Goal: Task Accomplishment & Management: Manage account settings

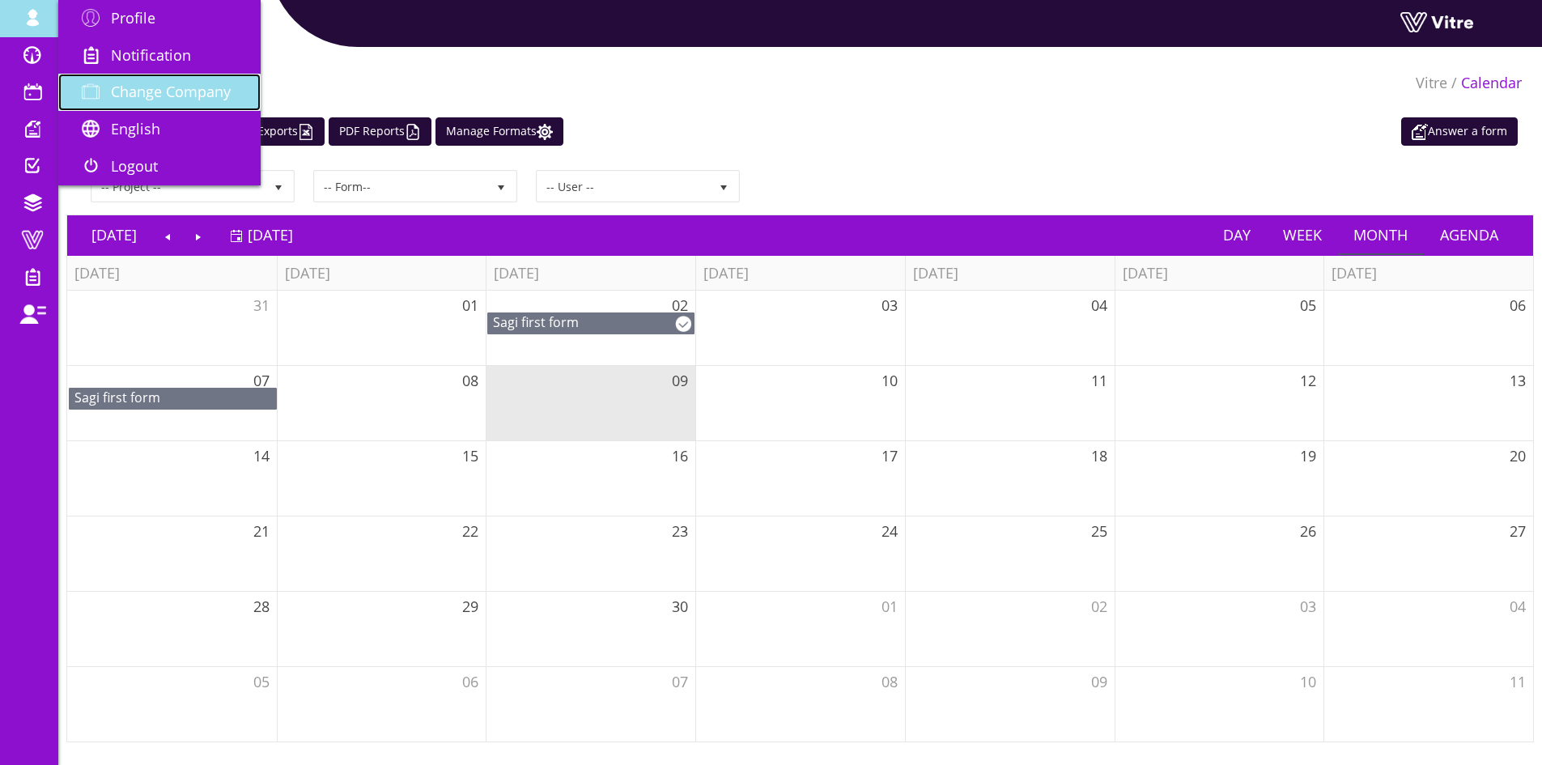
click at [168, 87] on span "Change Company" at bounding box center [171, 91] width 120 height 19
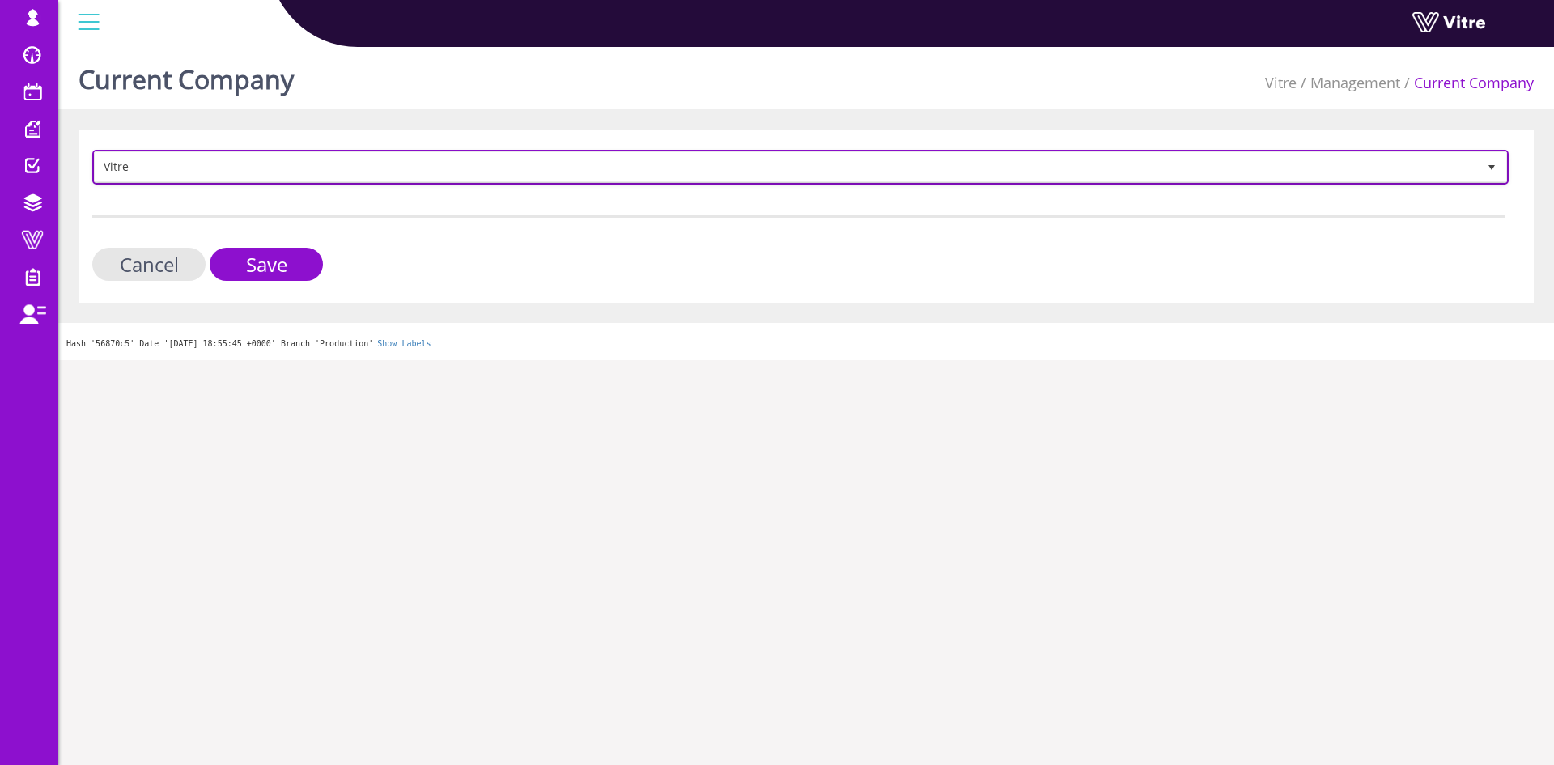
click at [404, 163] on span "Vitre" at bounding box center [786, 166] width 1382 height 29
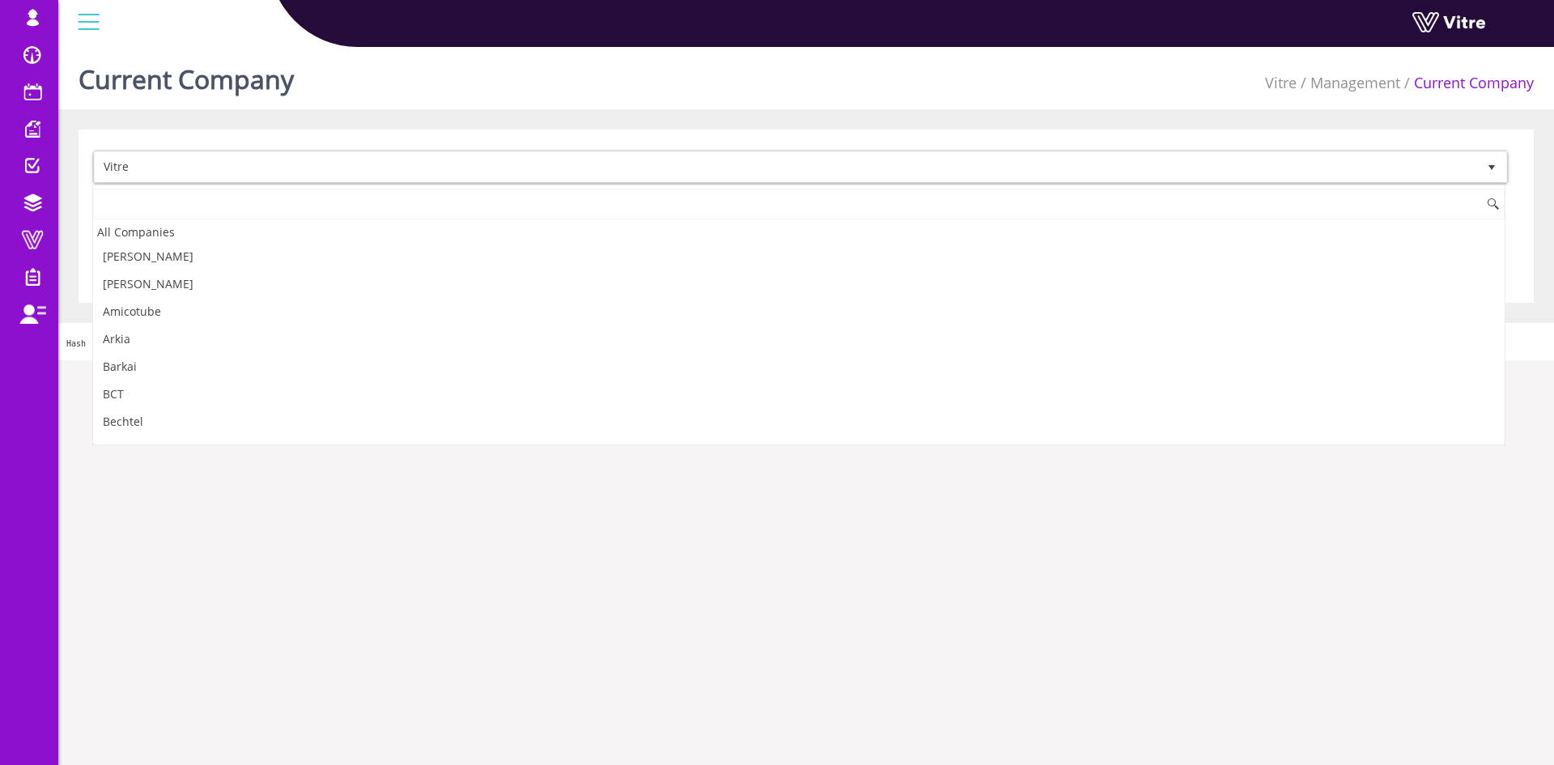
scroll to position [2195, 0]
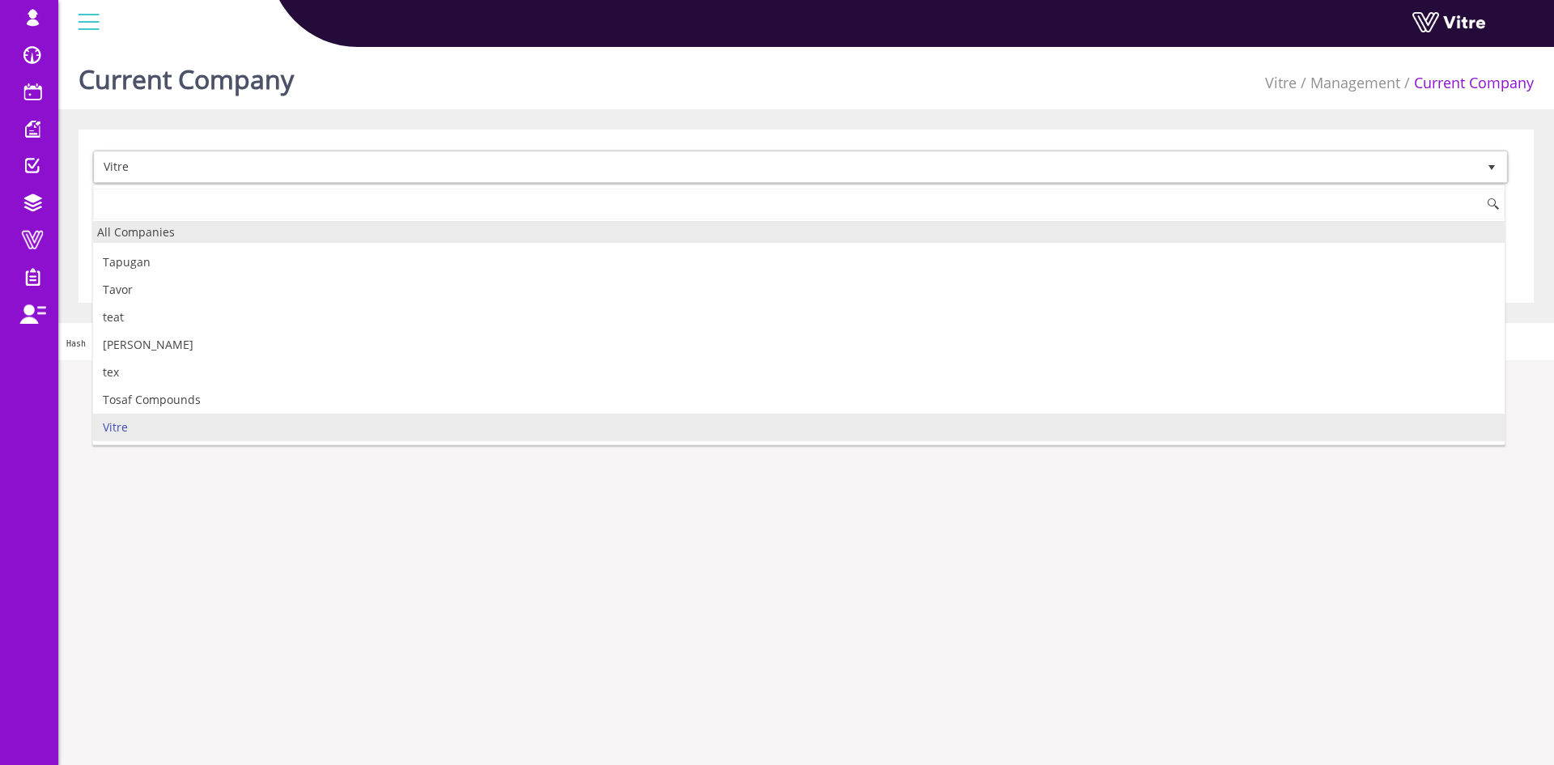
click at [257, 232] on div "All Companies" at bounding box center [798, 232] width 1411 height 22
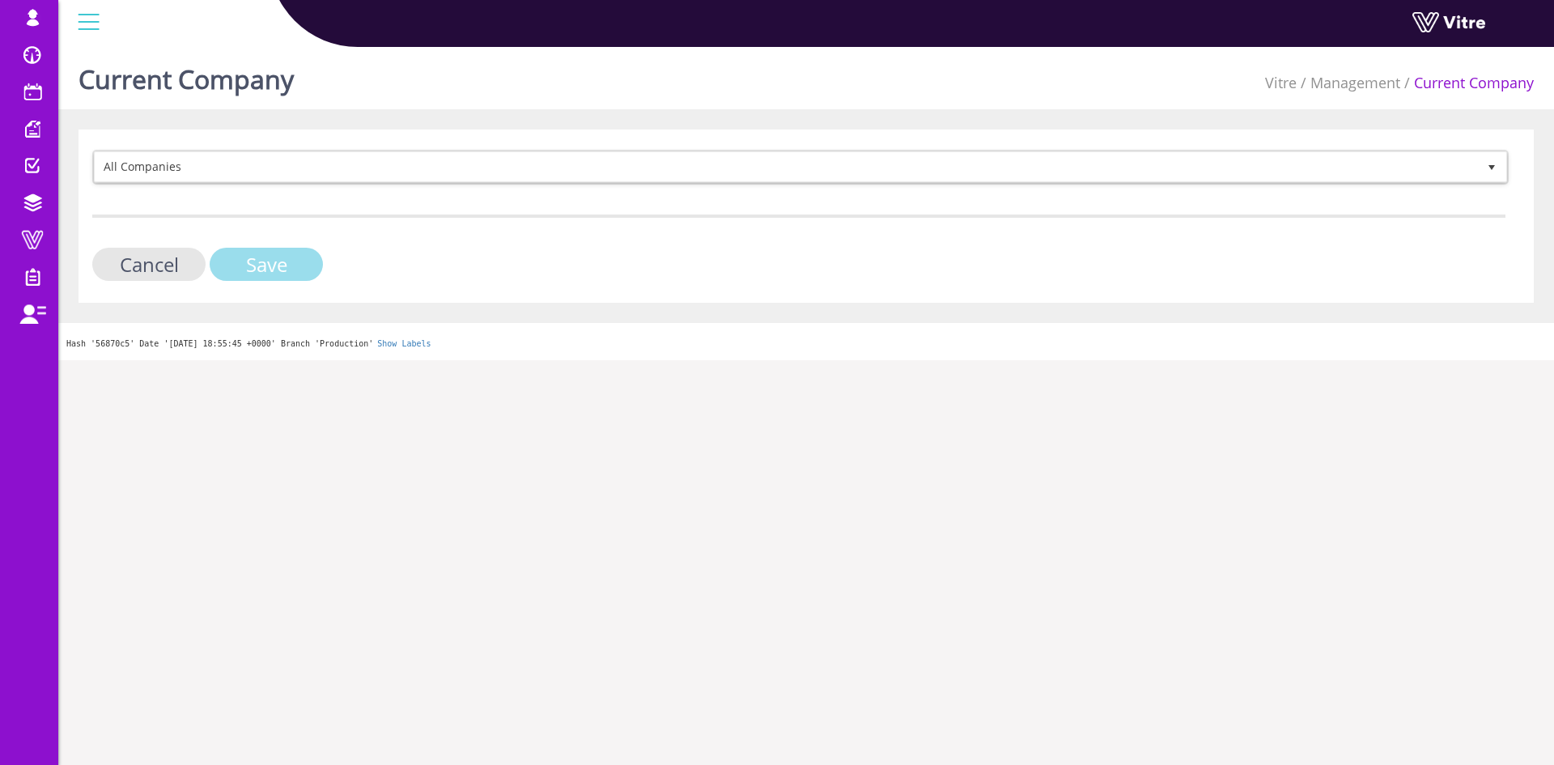
drag, startPoint x: 275, startPoint y: 273, endPoint x: 266, endPoint y: 274, distance: 8.9
click at [275, 274] on input "Save" at bounding box center [266, 264] width 113 height 33
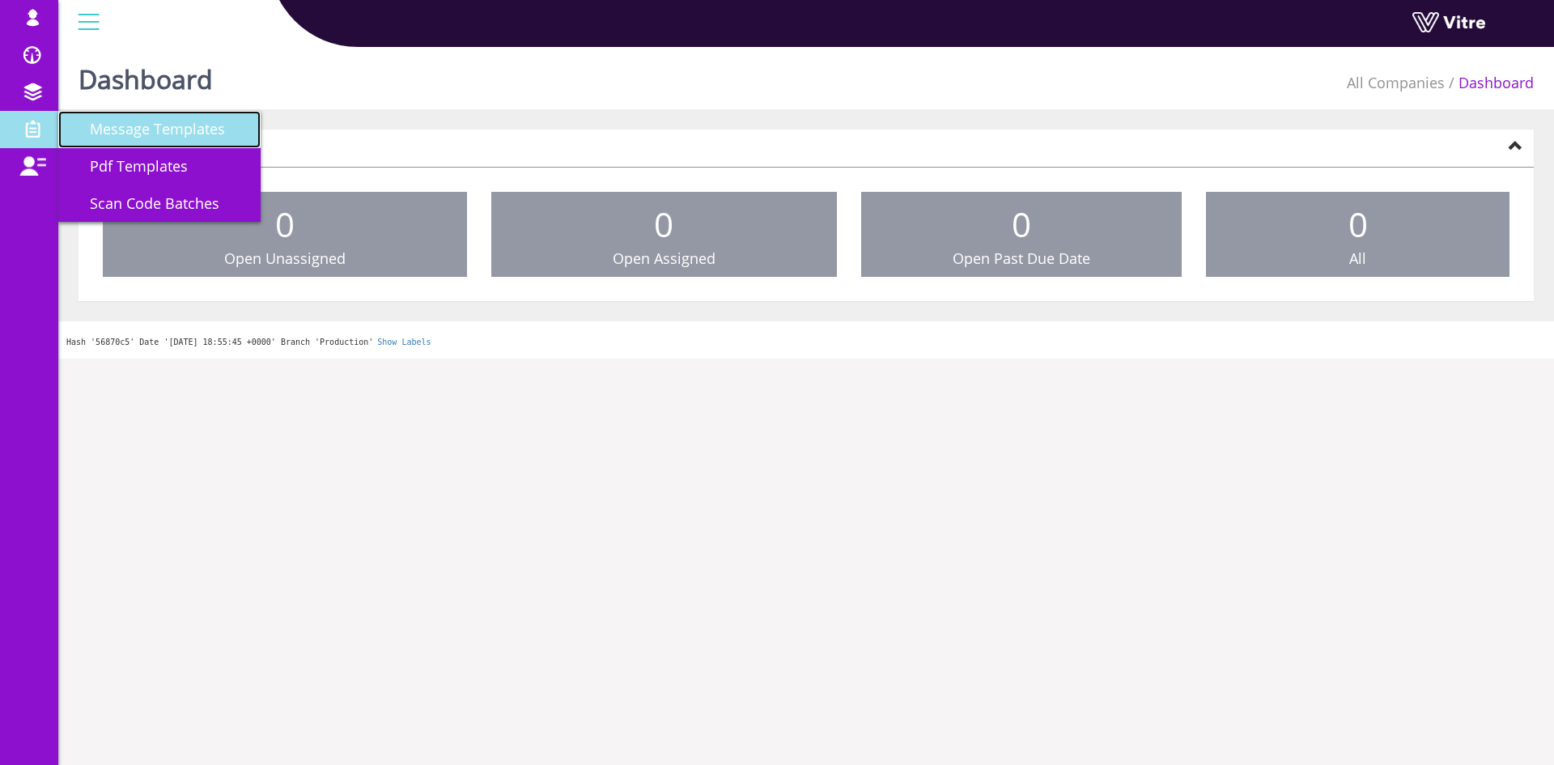
click at [156, 133] on span "Message Templates" at bounding box center [147, 128] width 155 height 19
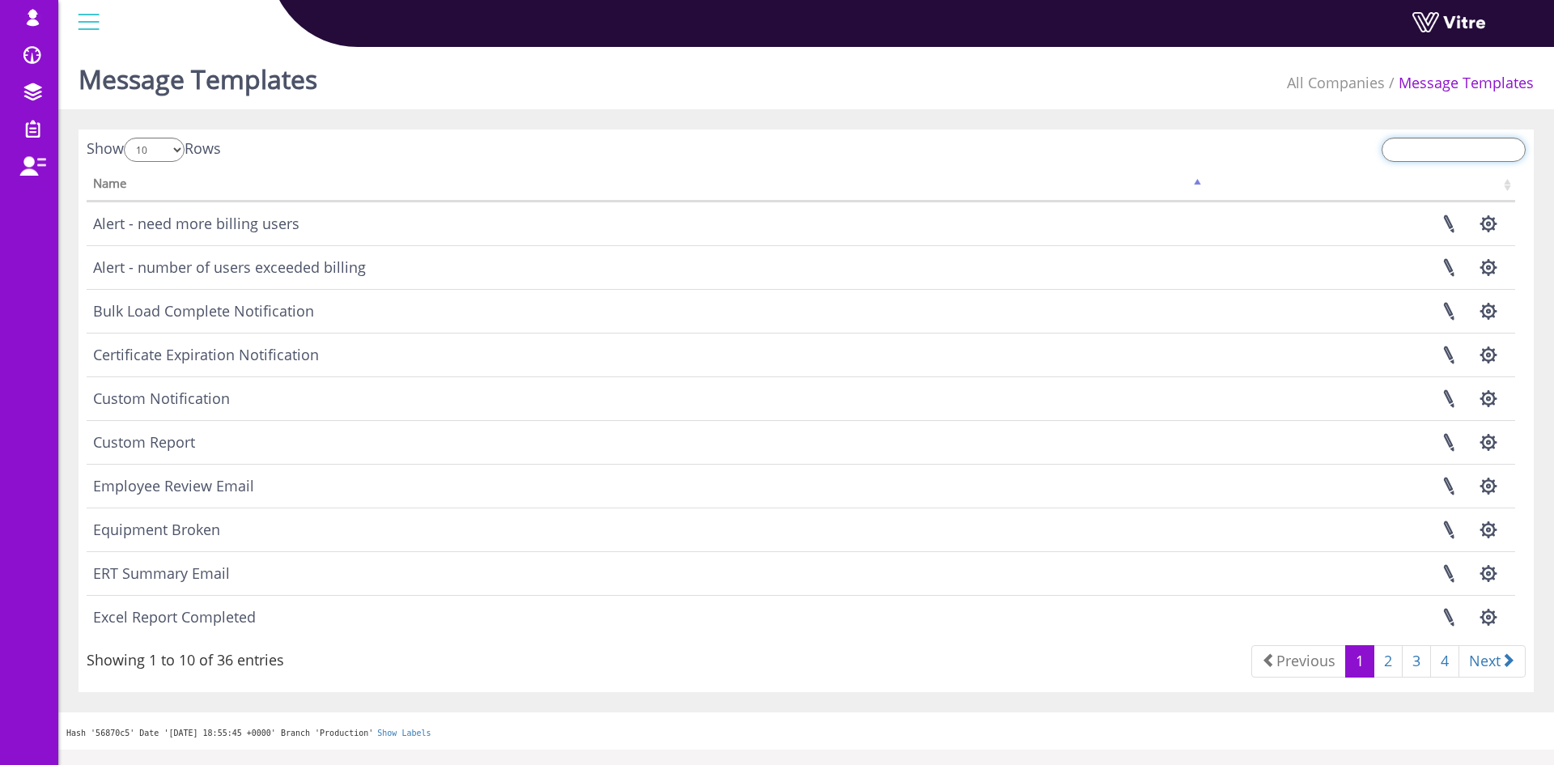
click at [1436, 155] on input "search" at bounding box center [1453, 150] width 144 height 24
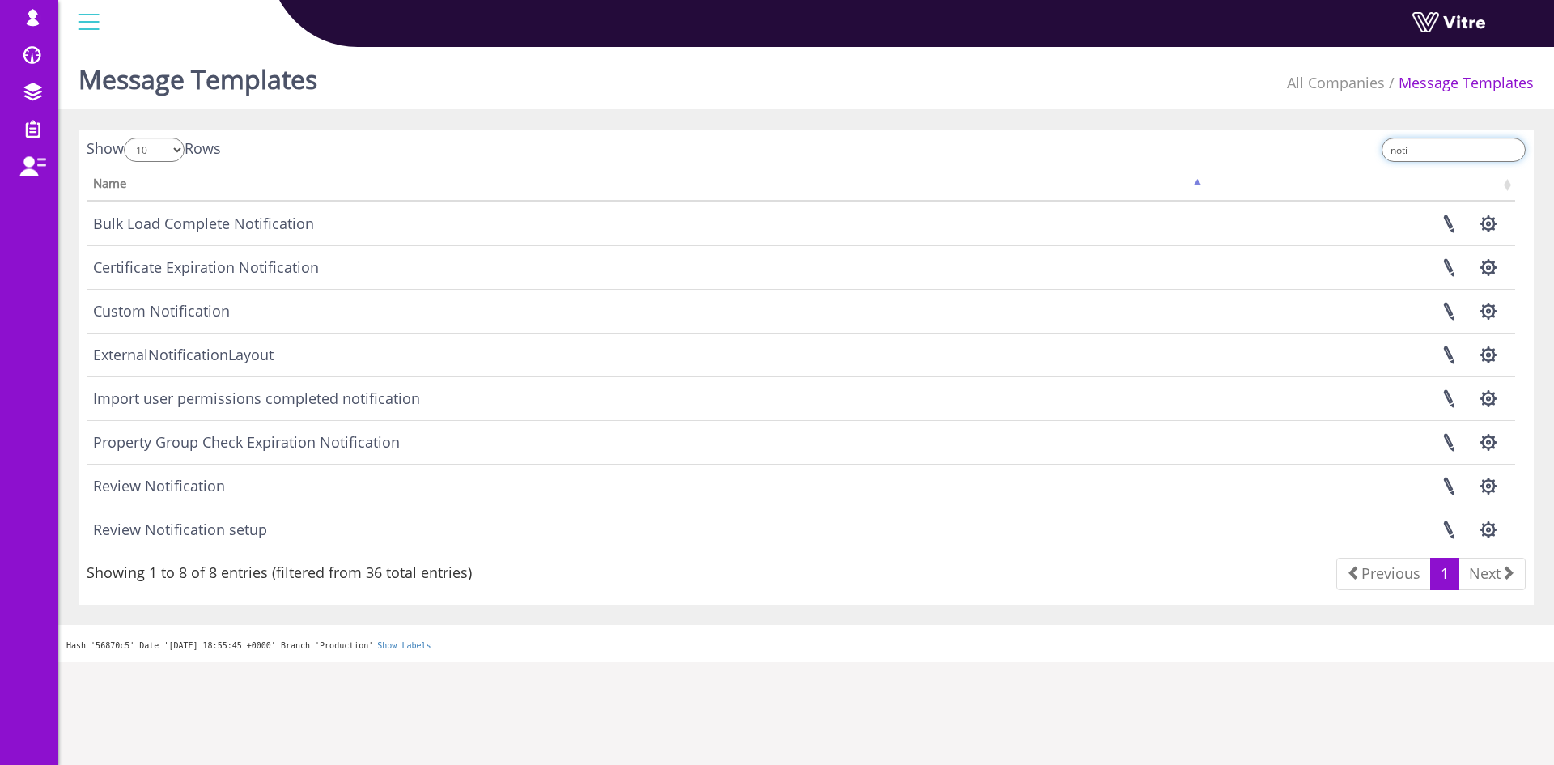
type input "noti"
click at [211, 532] on td "Review Notification setup" at bounding box center [646, 529] width 1118 height 44
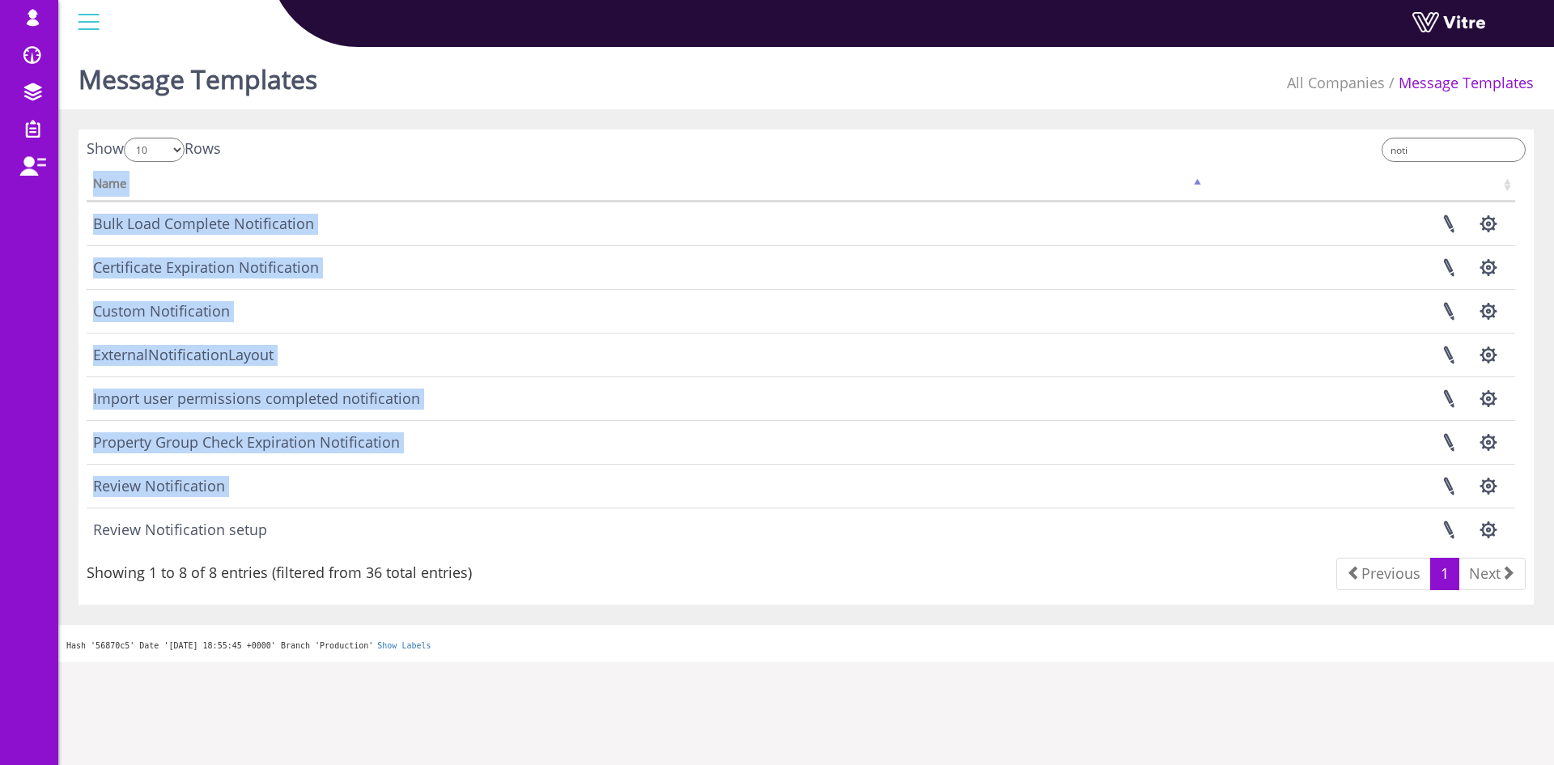
click at [211, 532] on td "Review Notification setup" at bounding box center [646, 529] width 1118 height 44
click at [1436, 528] on link at bounding box center [1448, 529] width 40 height 43
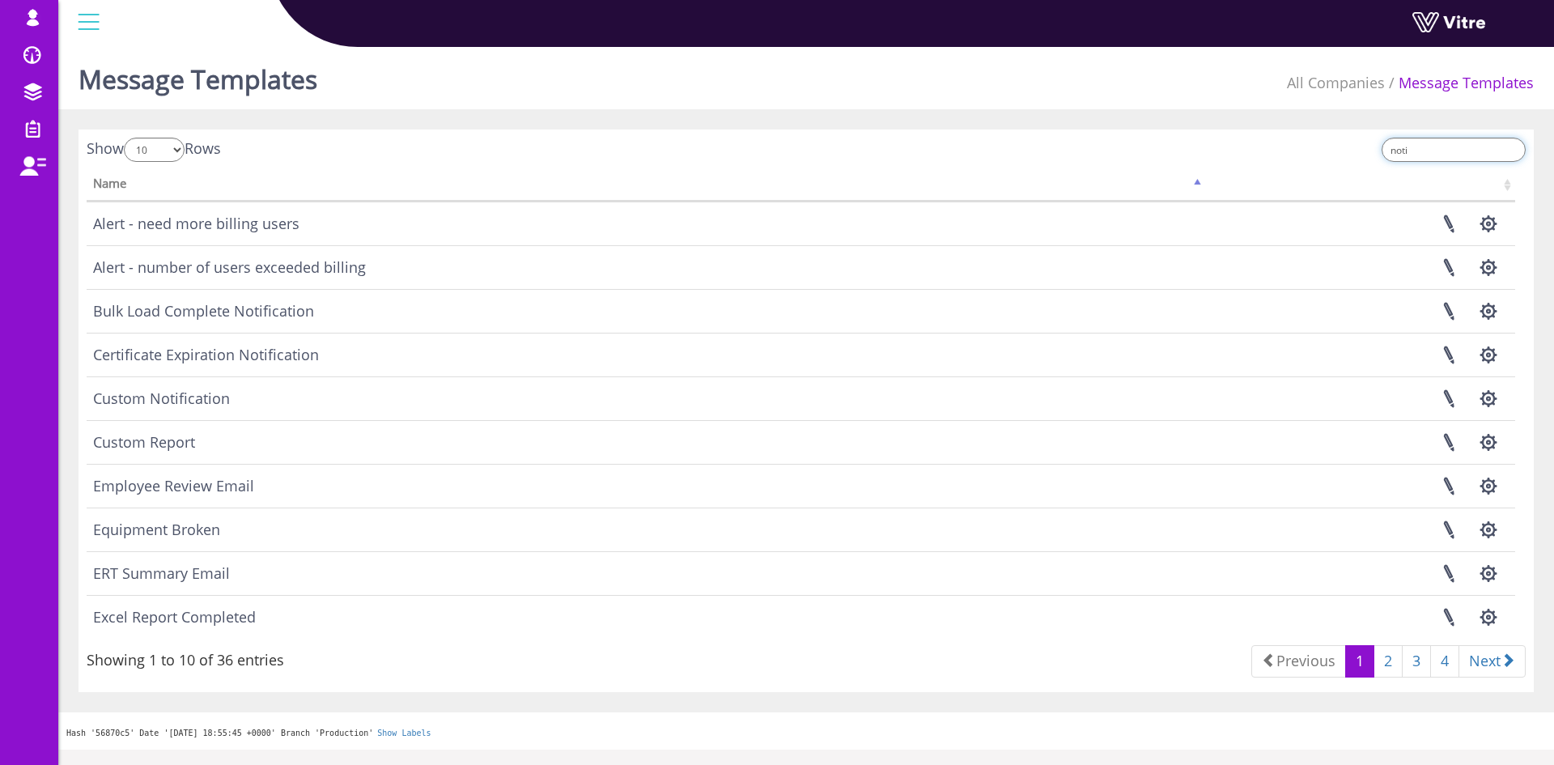
click at [1410, 148] on input "noti" at bounding box center [1453, 150] width 144 height 24
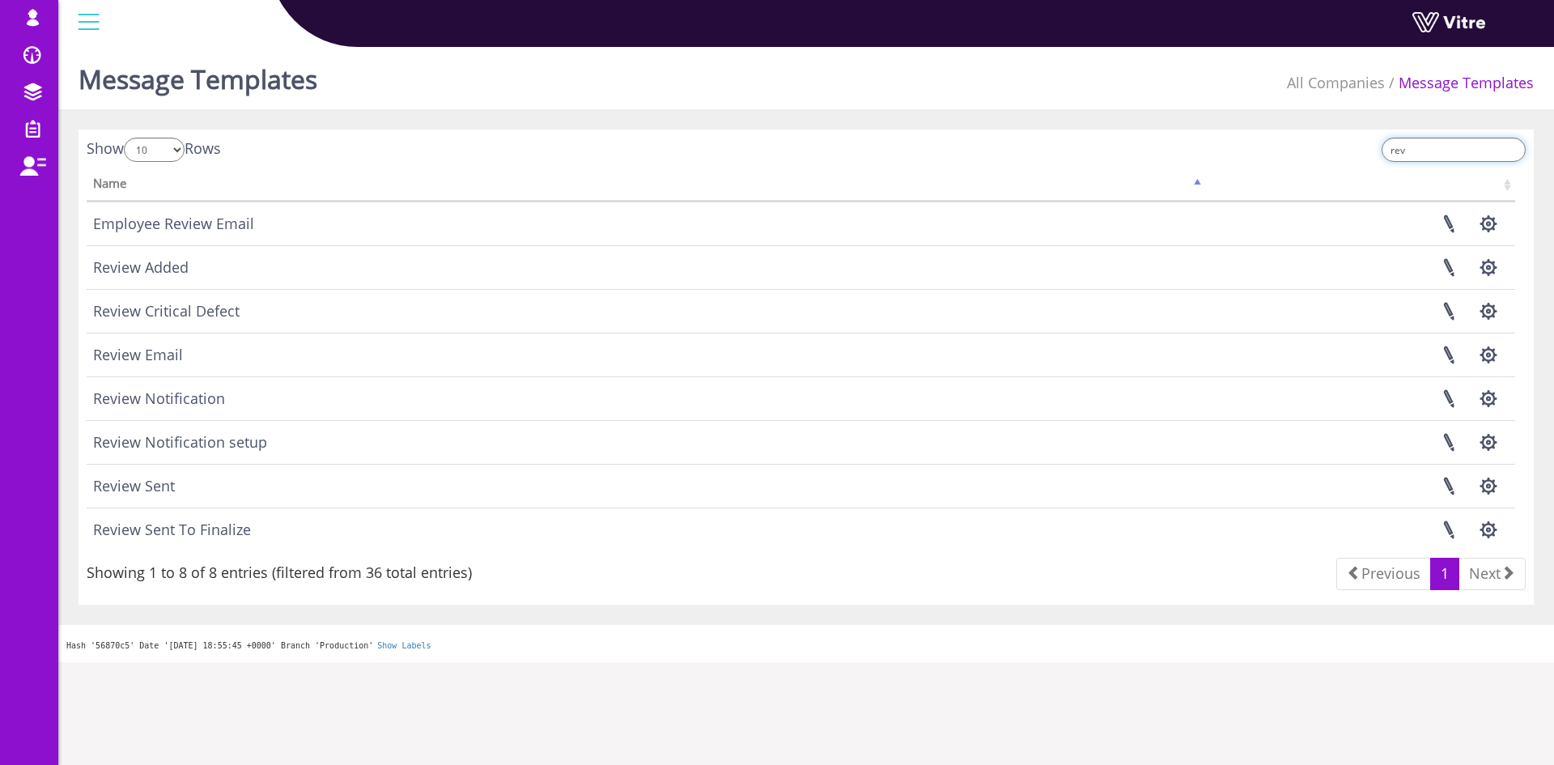
type input "rev"
click at [211, 396] on td "Review Notification" at bounding box center [646, 398] width 1118 height 44
click at [1444, 392] on link at bounding box center [1448, 398] width 40 height 43
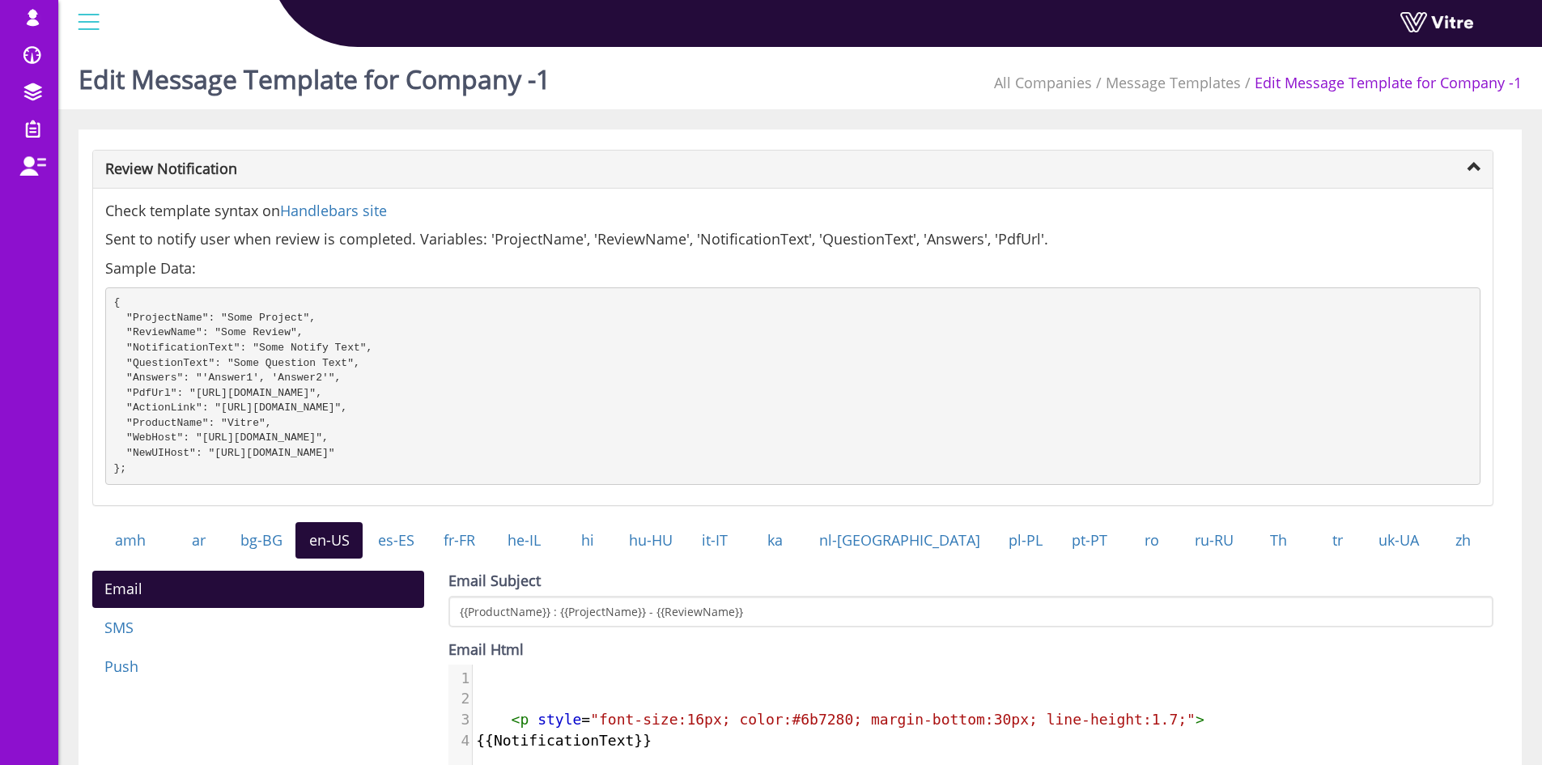
click at [159, 408] on pre "{ "ProjectName": "Some Project", "ReviewName": "Some Review", "NotificationText…" at bounding box center [792, 385] width 1375 height 197
click at [167, 409] on pre "{ "ProjectName": "Some Project", "ReviewName": "Some Review", "NotificationText…" at bounding box center [792, 385] width 1375 height 197
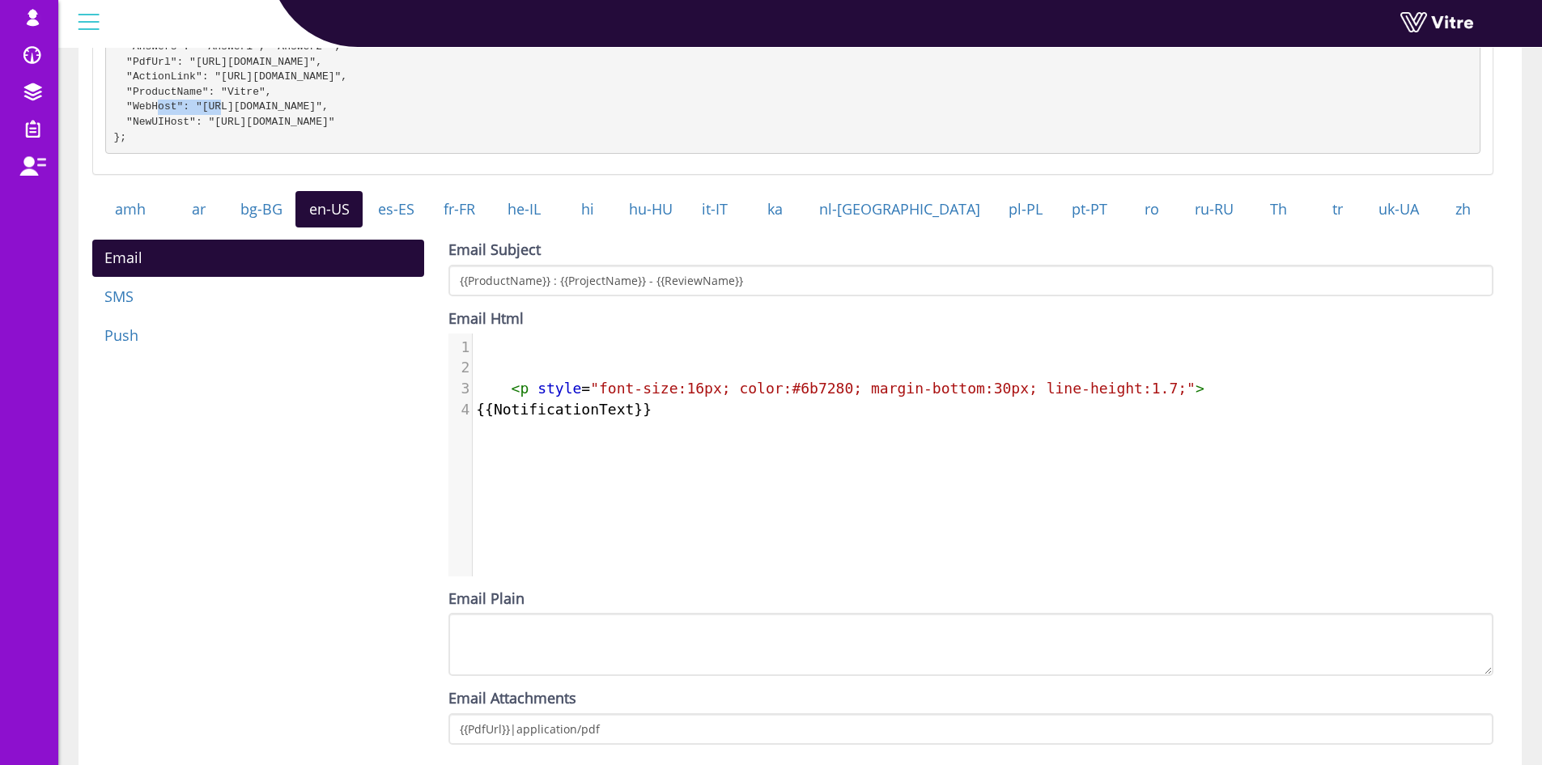
scroll to position [324, 0]
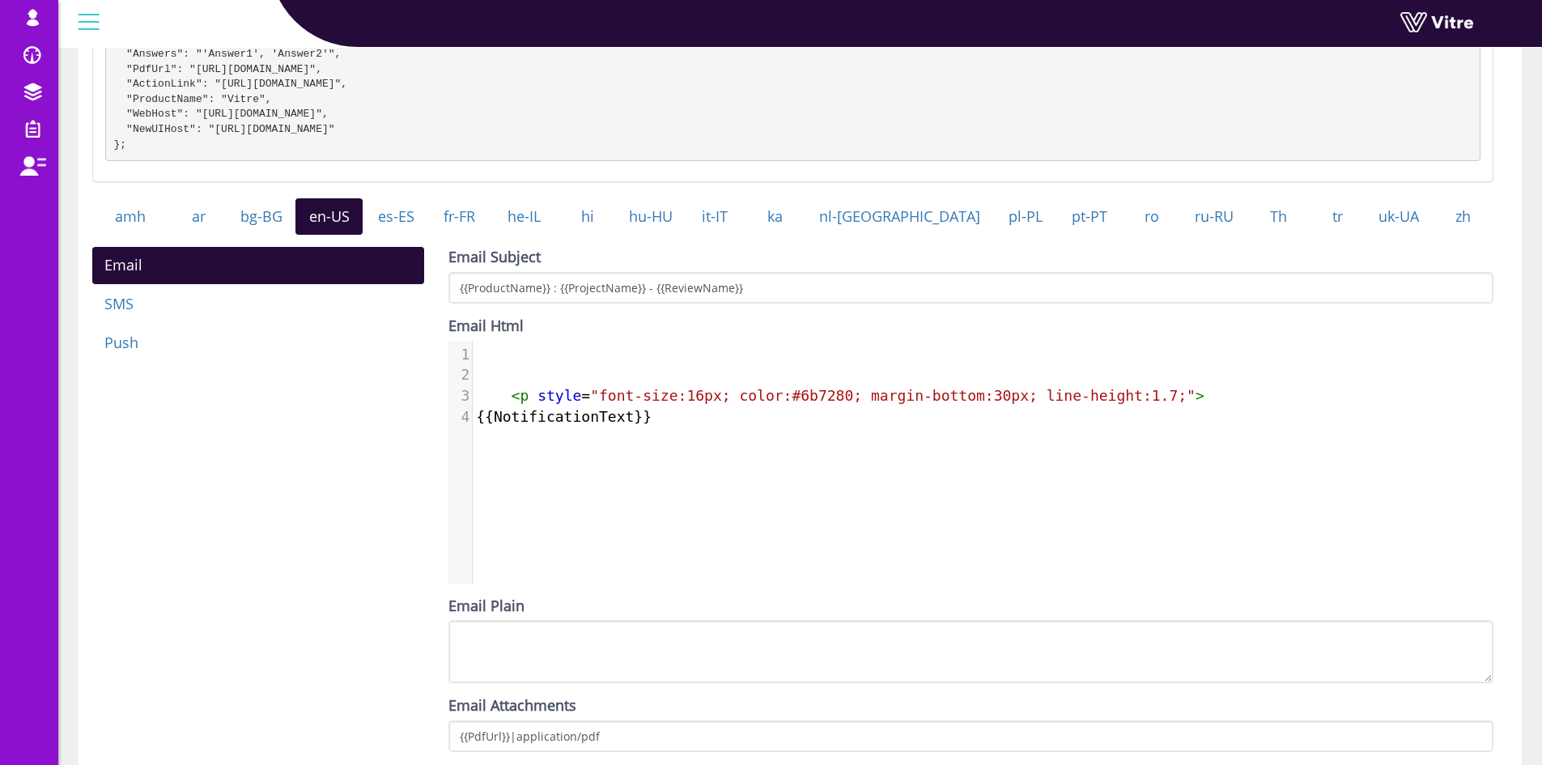
click at [660, 447] on div "​ x 1 ​ 2 ​ 3 < p style = "font-size:16px; color:#6b7280; margin-bottom:30px; l…" at bounding box center [982, 474] width 1069 height 267
type textarea "[["
type textarea "{{NotificationText}}"
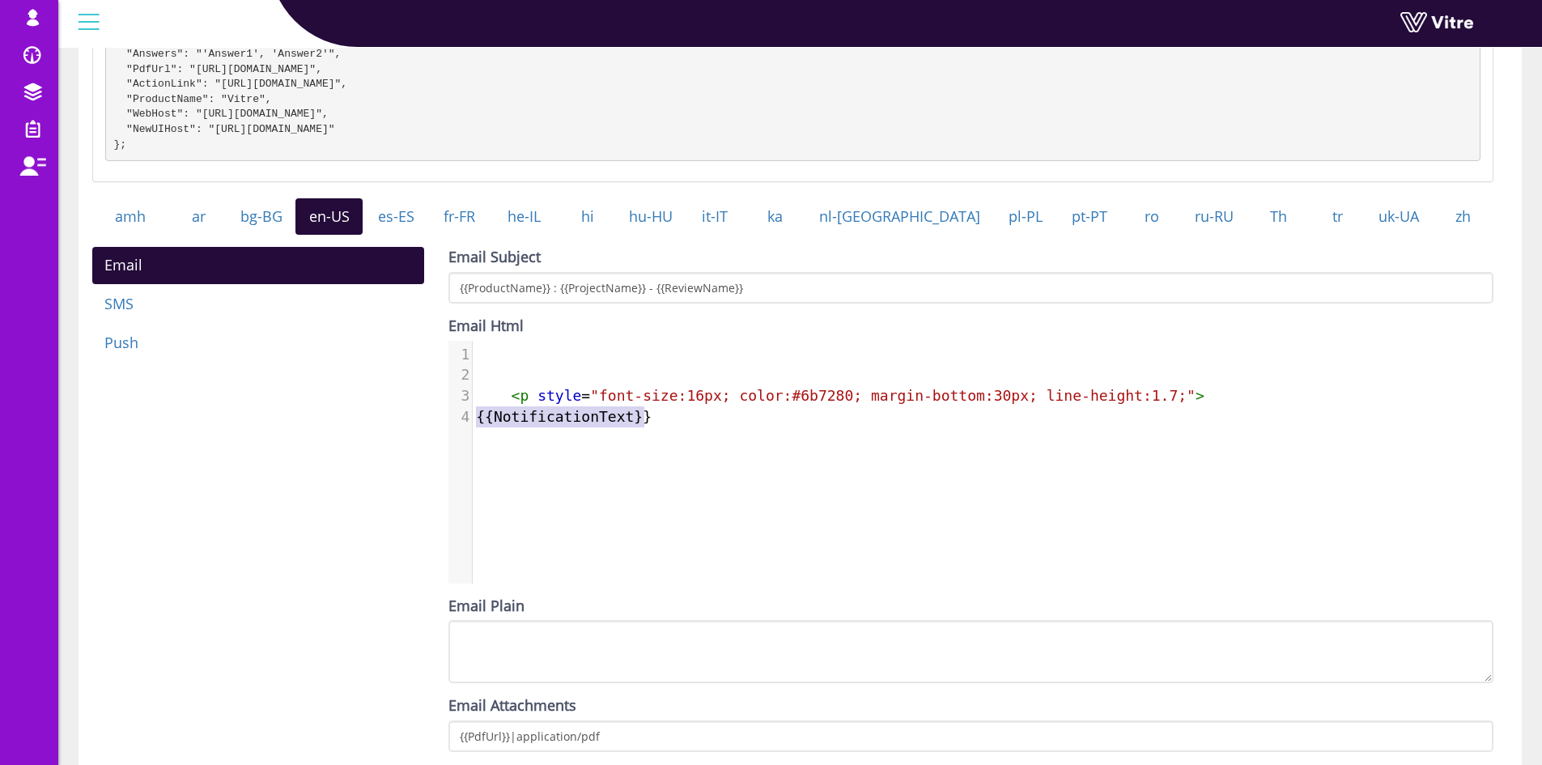
drag, startPoint x: 645, startPoint y: 433, endPoint x: 458, endPoint y: 436, distance: 187.0
click at [473, 427] on div "4 {{NotificationText}}" at bounding box center [989, 416] width 1033 height 21
click at [712, 427] on pre "{{NotificationText}}" at bounding box center [989, 416] width 1033 height 21
click at [153, 86] on pre "{ "ProjectName": "Some Project", "ReviewName": "Some Review", "NotificationText…" at bounding box center [792, 62] width 1375 height 197
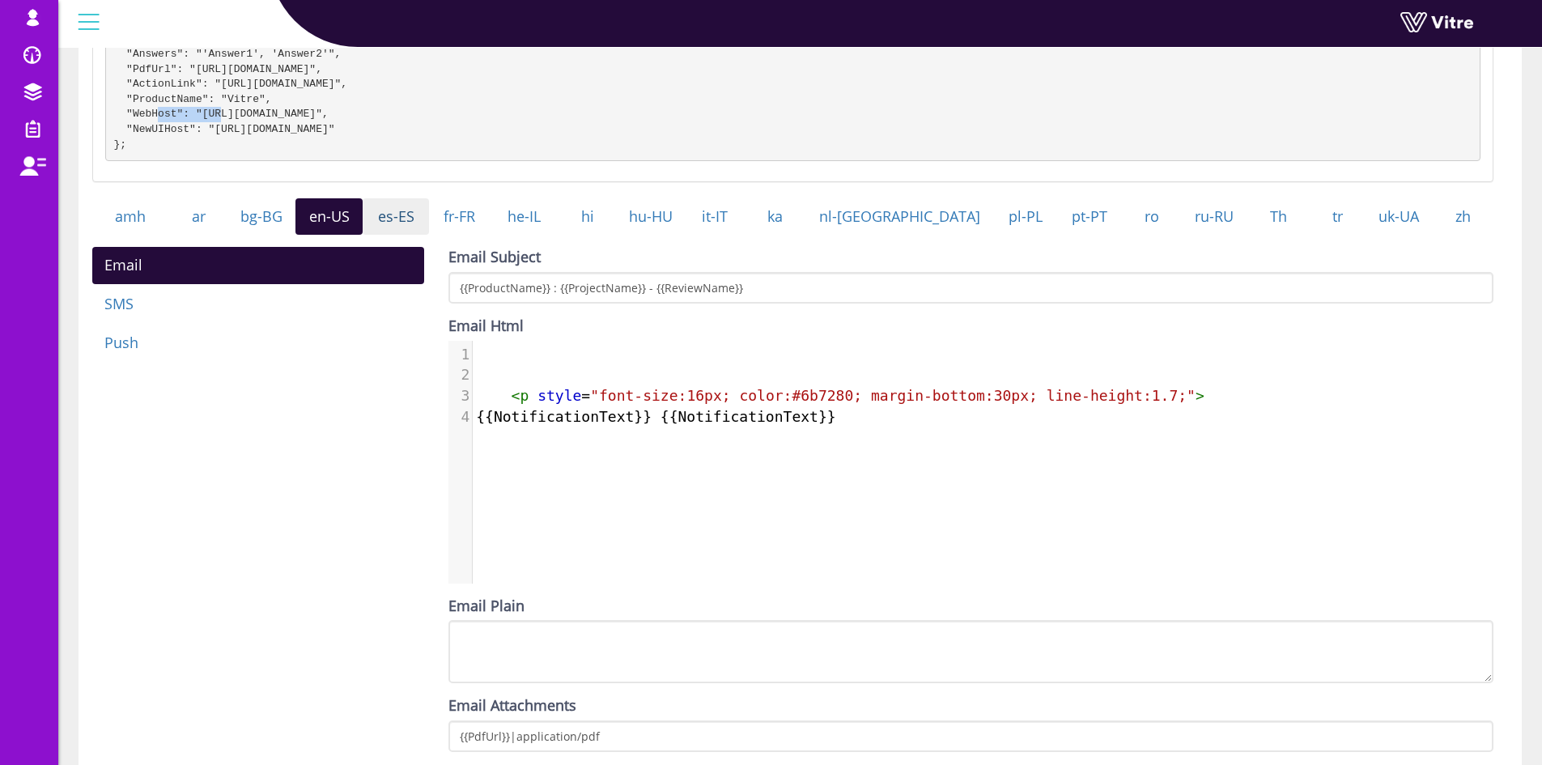
copy pre "ActionLink"
click at [700, 425] on span "{{NotificationText}} {{NotificationText}}" at bounding box center [655, 416] width 359 height 17
type textarea "NotificationText"
click at [700, 425] on span "{{NotificationText}} {{NotificationText}}" at bounding box center [655, 416] width 359 height 17
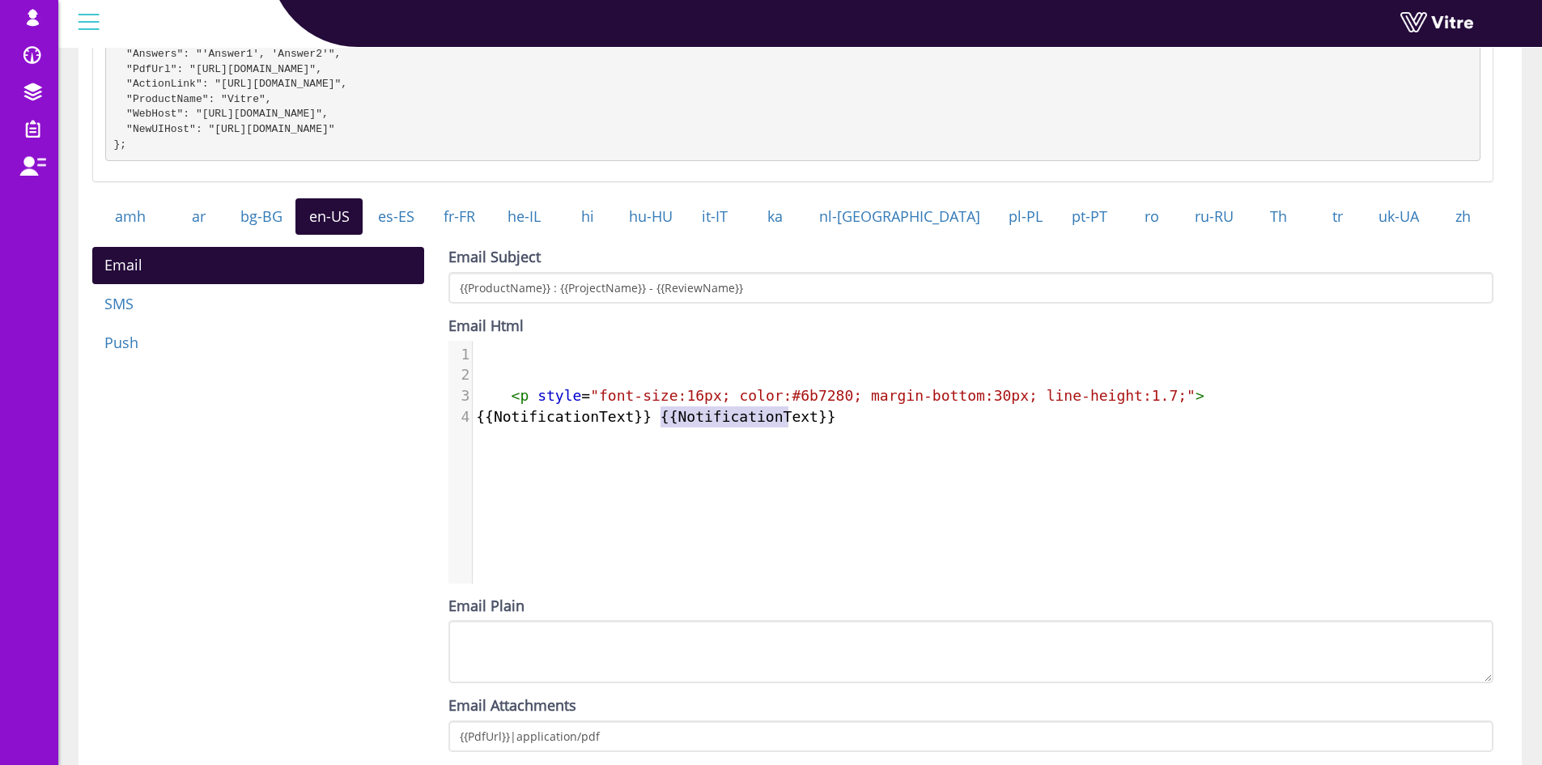
paste textarea
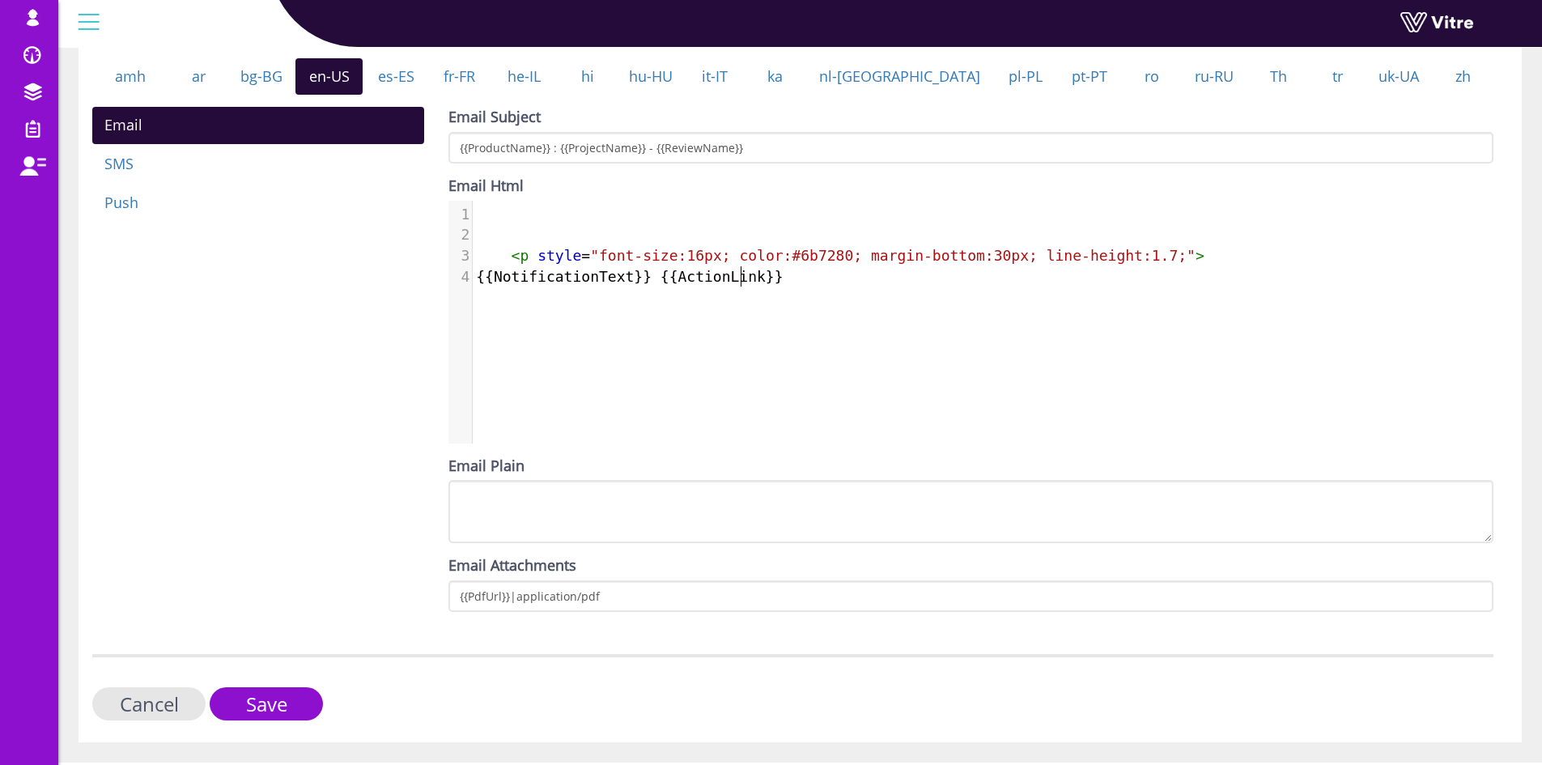
scroll to position [513, 0]
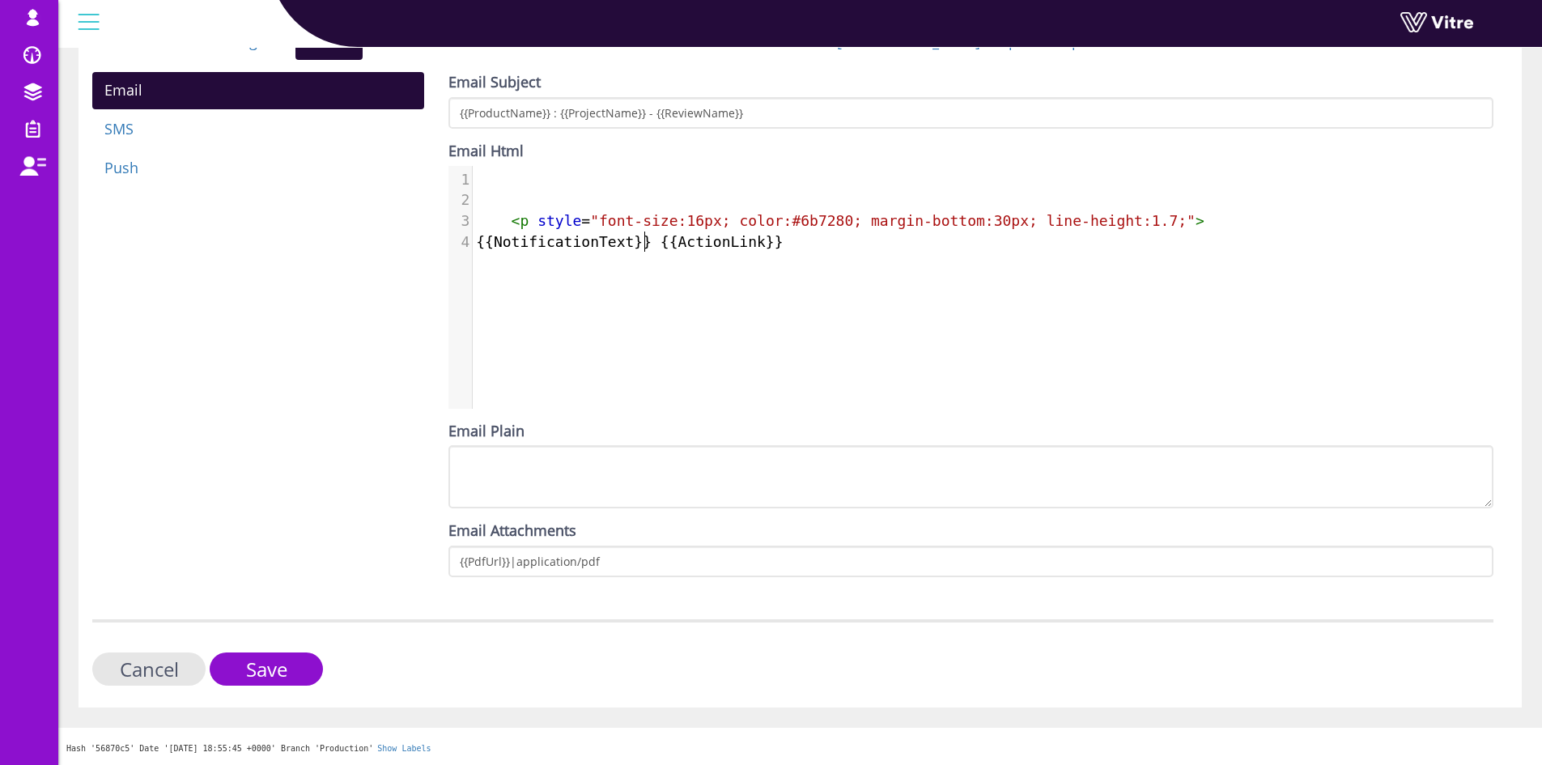
click at [643, 244] on span "{{NotificationText}} {{ActionLink}}" at bounding box center [629, 241] width 307 height 17
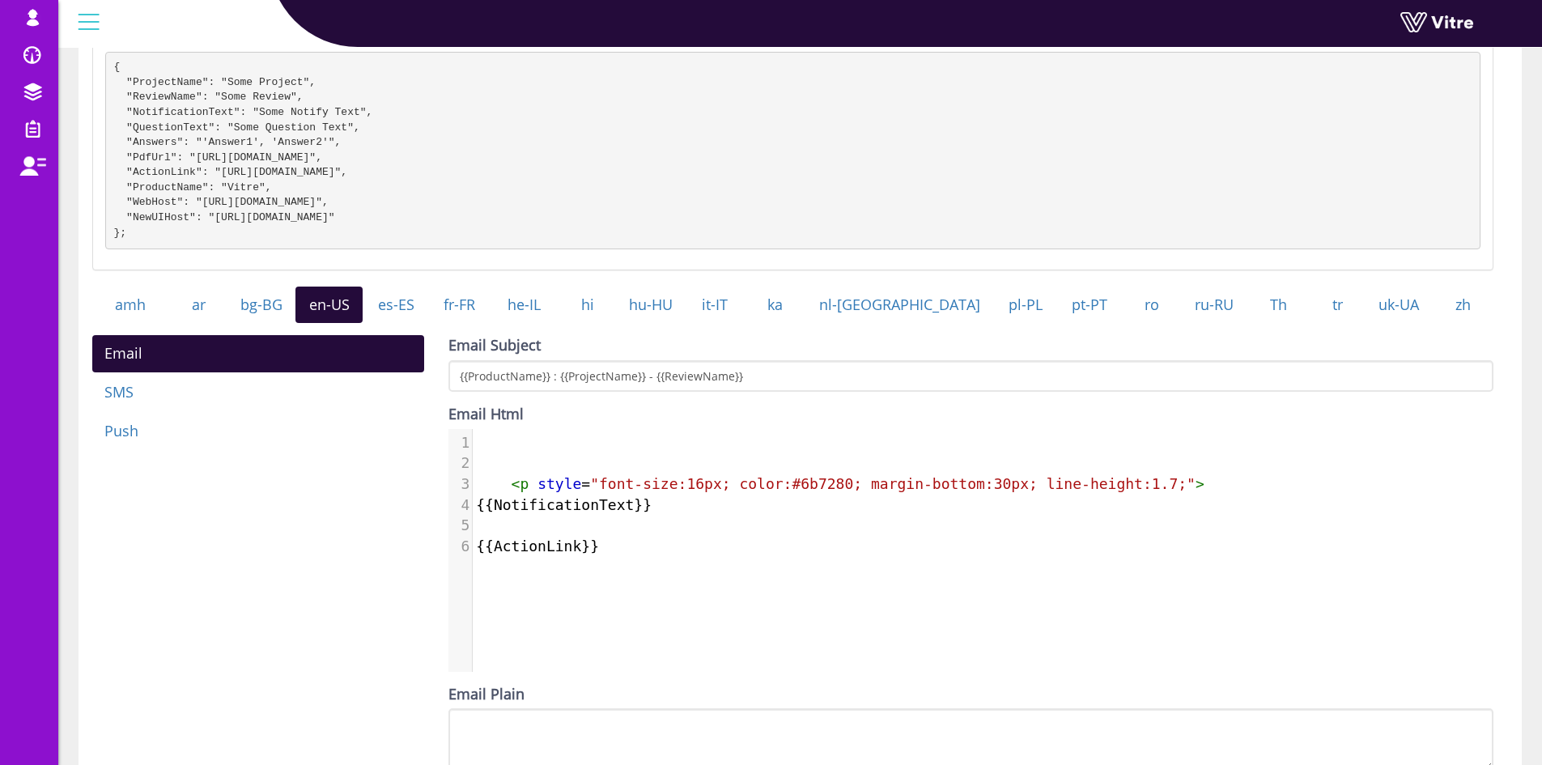
scroll to position [243, 0]
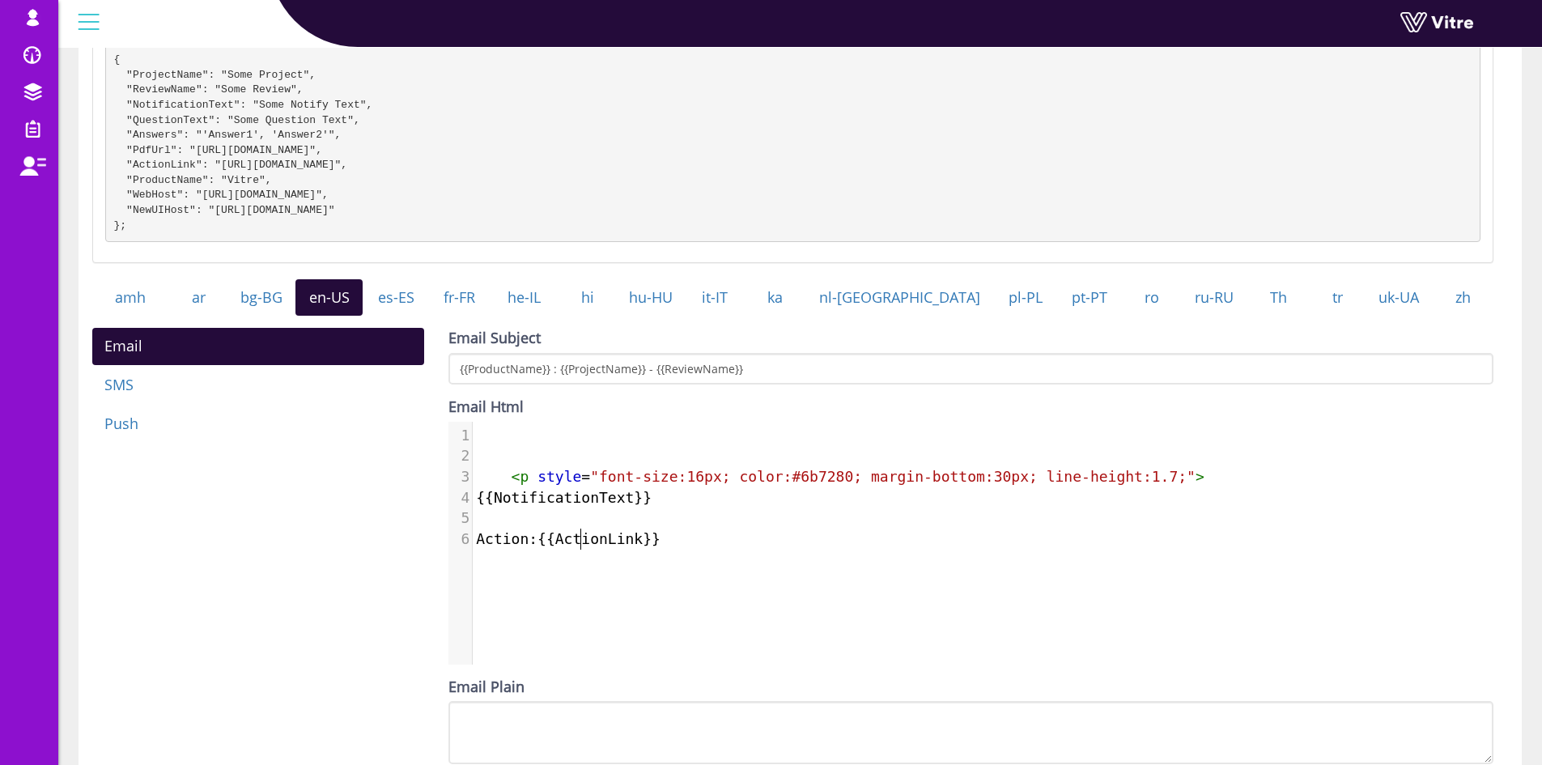
type textarea "Action:"
type textarea "{{ActionLink}}"
drag, startPoint x: 699, startPoint y: 550, endPoint x: 582, endPoint y: 552, distance: 117.3
click at [582, 547] on span "Action:{{ActionLink}}" at bounding box center [568, 538] width 185 height 17
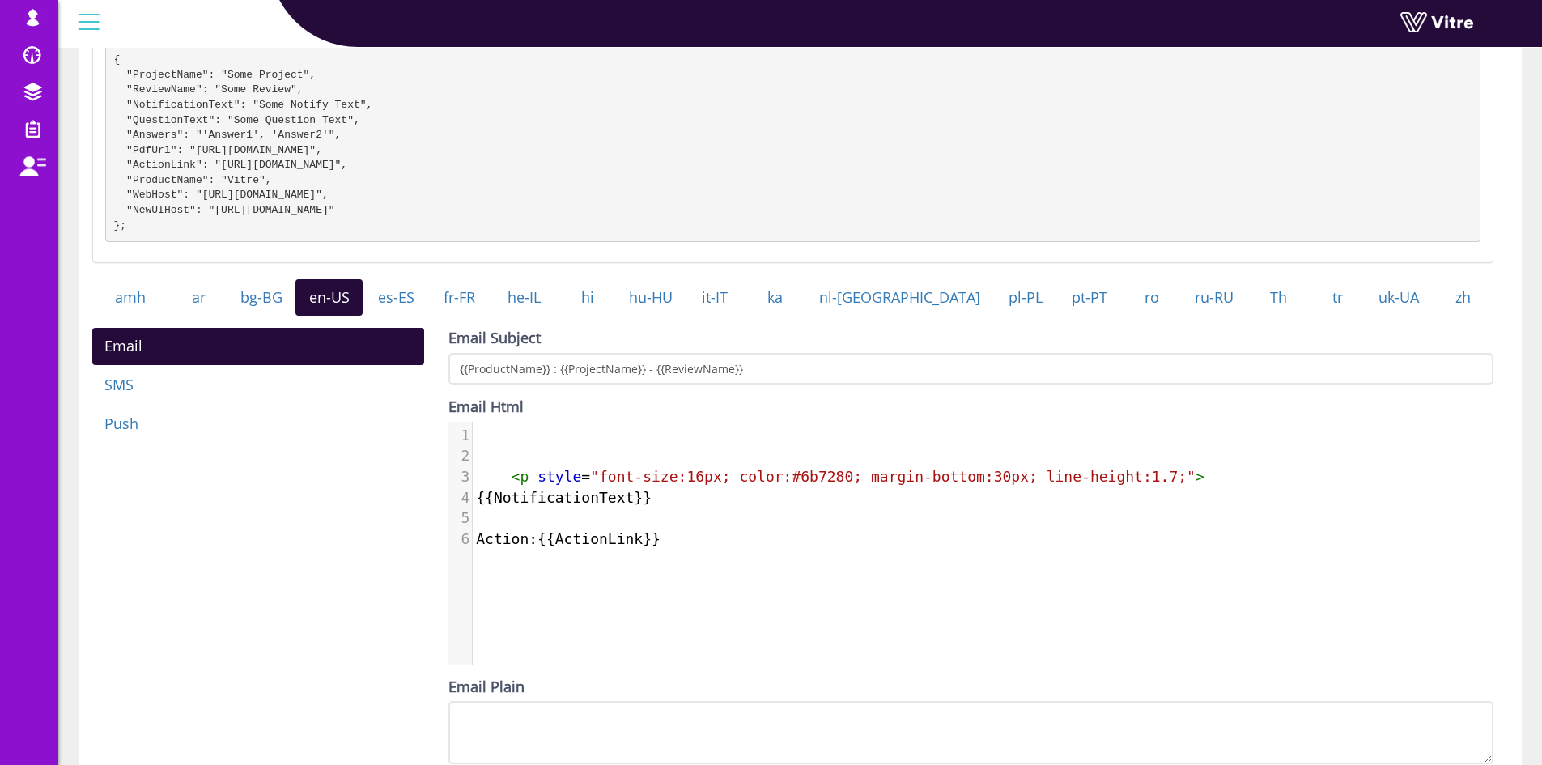
click at [522, 547] on span "Action:{{ActionLink}}" at bounding box center [568, 538] width 185 height 17
drag, startPoint x: 576, startPoint y: 554, endPoint x: 521, endPoint y: 554, distance: 55.0
click at [521, 547] on span "Action:{{ActionLink}}" at bounding box center [568, 538] width 185 height 17
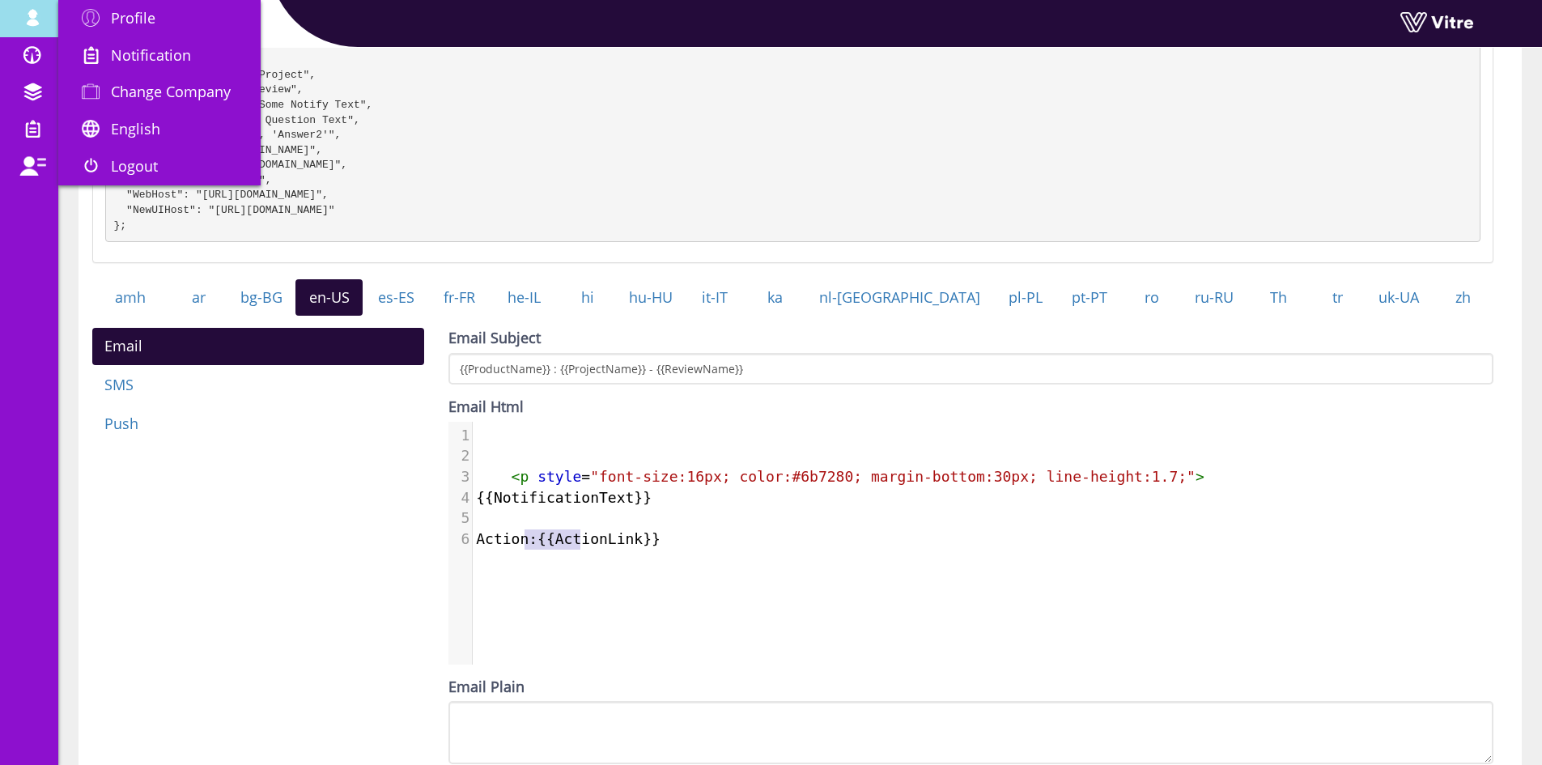
type textarea "Action:"
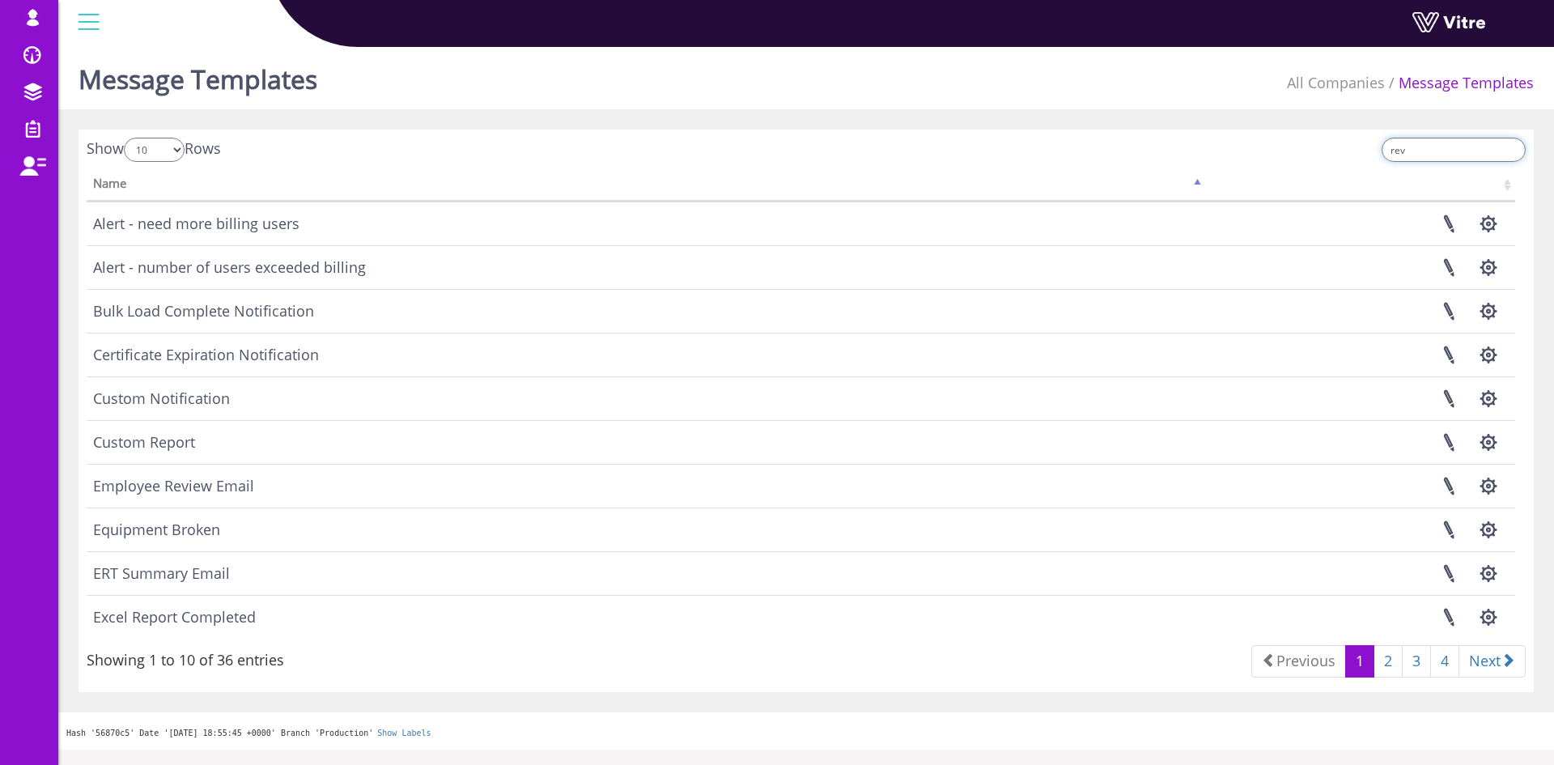
click at [1427, 141] on input "rev" at bounding box center [1453, 150] width 144 height 24
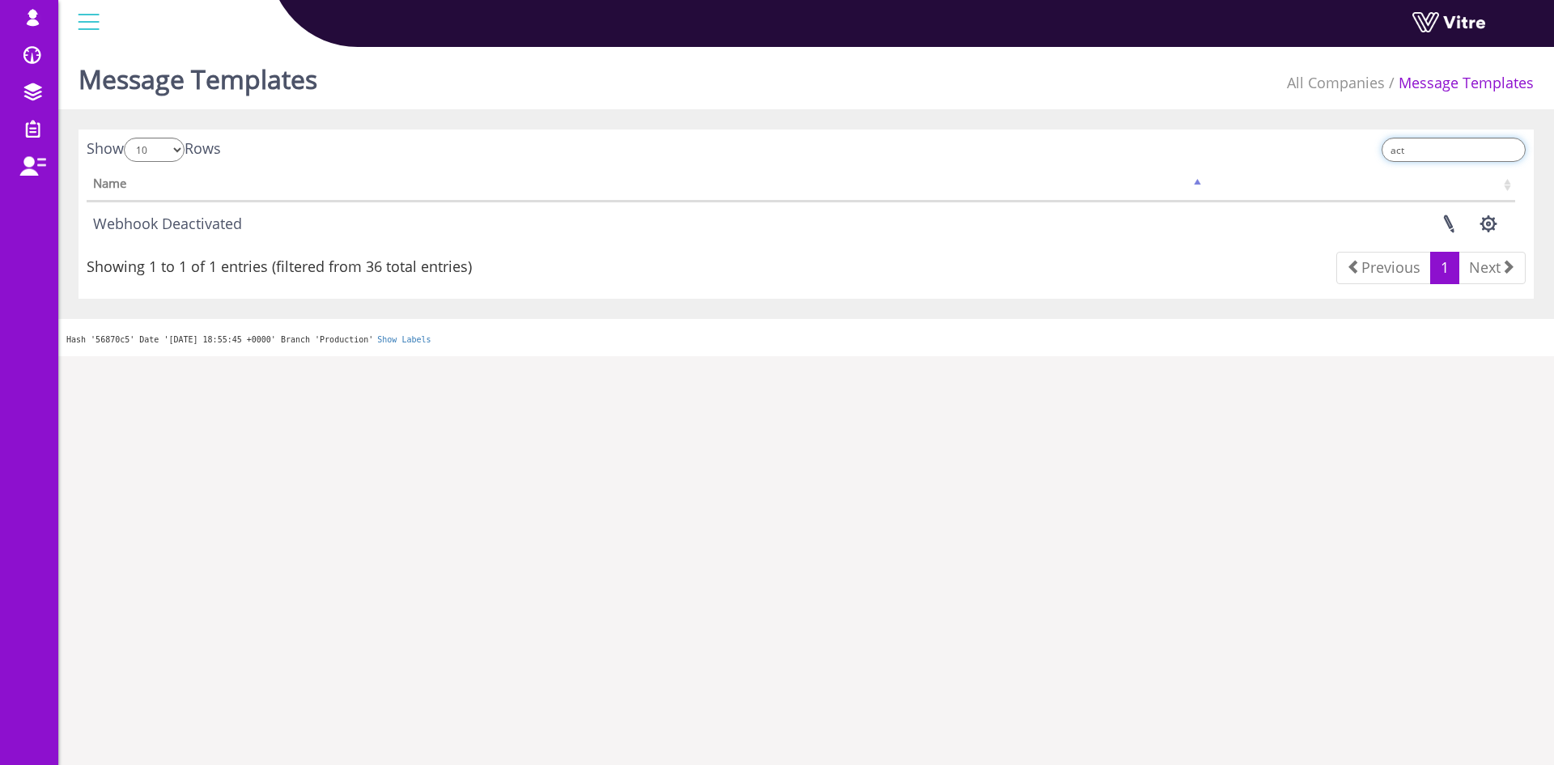
click at [1427, 141] on input "act" at bounding box center [1453, 150] width 144 height 24
type input "clo"
click at [1447, 224] on link at bounding box center [1448, 223] width 40 height 43
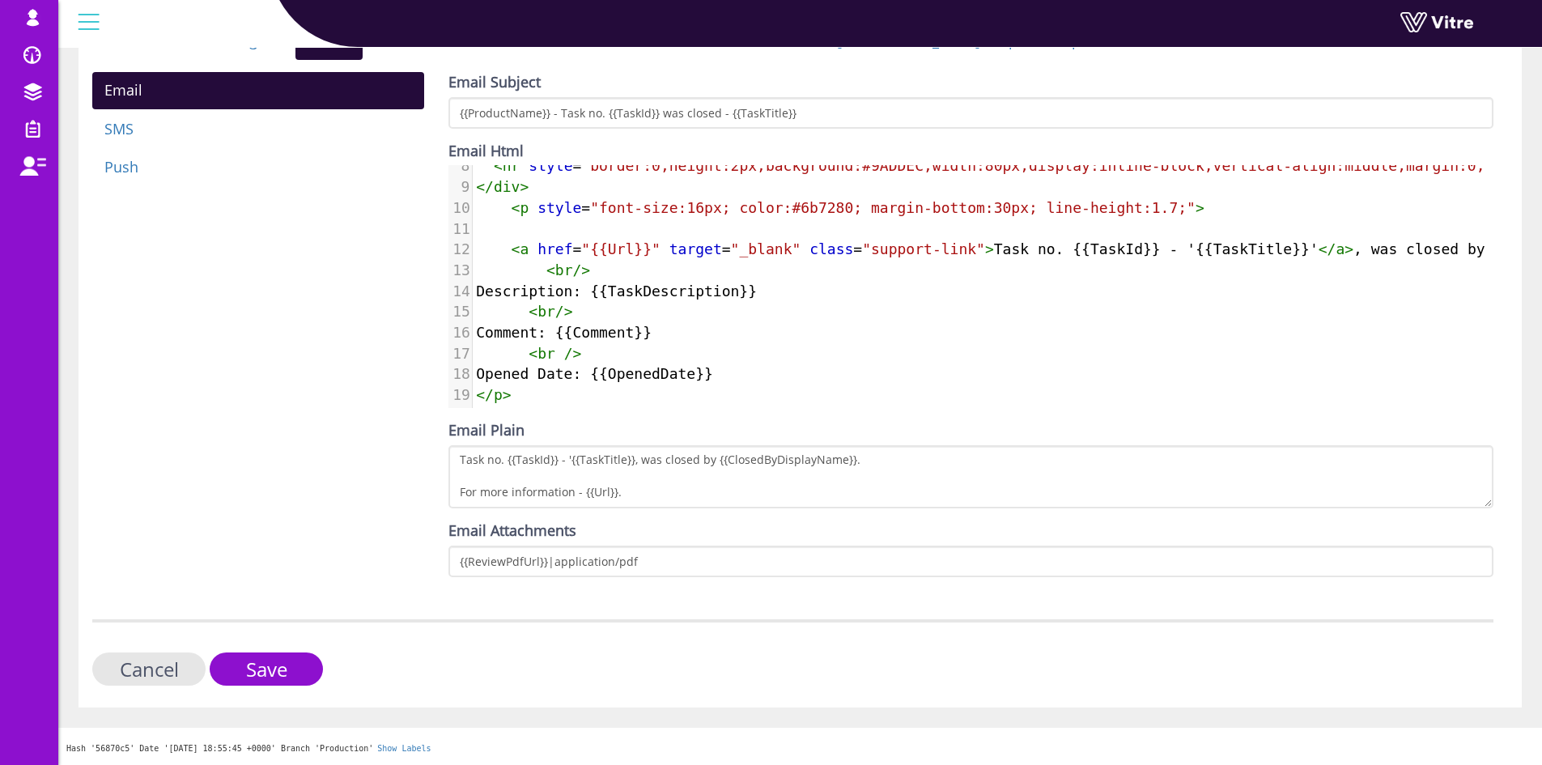
scroll to position [171, 0]
click at [1068, 244] on span "< a href = "{{Url}}" target = "_blank" class = "support-link" > Task no. {{Task…" at bounding box center [1090, 248] width 1228 height 17
type textarea "<a href="{{Url}}" target="_blank" class="support-link">Task no. {{TaskId}} - '{…"
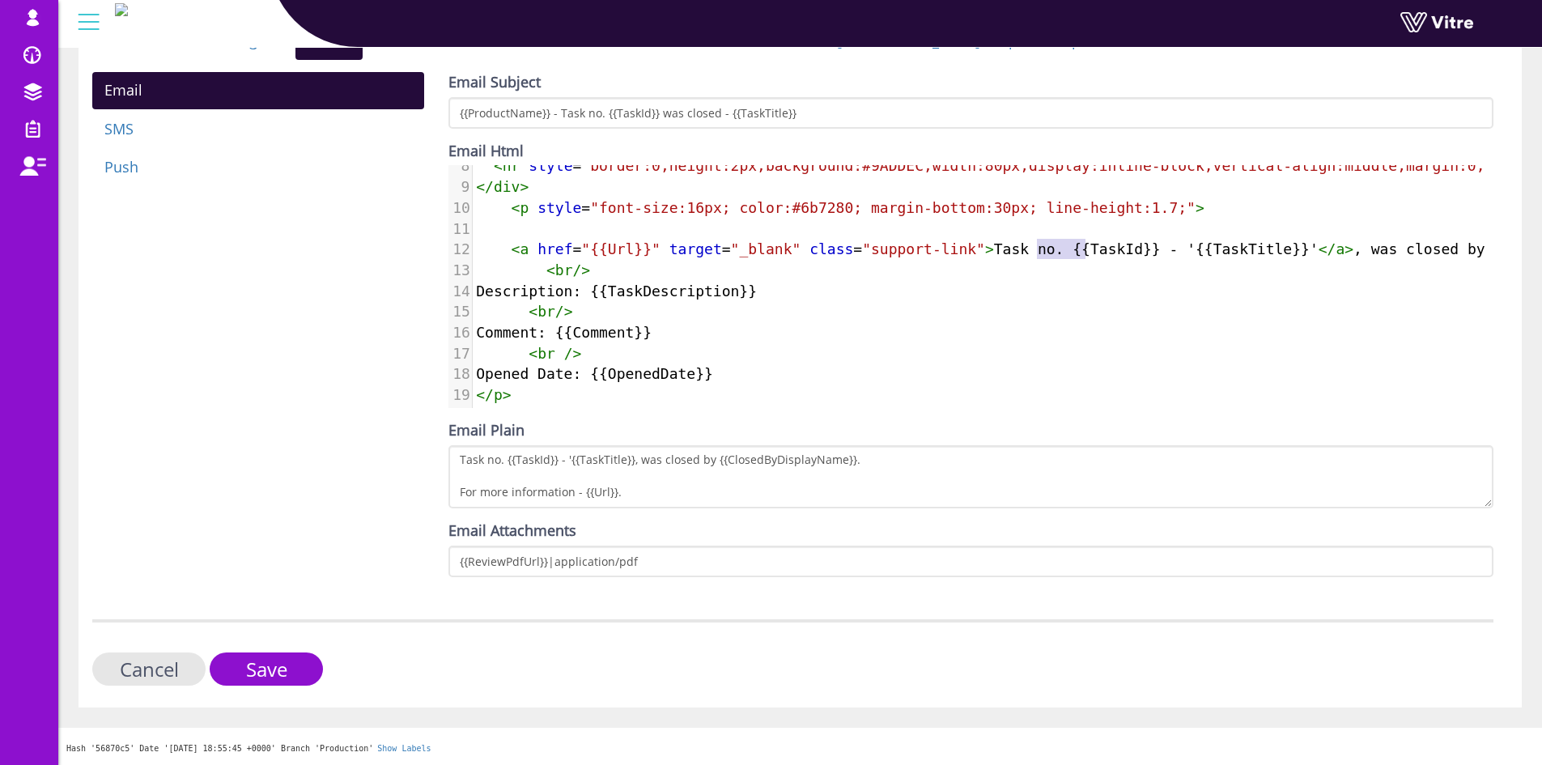
click at [1068, 244] on span "< a href = "{{Url}}" target = "_blank" class = "support-link" > Task no. {{Task…" at bounding box center [1090, 248] width 1228 height 17
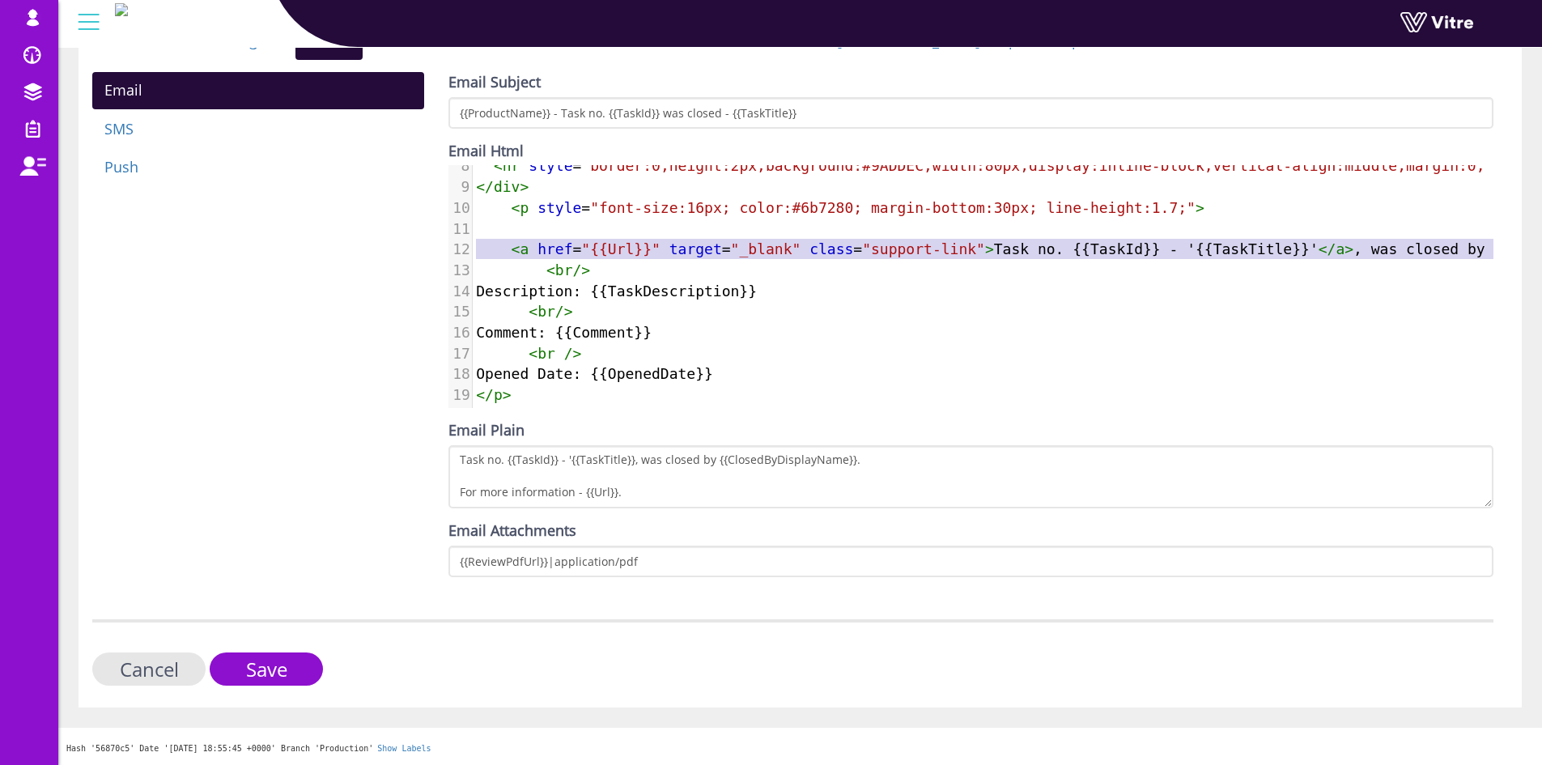
type textarea "style="font-size:16px; color:#6b7280; margin-bottom:30px; line-height:1.7;">"
click at [532, 210] on div "1 < h2 style = "font-size:28px; font-weight:700; color:#8D10CE; margin-bottom:2…" at bounding box center [1036, 207] width 1127 height 395
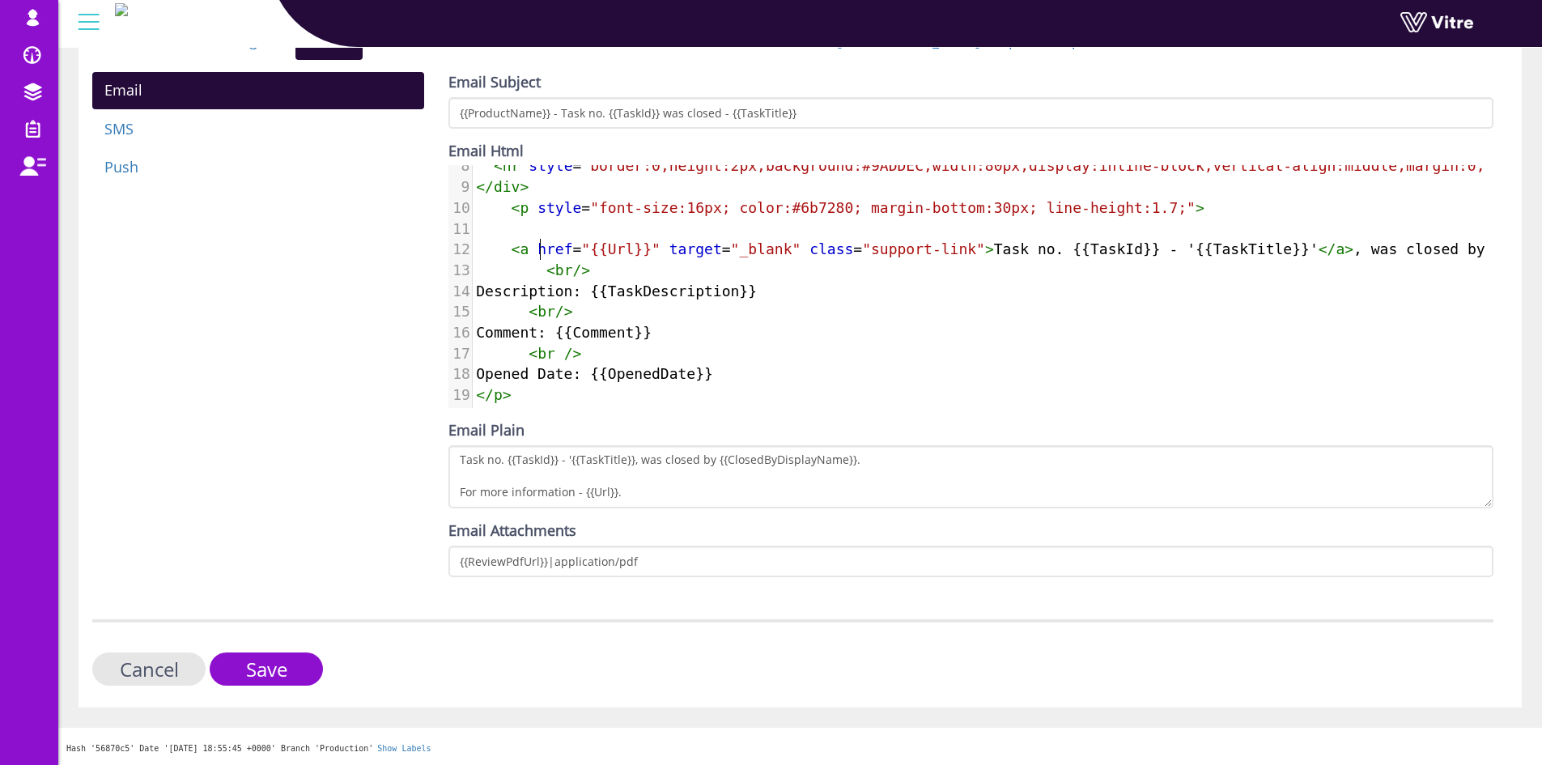
click at [537, 242] on span "href" at bounding box center [554, 248] width 35 height 17
drag, startPoint x: 506, startPoint y: 243, endPoint x: 554, endPoint y: 247, distance: 47.9
click at [554, 247] on pre "< a href = "{{Url}}" target = "_blank" class = "support-link" > Task no. {{Task…" at bounding box center [1036, 249] width 1127 height 21
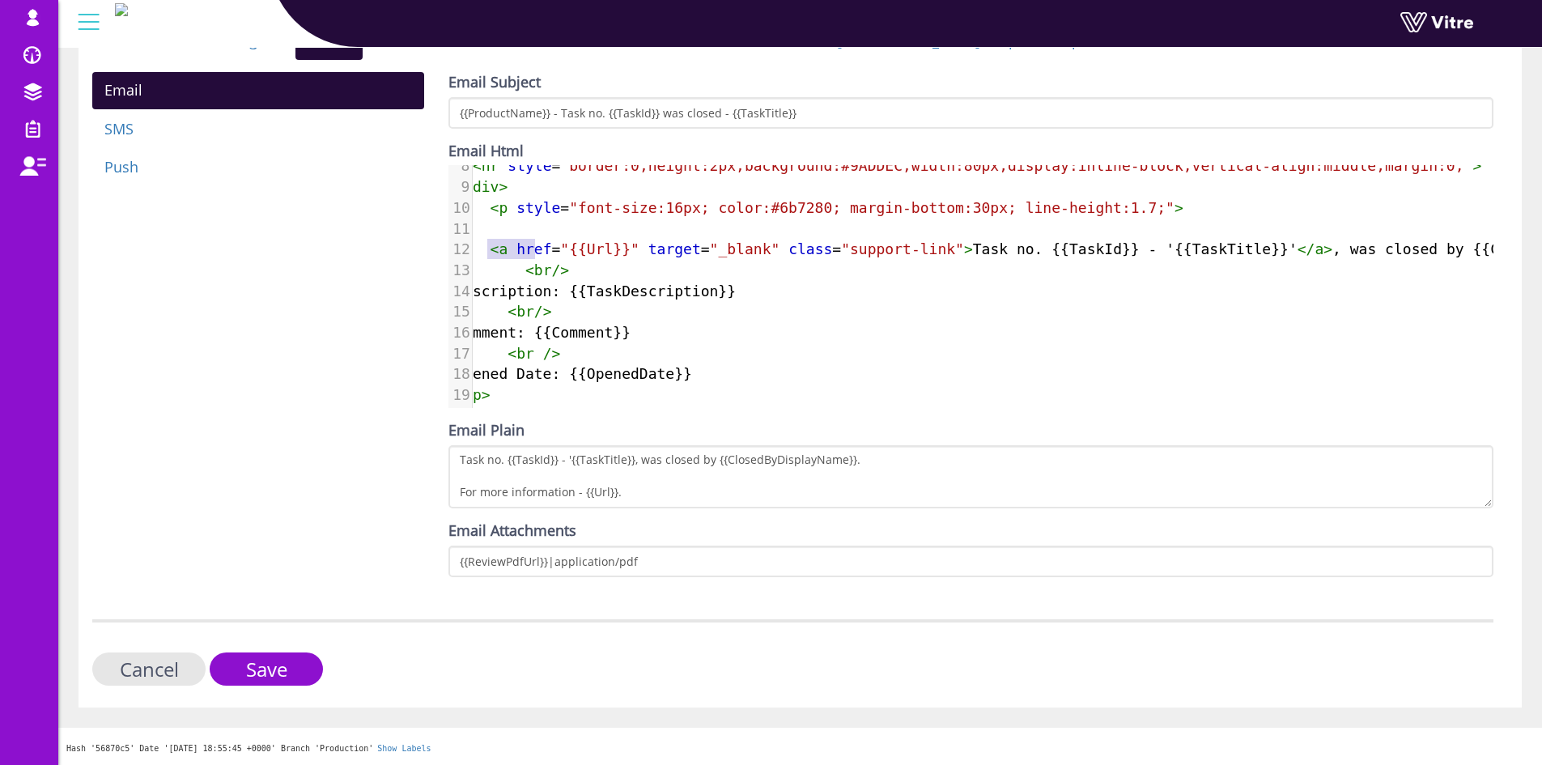
scroll to position [171, 1]
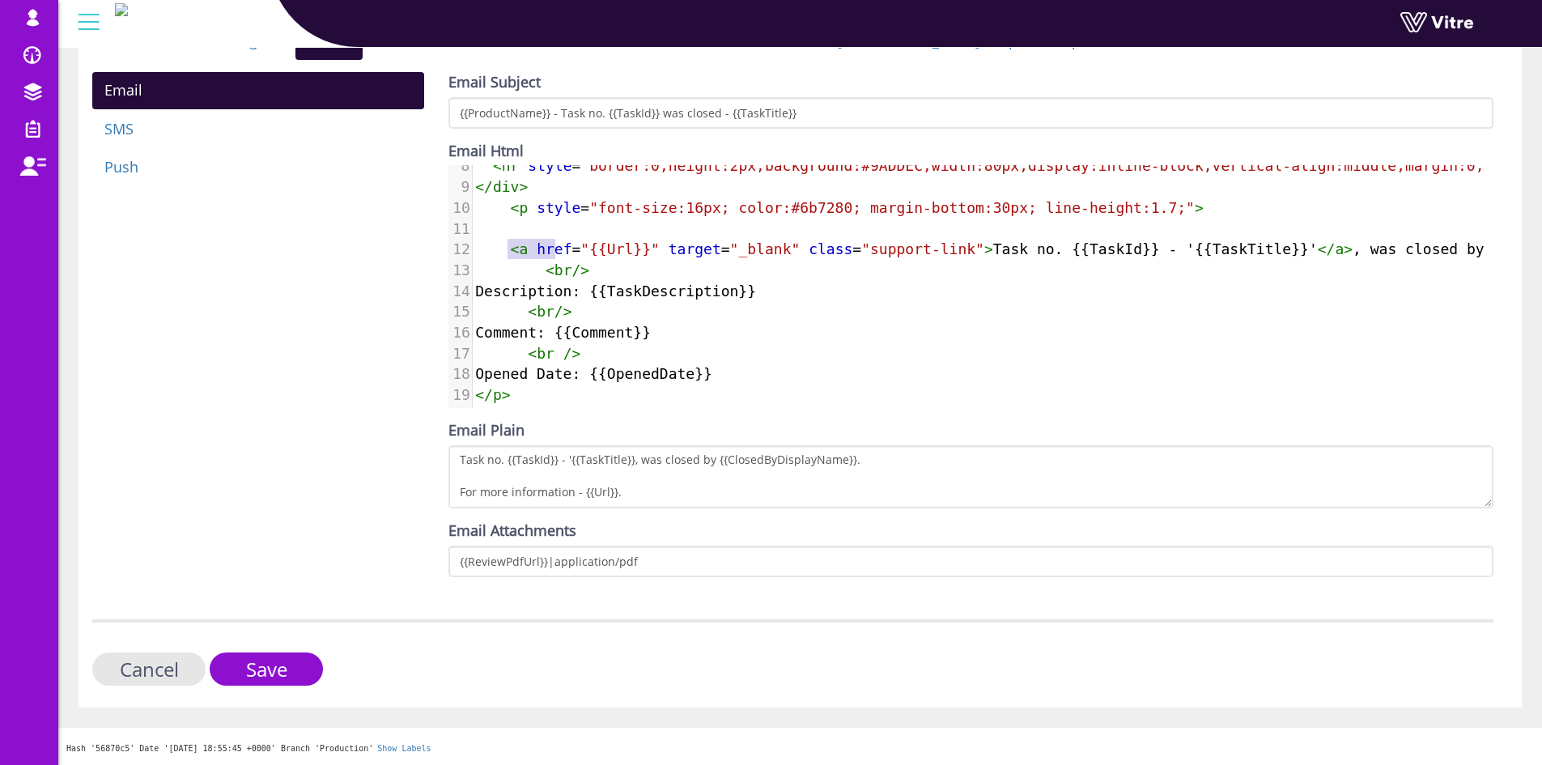
type textarea "<a href="{{Url}}" target="_blank" class="support-link">Task no. {{TaskId}} - '{…"
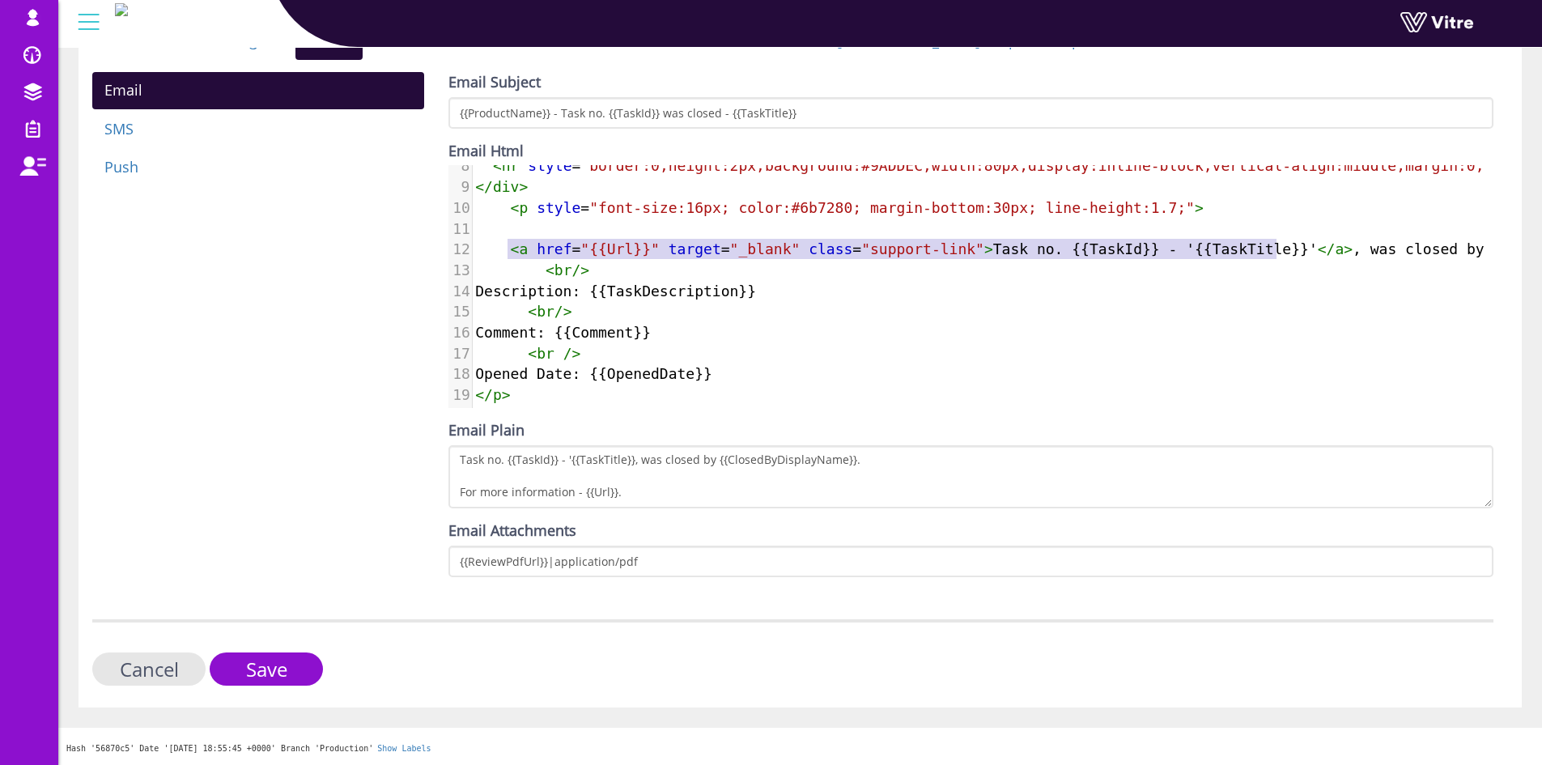
click at [1278, 240] on span "< a href = "{{Url}}" target = "_blank" class = "support-link" > Task no. {{Task…" at bounding box center [1089, 248] width 1228 height 17
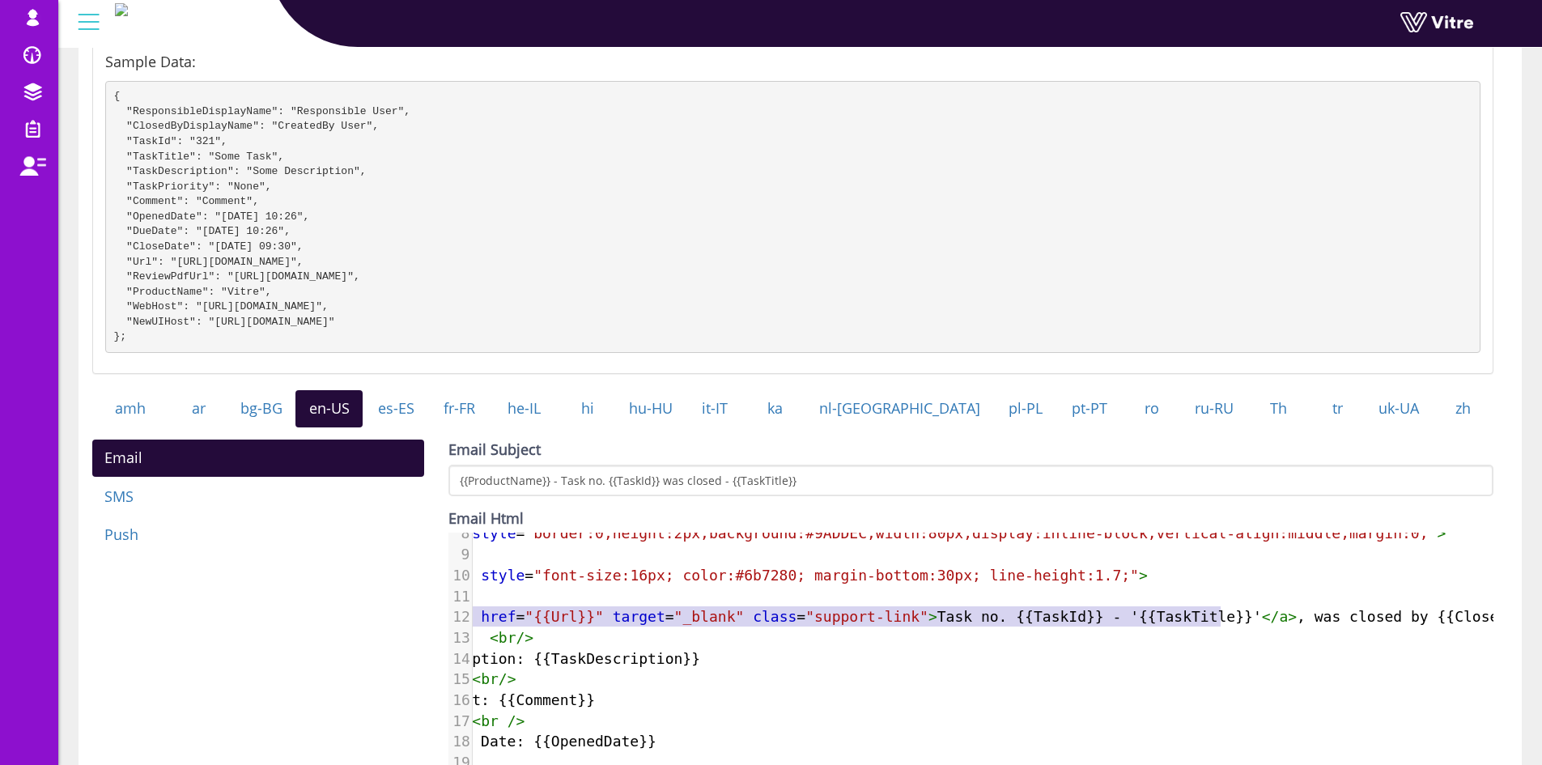
scroll to position [0, 0]
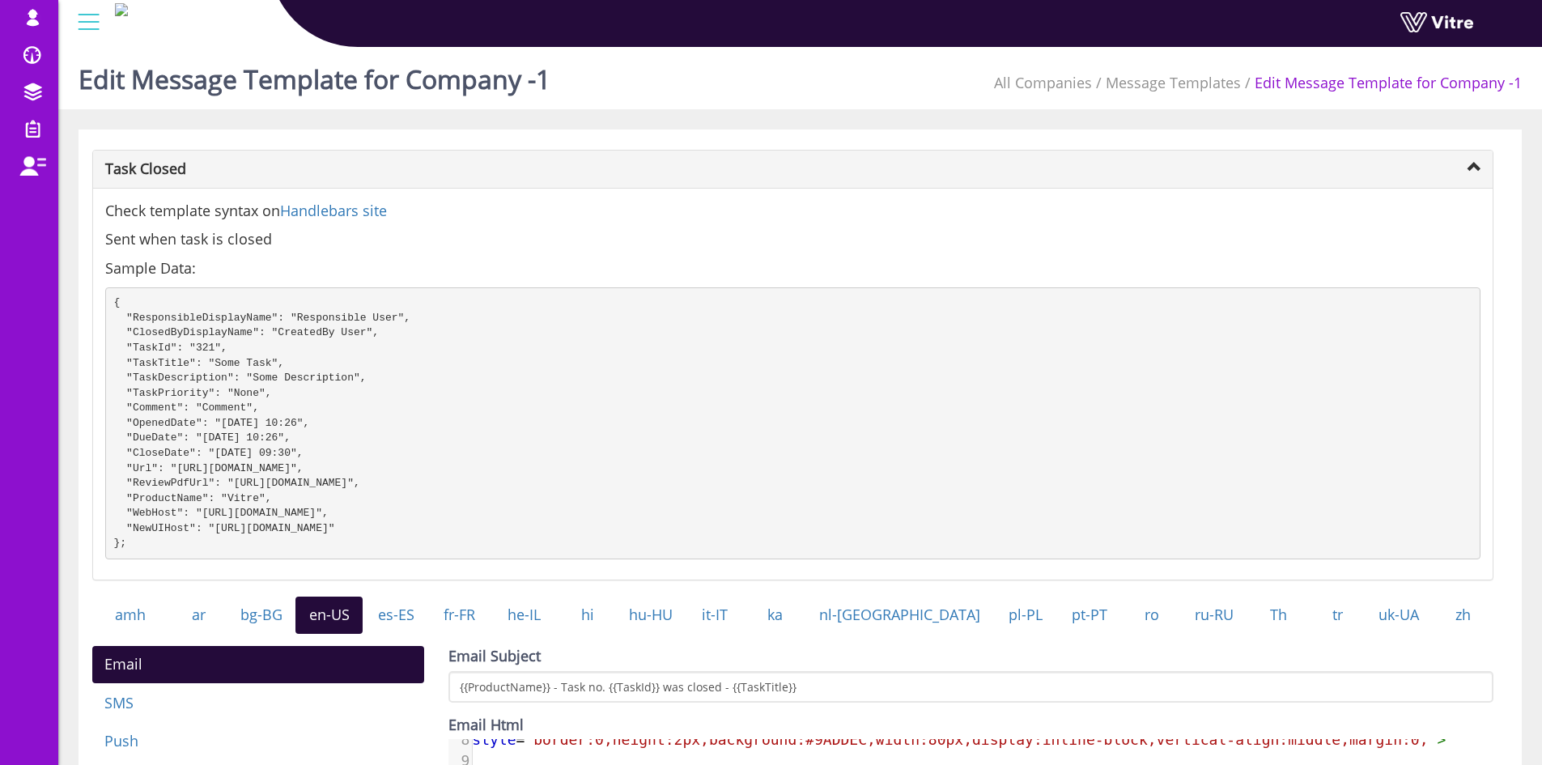
drag, startPoint x: 114, startPoint y: 303, endPoint x: 165, endPoint y: 547, distance: 248.9
click at [165, 547] on pre "{ "ResponsibleDisplayName": "Responsible User", "ClosedByDisplayName": "Created…" at bounding box center [792, 423] width 1375 height 273
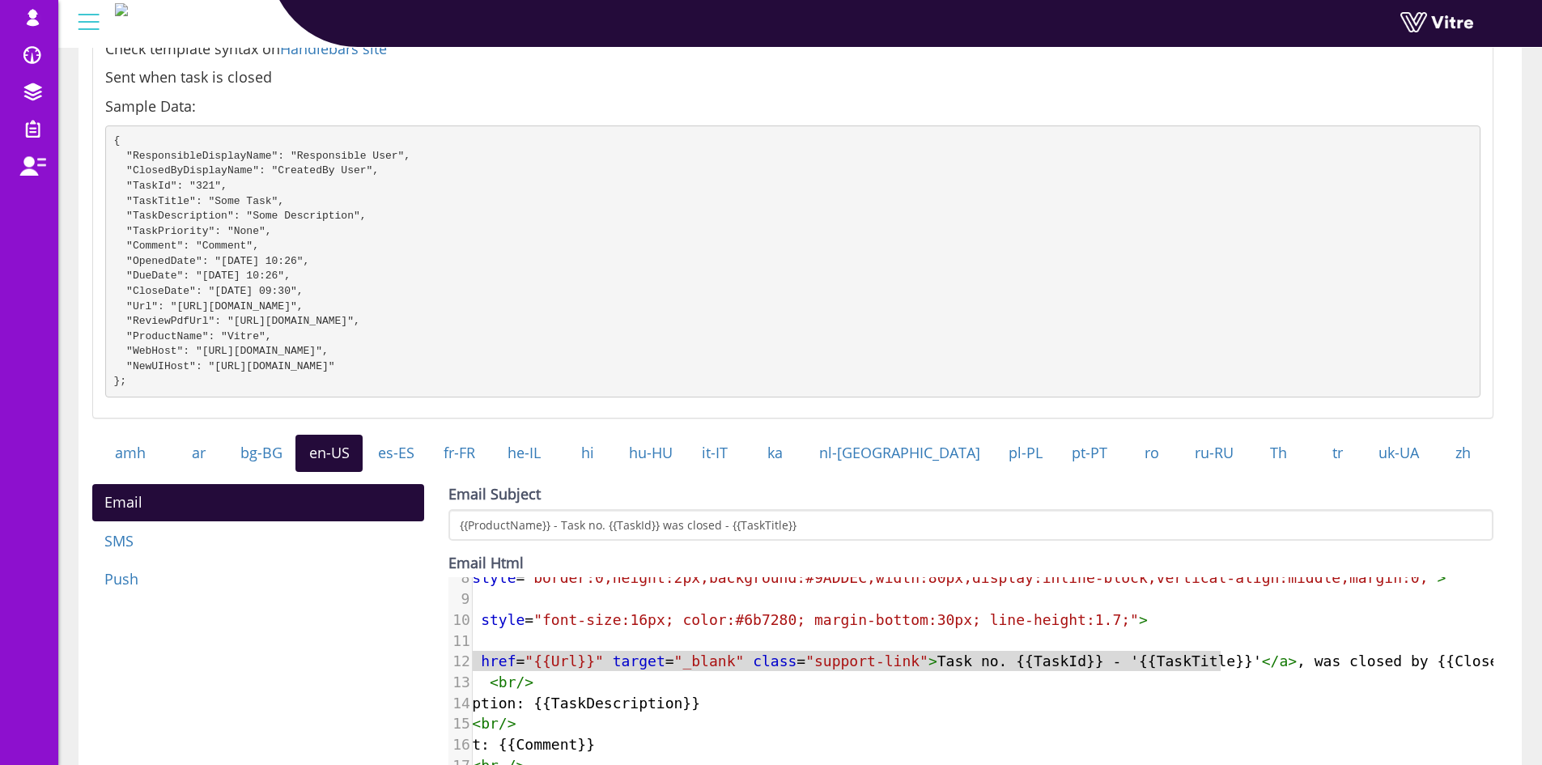
click at [156, 219] on pre "{ "ResponsibleDisplayName": "Responsible User", "ClosedByDisplayName": "Created…" at bounding box center [792, 261] width 1375 height 273
drag, startPoint x: 354, startPoint y: 366, endPoint x: 338, endPoint y: 359, distance: 17.4
click at [354, 366] on pre "{ "ResponsibleDisplayName": "Responsible User", "ClosedByDisplayName": "Created…" at bounding box center [792, 261] width 1375 height 273
click at [338, 359] on pre "{ "ResponsibleDisplayName": "Responsible User", "ClosedByDisplayName": "Created…" at bounding box center [792, 261] width 1375 height 273
drag, startPoint x: 126, startPoint y: 364, endPoint x: 333, endPoint y: 367, distance: 206.4
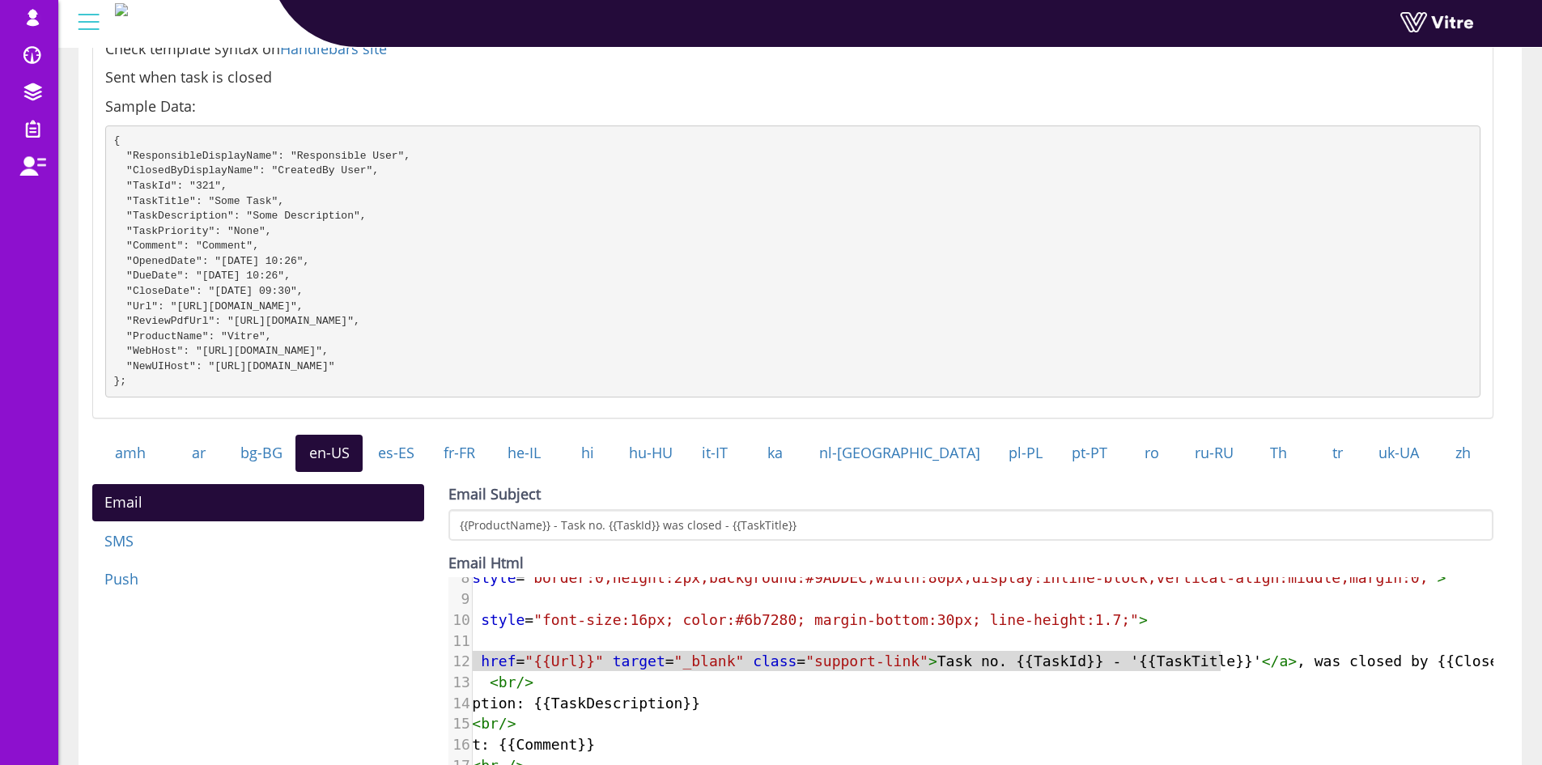
click at [333, 367] on pre "{ "ResponsibleDisplayName": "Responsible User", "ClosedByDisplayName": "Created…" at bounding box center [792, 261] width 1375 height 273
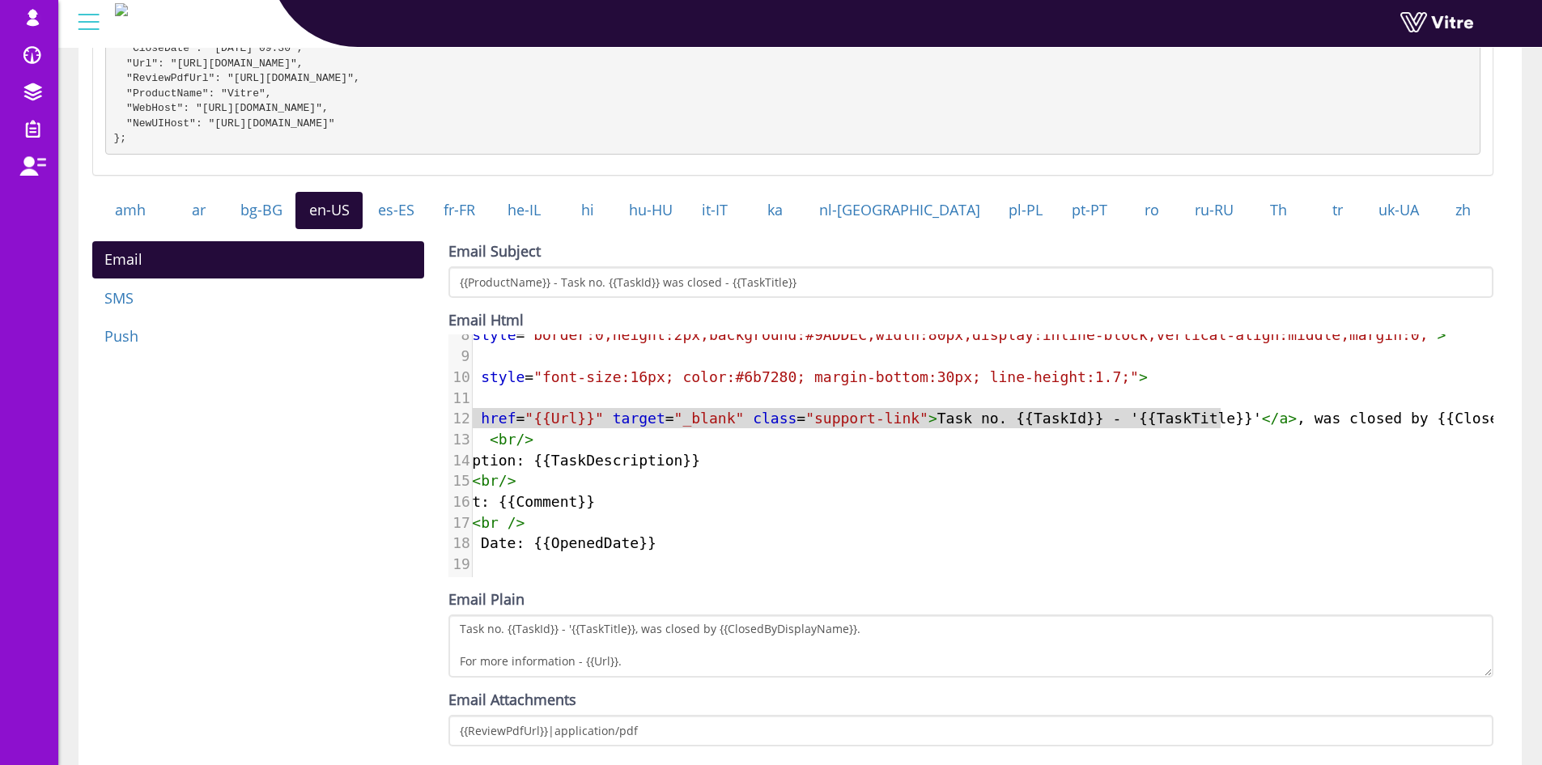
click at [545, 426] on span ""{{Url}}"" at bounding box center [563, 417] width 79 height 17
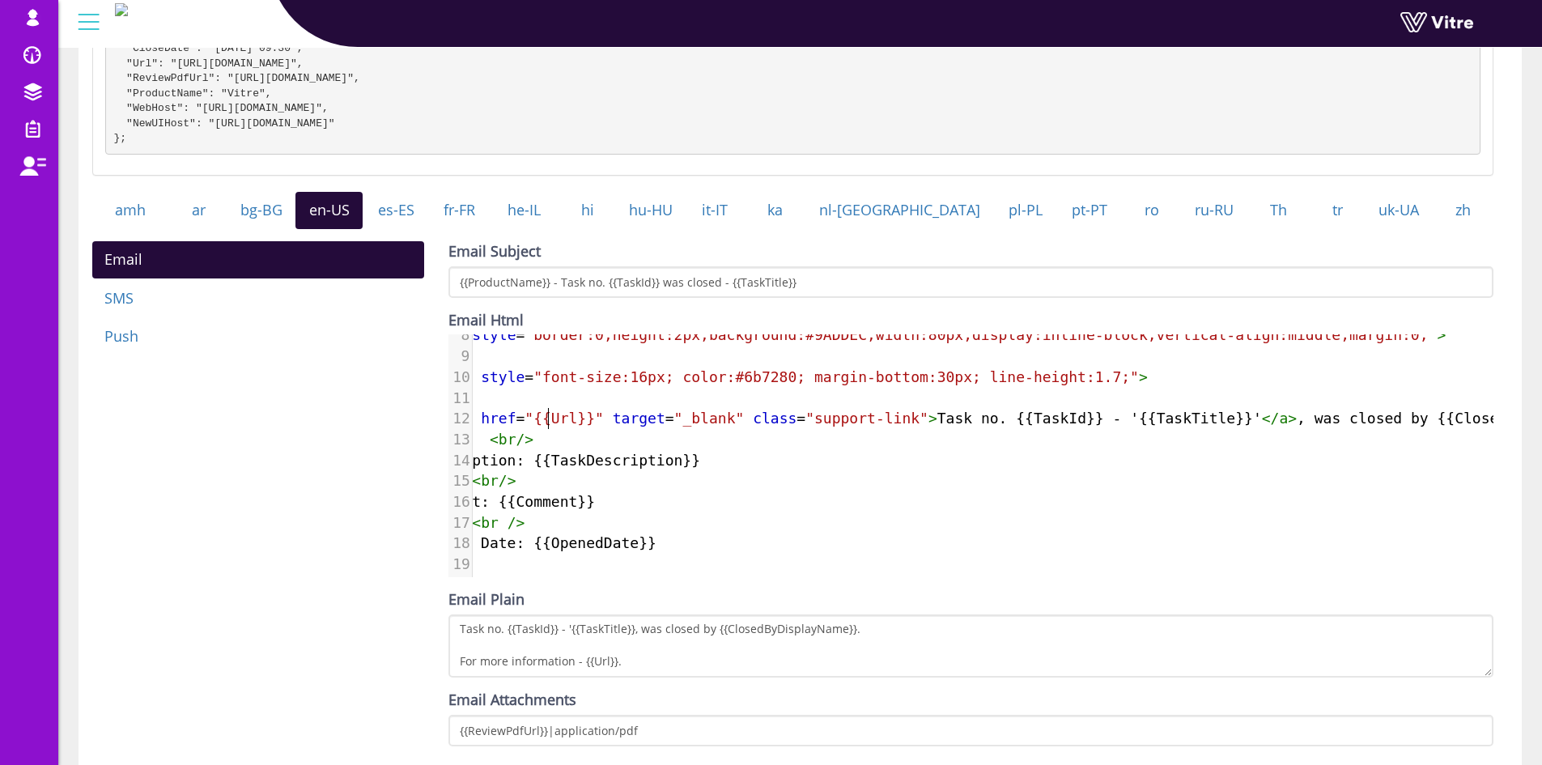
type textarea "Url"
click at [545, 426] on span ""{{Url}}"" at bounding box center [563, 417] width 79 height 17
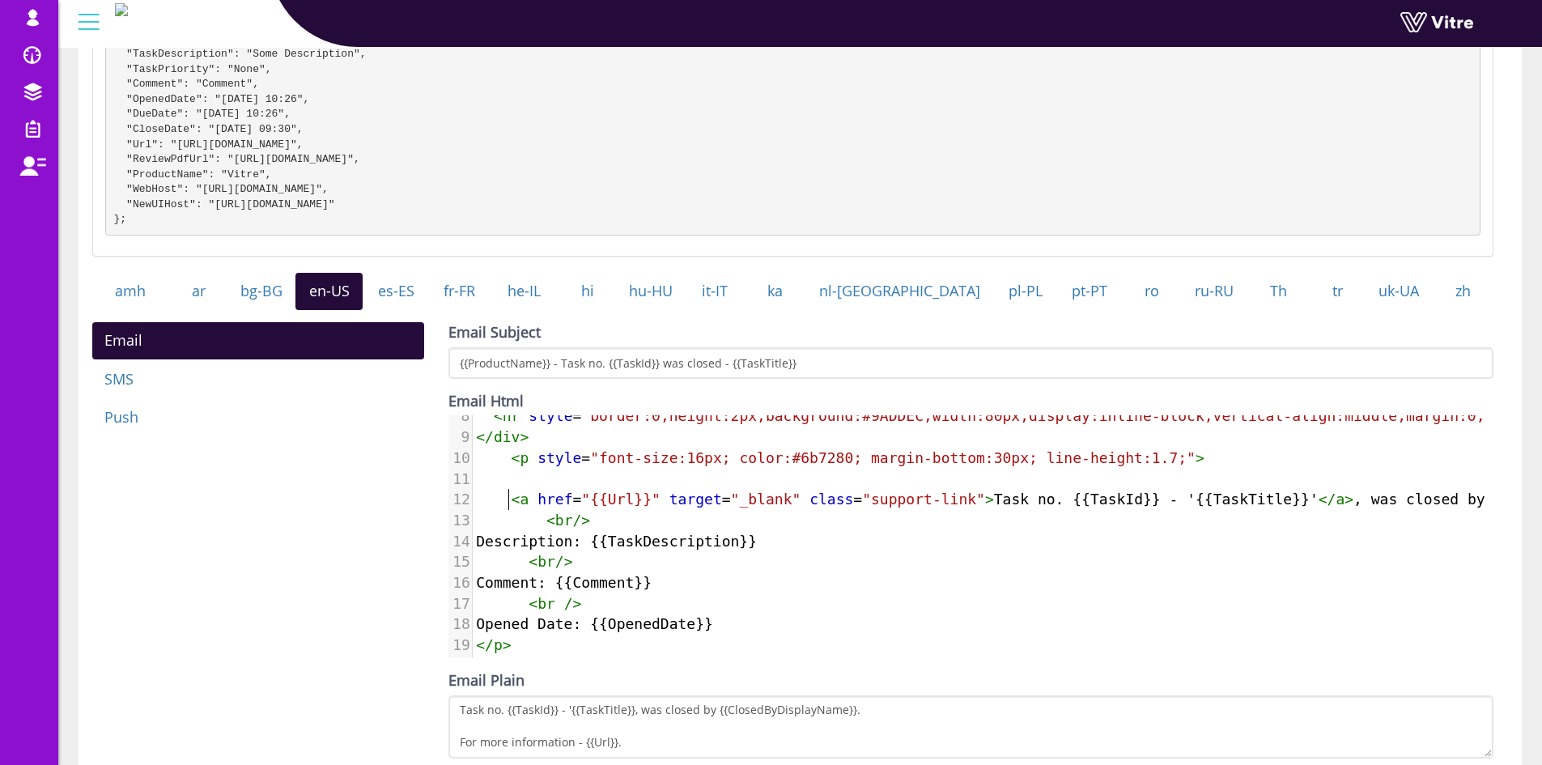
click at [511, 504] on span "<" at bounding box center [515, 498] width 9 height 17
type textarea "<"
click at [511, 504] on span "<" at bounding box center [515, 498] width 9 height 17
type textarea "<a href="{{Url}}" target="_blank" class="support-link">Task no. {{TaskId}} - '{…"
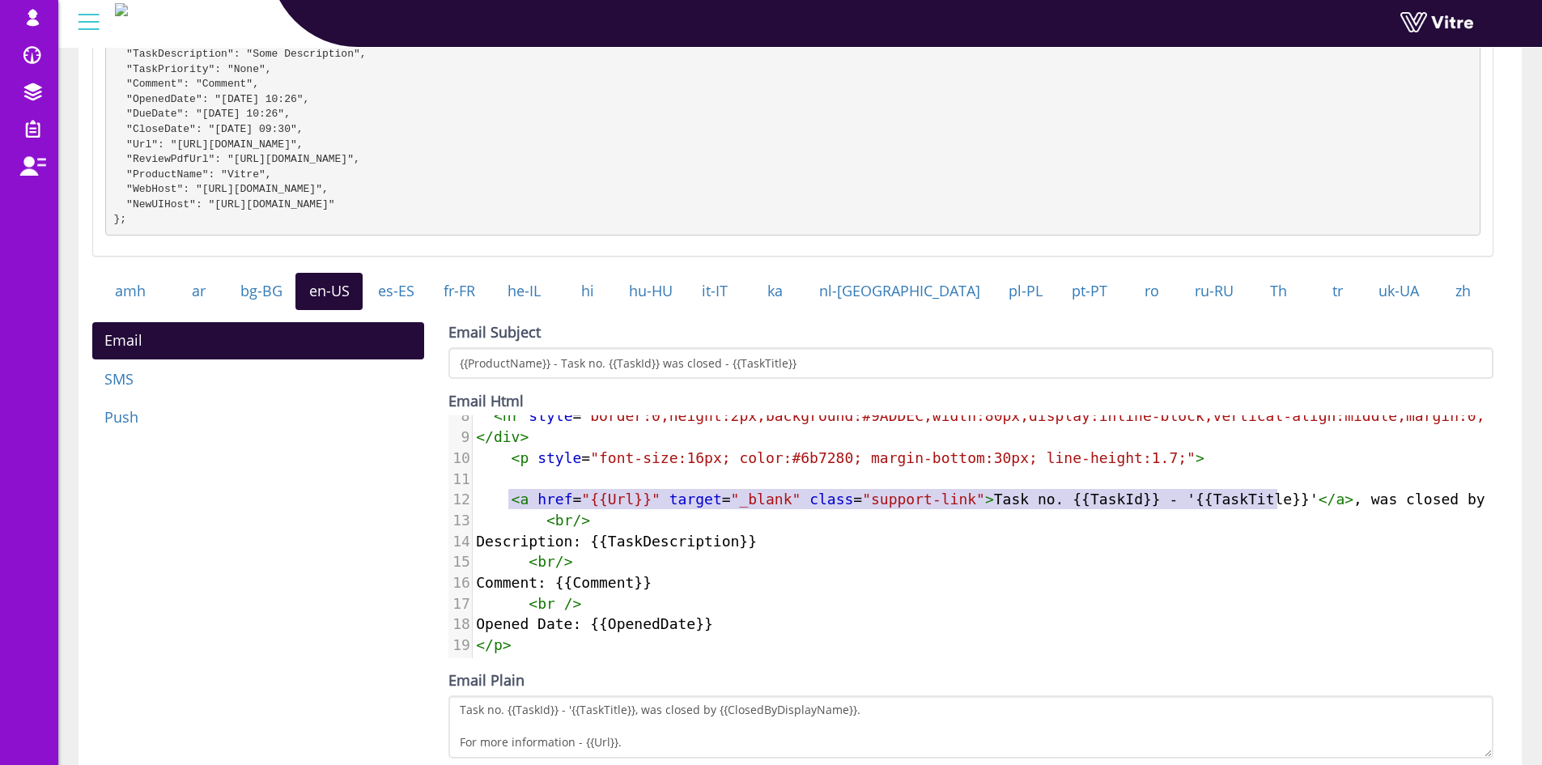
click at [1279, 503] on span "< a href = "{{Url}}" target = "_blank" class = "support-link" > Task no. {{Task…" at bounding box center [1090, 498] width 1228 height 17
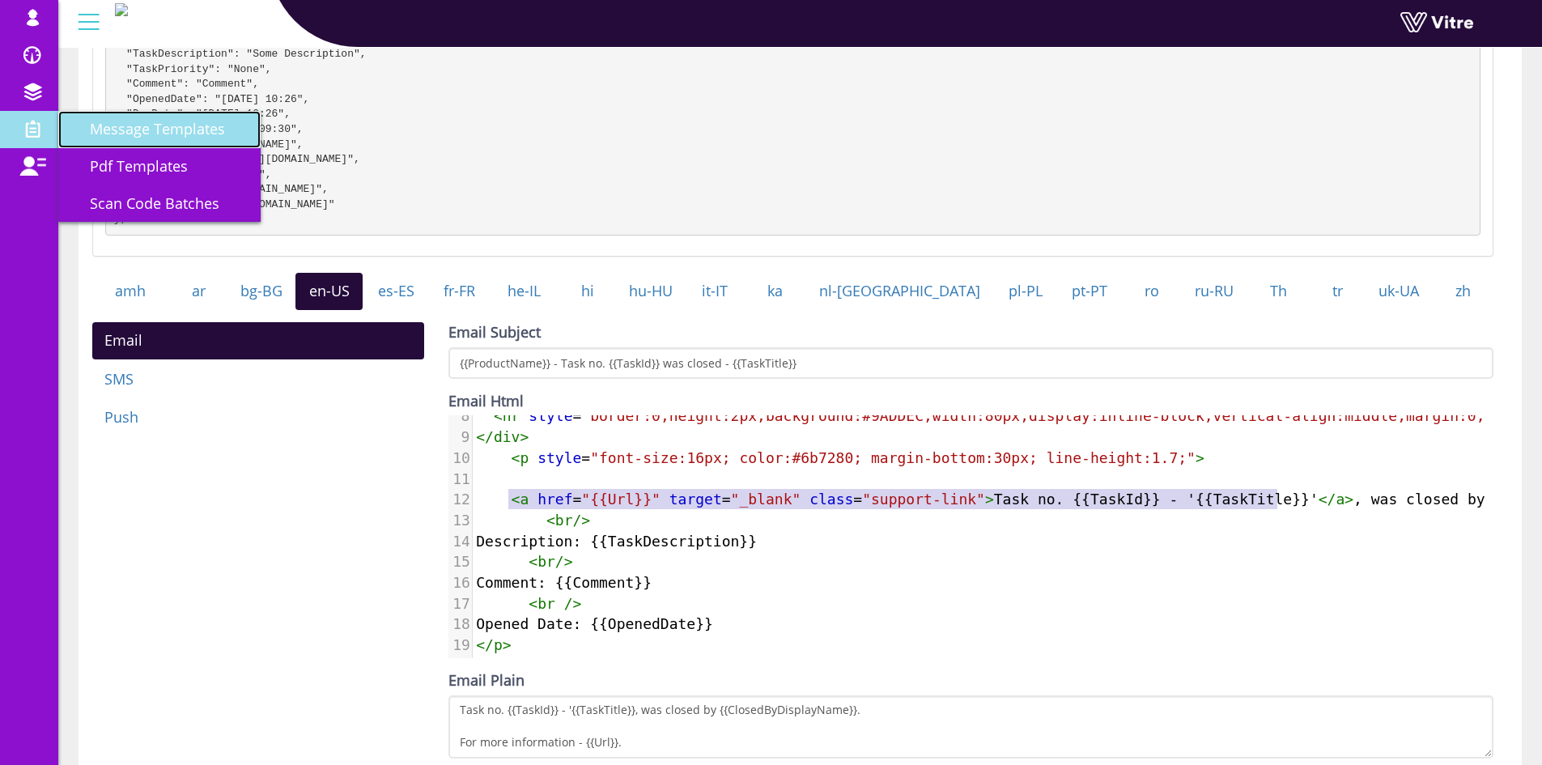
click at [102, 134] on span "Message Templates" at bounding box center [147, 128] width 155 height 19
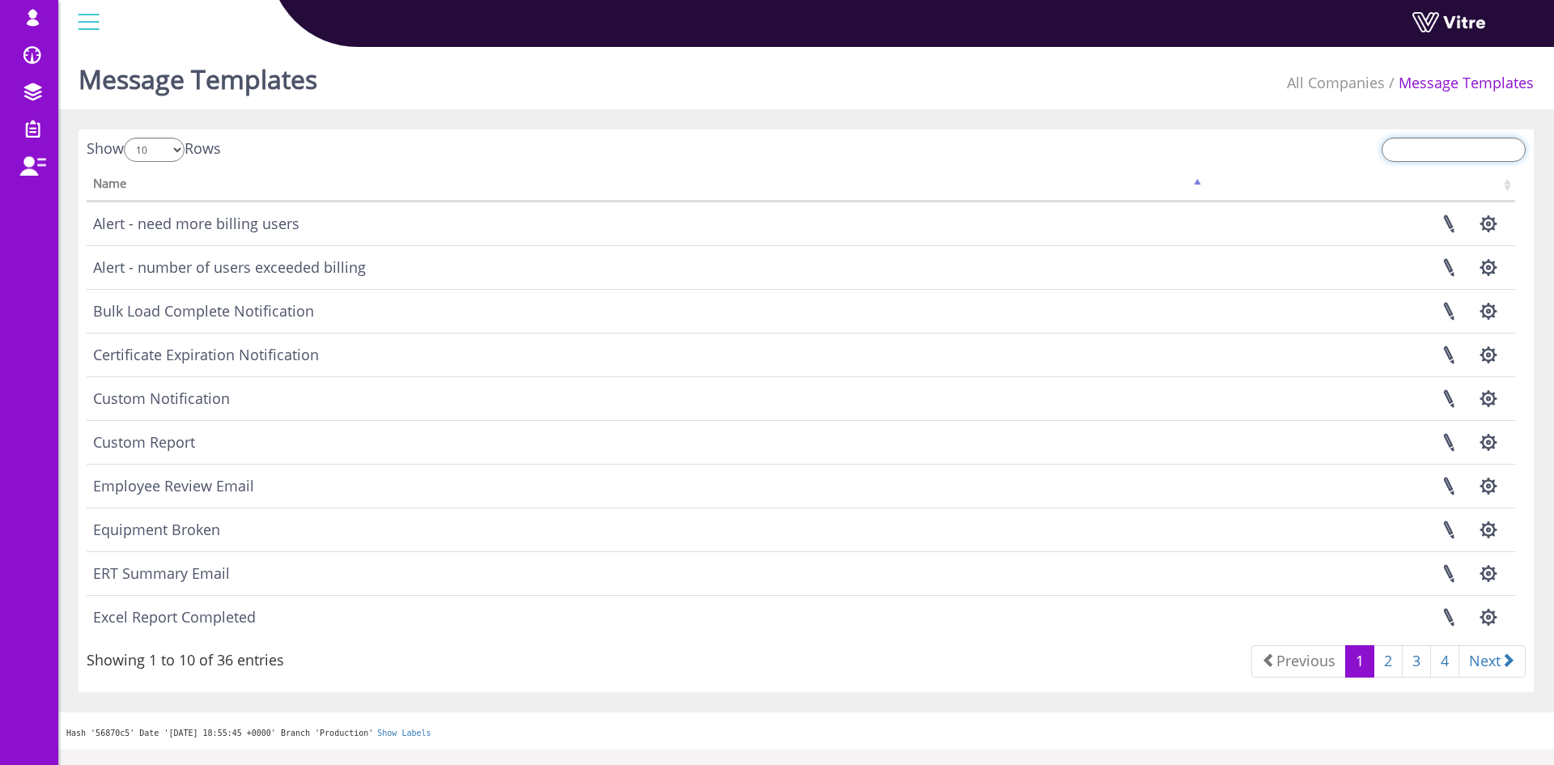
click at [1444, 150] on input "search" at bounding box center [1453, 150] width 144 height 24
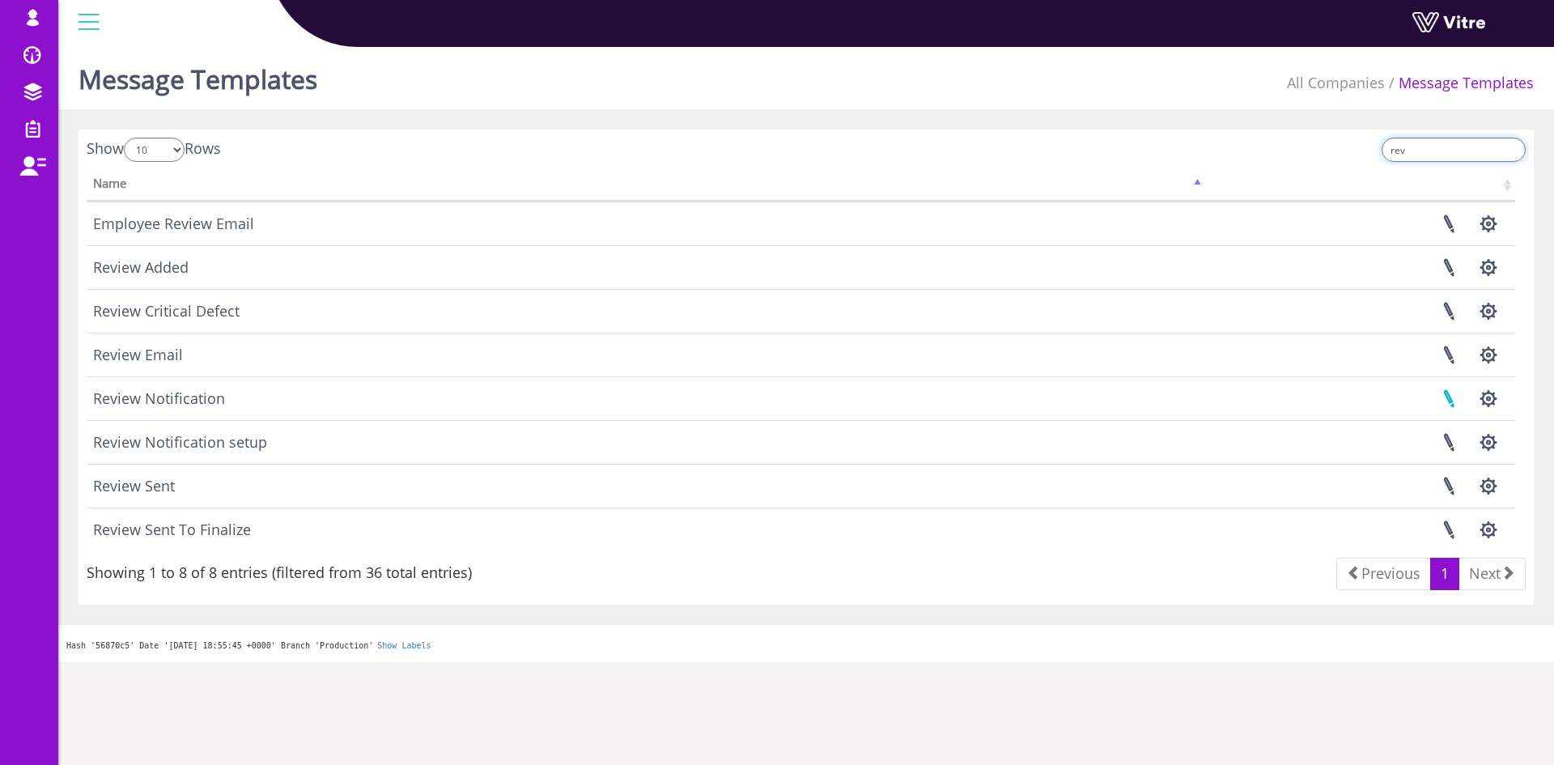
type input "rev"
click at [1456, 400] on link at bounding box center [1448, 398] width 40 height 43
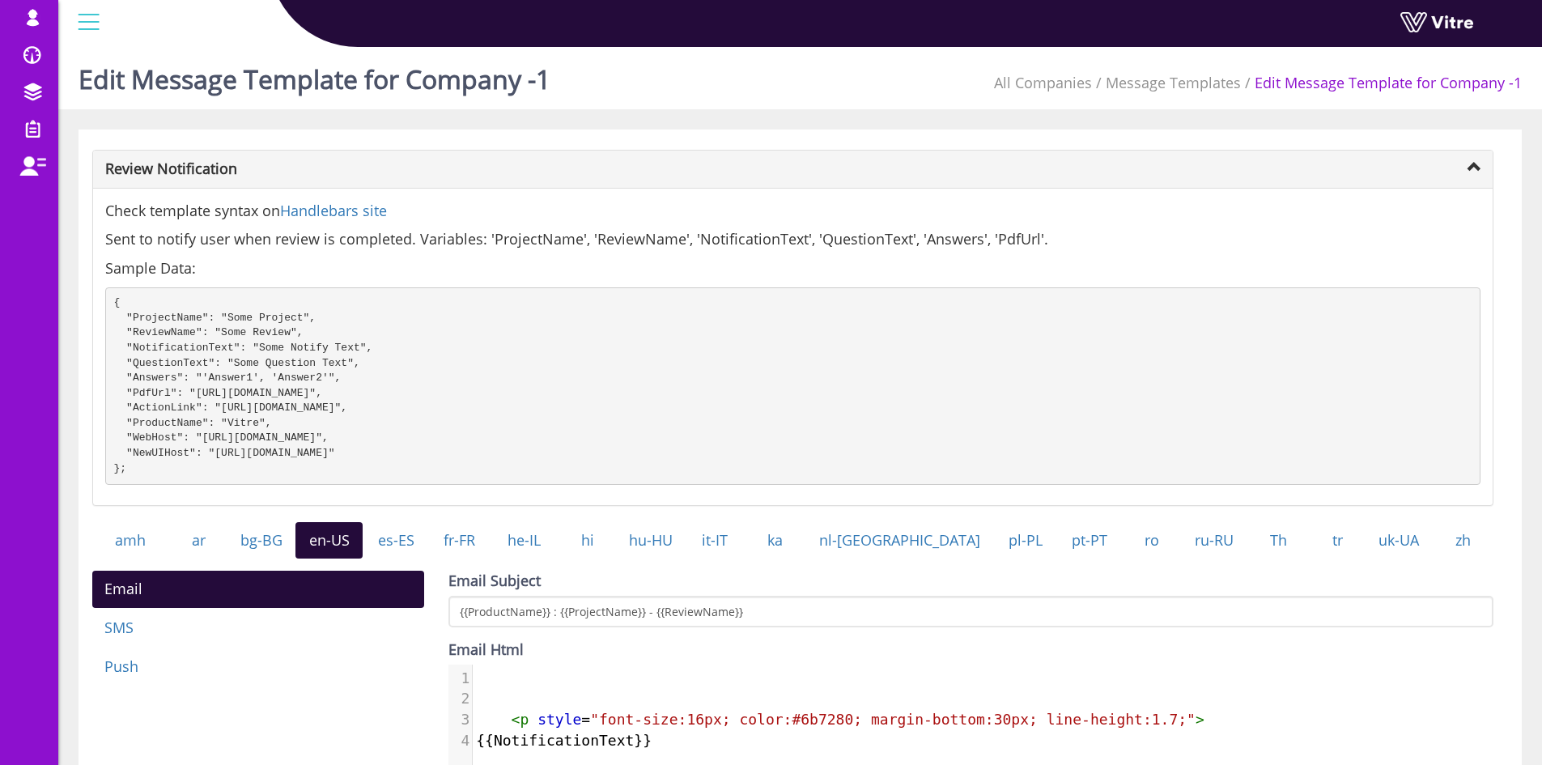
click at [170, 403] on pre "{ "ProjectName": "Some Project", "ReviewName": "Some Review", "NotificationText…" at bounding box center [792, 385] width 1375 height 197
click at [169, 403] on pre "{ "ProjectName": "Some Project", "ReviewName": "Some Review", "NotificationText…" at bounding box center [792, 385] width 1375 height 197
click at [144, 381] on pre "{ "ProjectName": "Some Project", "ReviewName": "Some Review", "NotificationText…" at bounding box center [792, 385] width 1375 height 197
drag, startPoint x: 125, startPoint y: 317, endPoint x: 463, endPoint y: 486, distance: 377.1
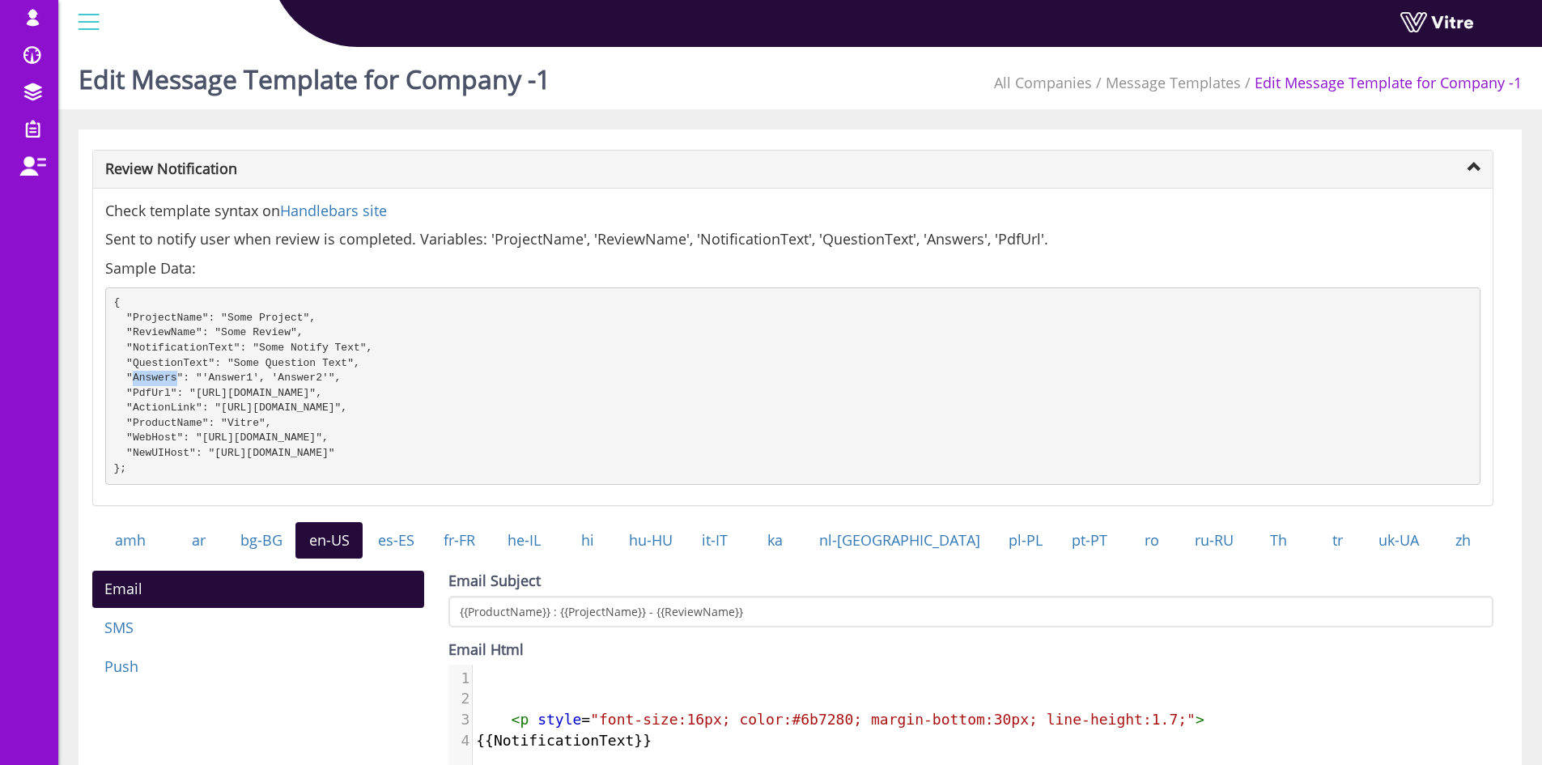
click at [463, 485] on pre "{ "ProjectName": "Some Project", "ReviewName": "Some Review", "NotificationText…" at bounding box center [792, 385] width 1375 height 197
click at [464, 473] on pre "{ "ProjectName": "Some Project", "ReviewName": "Some Review", "NotificationText…" at bounding box center [792, 385] width 1375 height 197
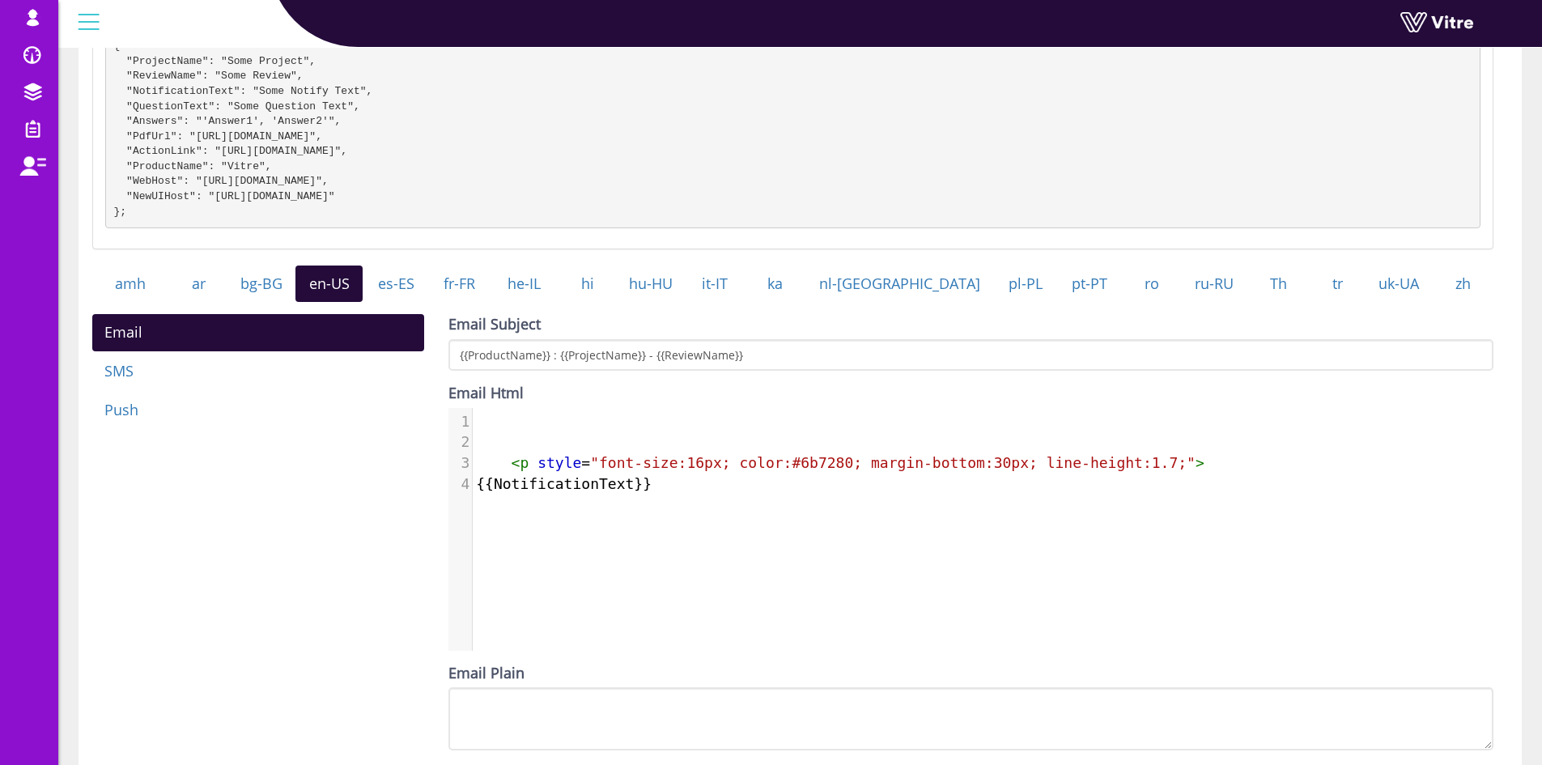
scroll to position [324, 0]
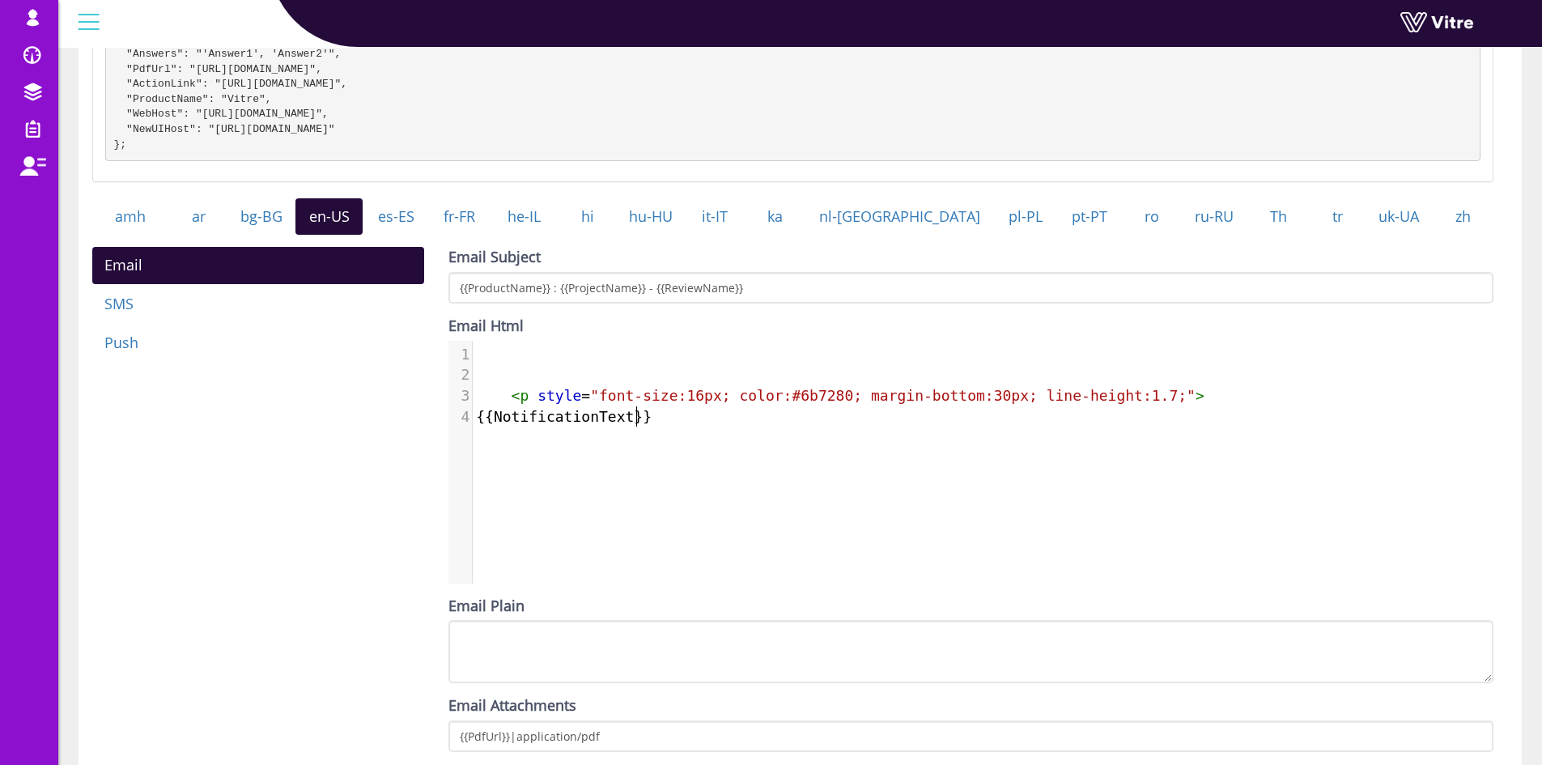
click at [709, 455] on div "​ x 1 ​ 2 ​ 3 < p style = "font-size:16px; color:#6b7280; margin-bottom:30px; l…" at bounding box center [982, 474] width 1069 height 267
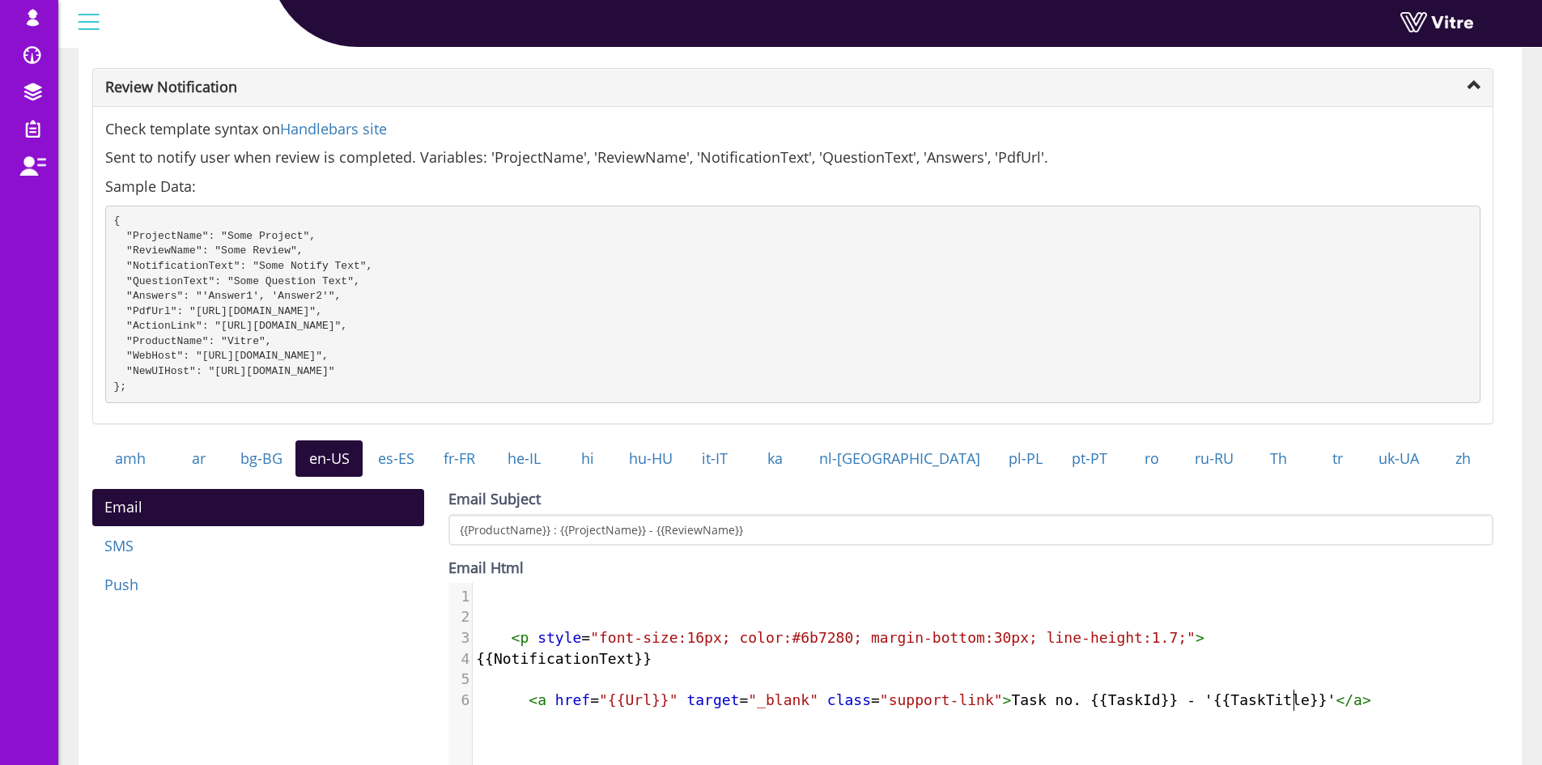
scroll to position [81, 0]
click at [151, 318] on pre "{ "ProjectName": "Some Project", "ReviewName": "Some Review", "NotificationText…" at bounding box center [792, 304] width 1375 height 197
click at [155, 324] on pre "{ "ProjectName": "Some Project", "ReviewName": "Some Review", "NotificationText…" at bounding box center [792, 304] width 1375 height 197
drag, startPoint x: 112, startPoint y: 223, endPoint x: 161, endPoint y: 397, distance: 180.6
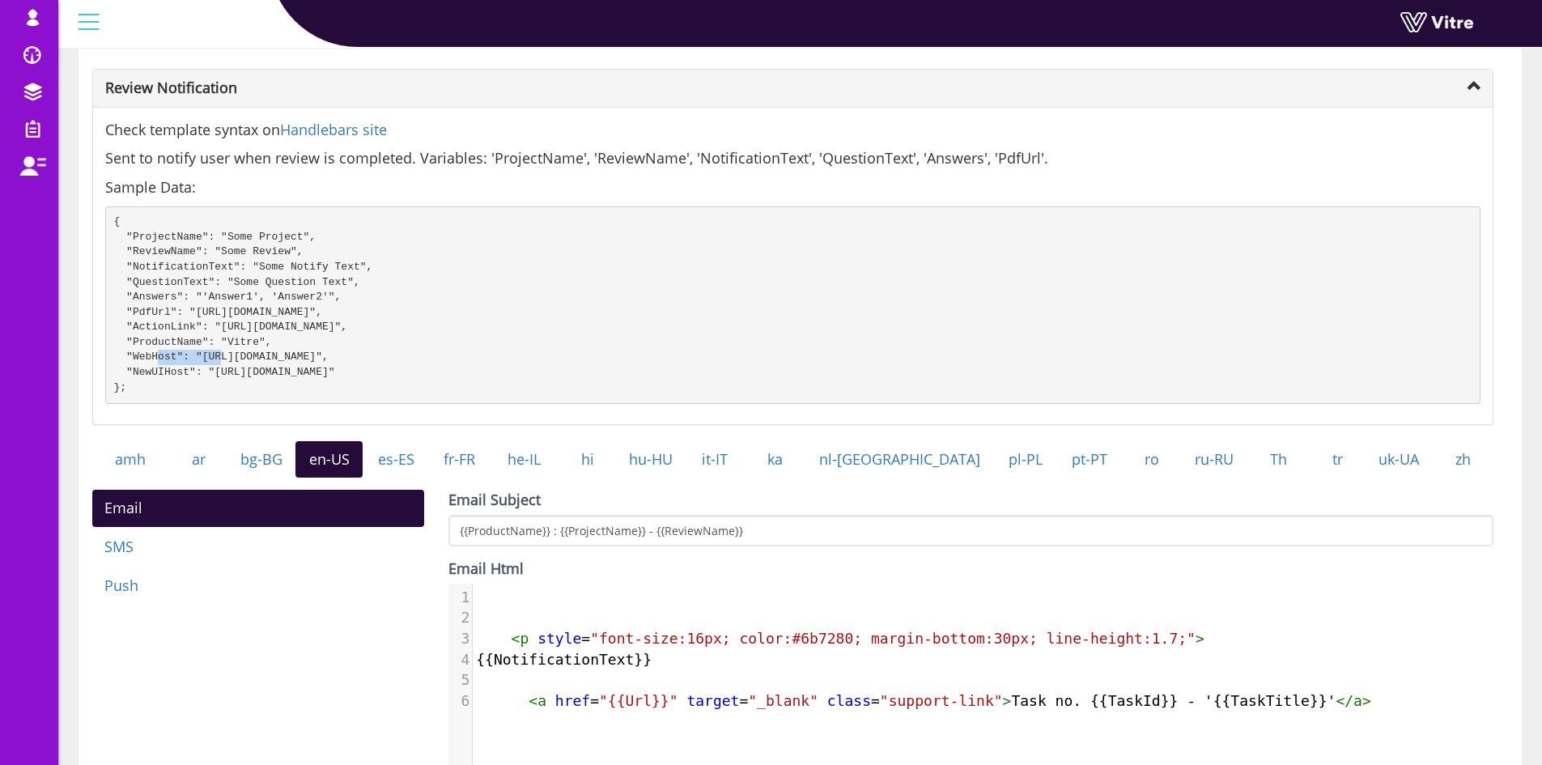
click at [161, 397] on pre "{ "ProjectName": "Some Project", "ReviewName": "Some Review", "NotificationText…" at bounding box center [792, 304] width 1375 height 197
click at [166, 389] on pre "{ "ProjectName": "Some Project", "ReviewName": "Some Review", "NotificationText…" at bounding box center [792, 304] width 1375 height 197
click at [169, 327] on pre "{ "ProjectName": "Some Project", "ReviewName": "Some Review", "NotificationText…" at bounding box center [792, 304] width 1375 height 197
copy pre "ActionLink"
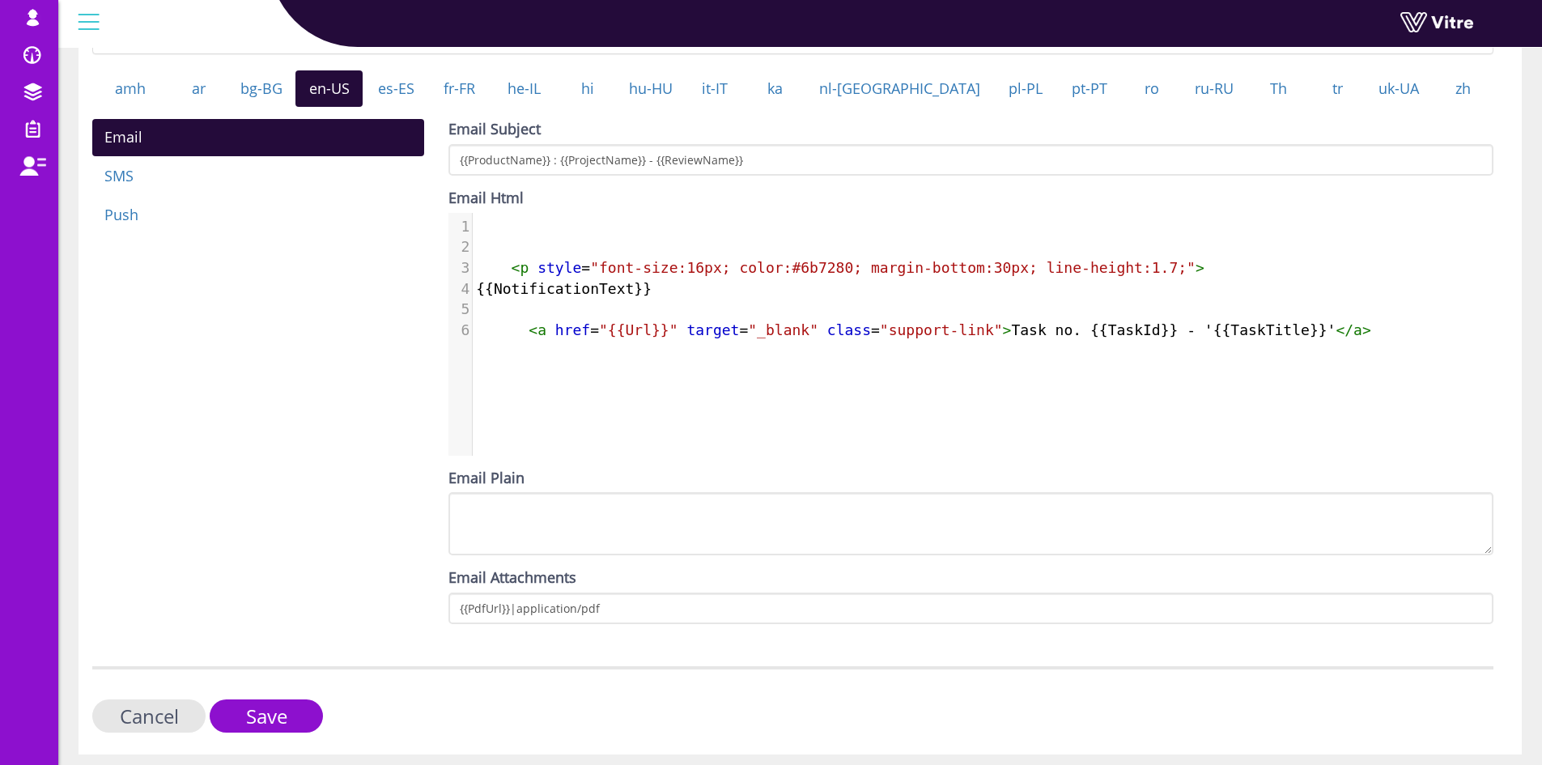
scroll to position [486, 0]
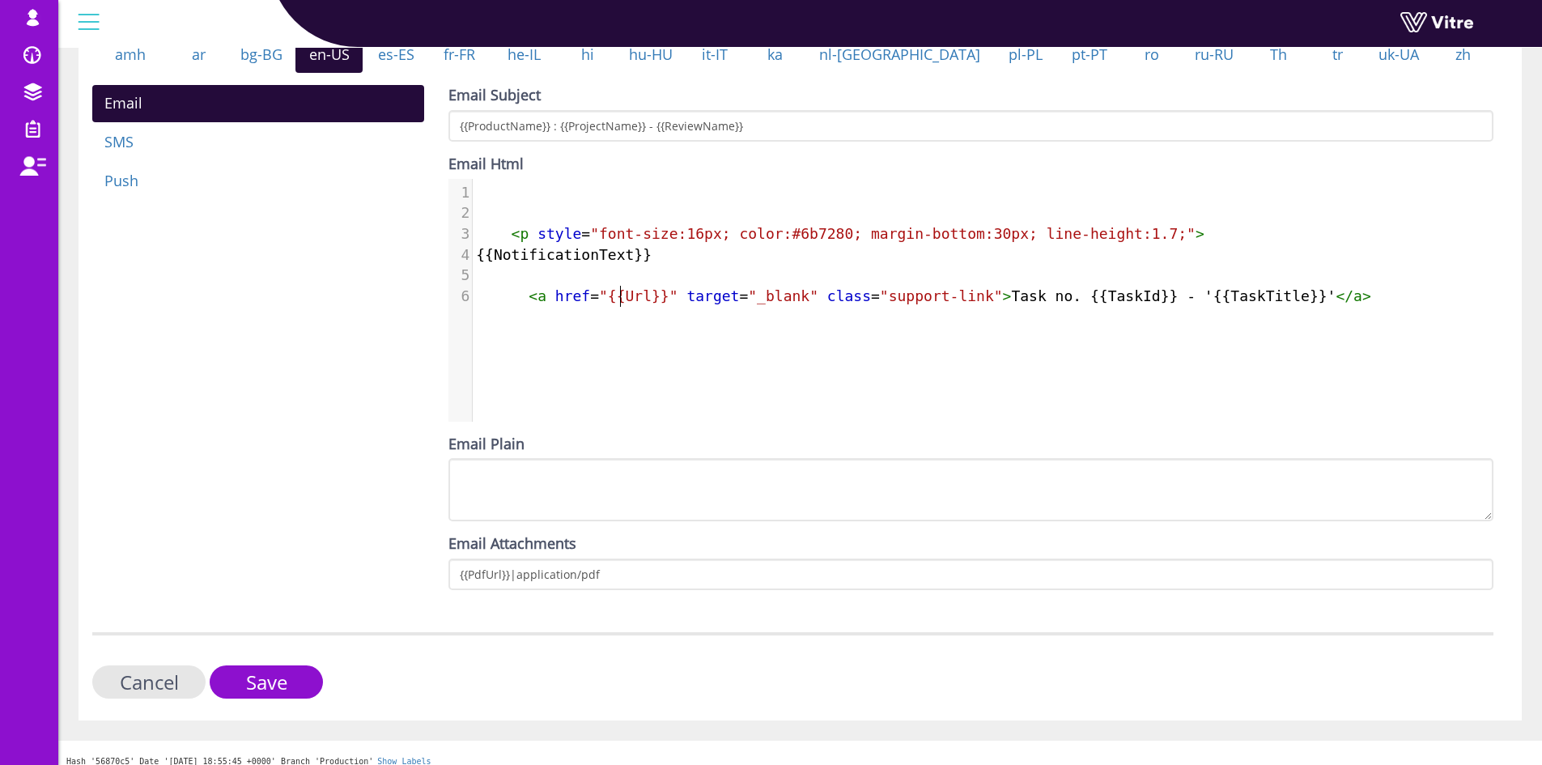
click at [620, 304] on span ""{{Url}}"" at bounding box center [638, 295] width 79 height 17
type textarea "Url"
click at [620, 304] on span ""{{Url}}"" at bounding box center [638, 295] width 79 height 17
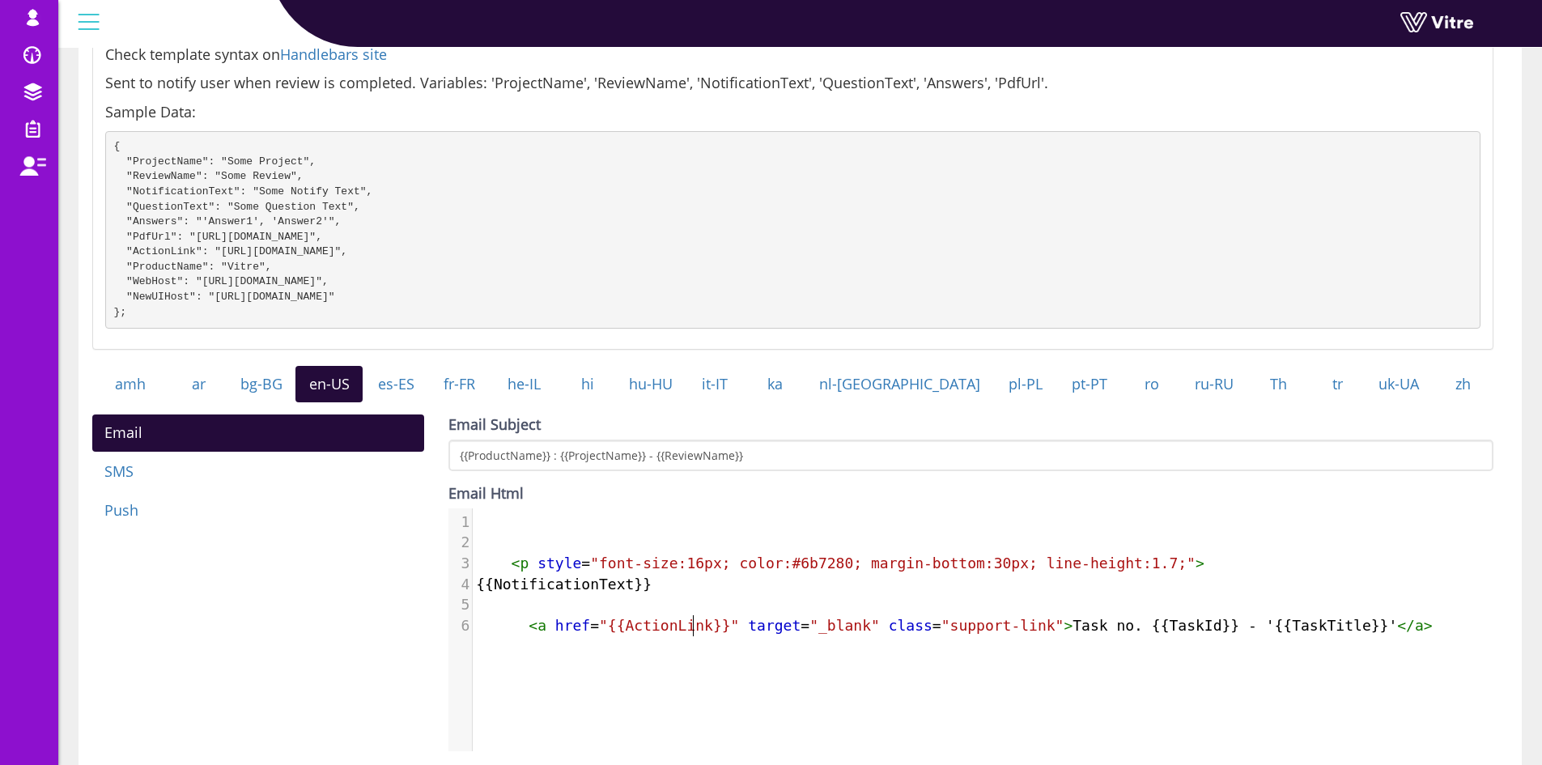
scroll to position [81, 0]
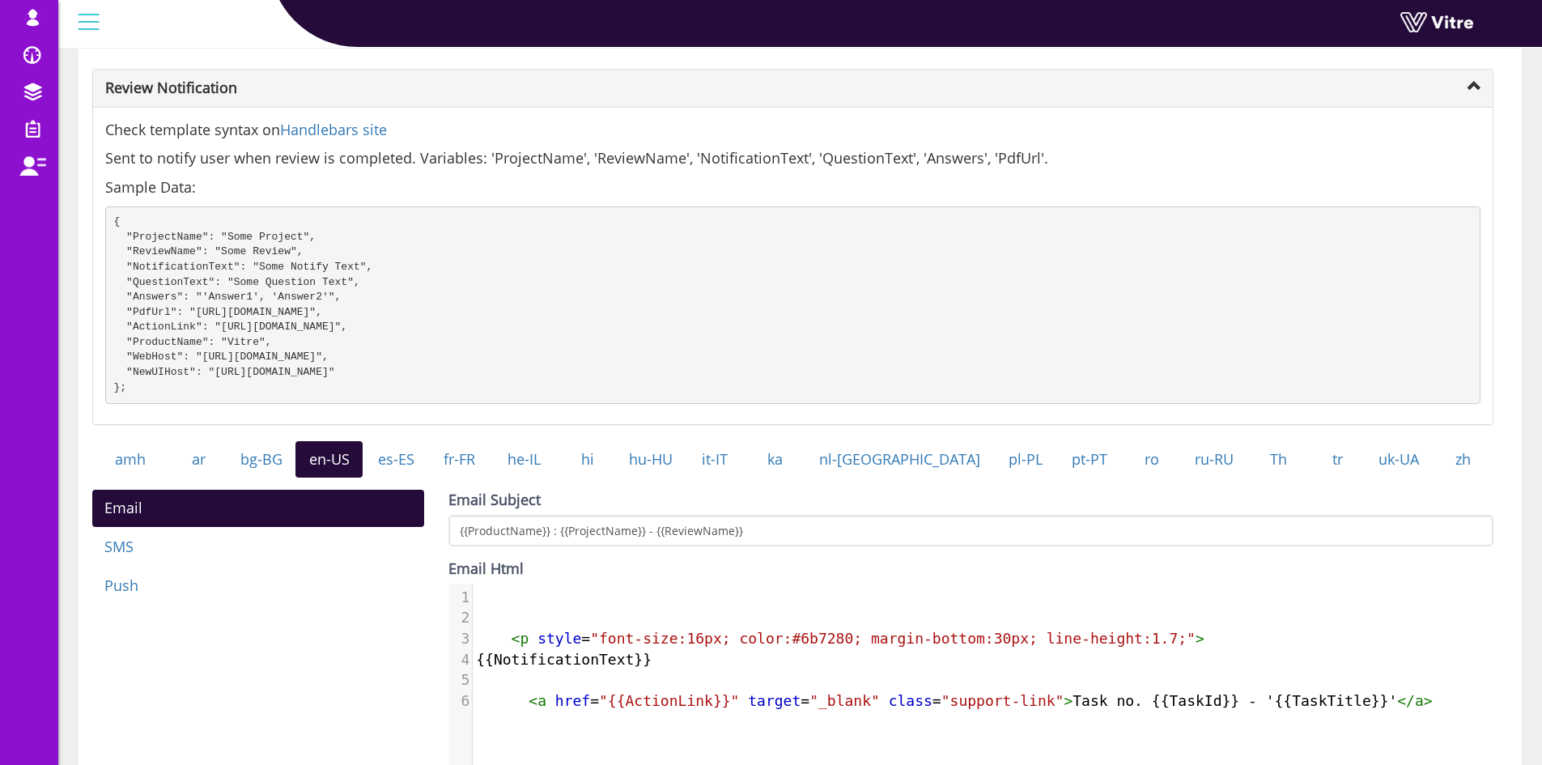
click at [177, 251] on pre "{ "ProjectName": "Some Project", "ReviewName": "Some Review", "NotificationText…" at bounding box center [792, 304] width 1375 height 197
click at [170, 236] on pre "{ "ProjectName": "Some Project", "ReviewName": "Some Review", "NotificationText…" at bounding box center [792, 304] width 1375 height 197
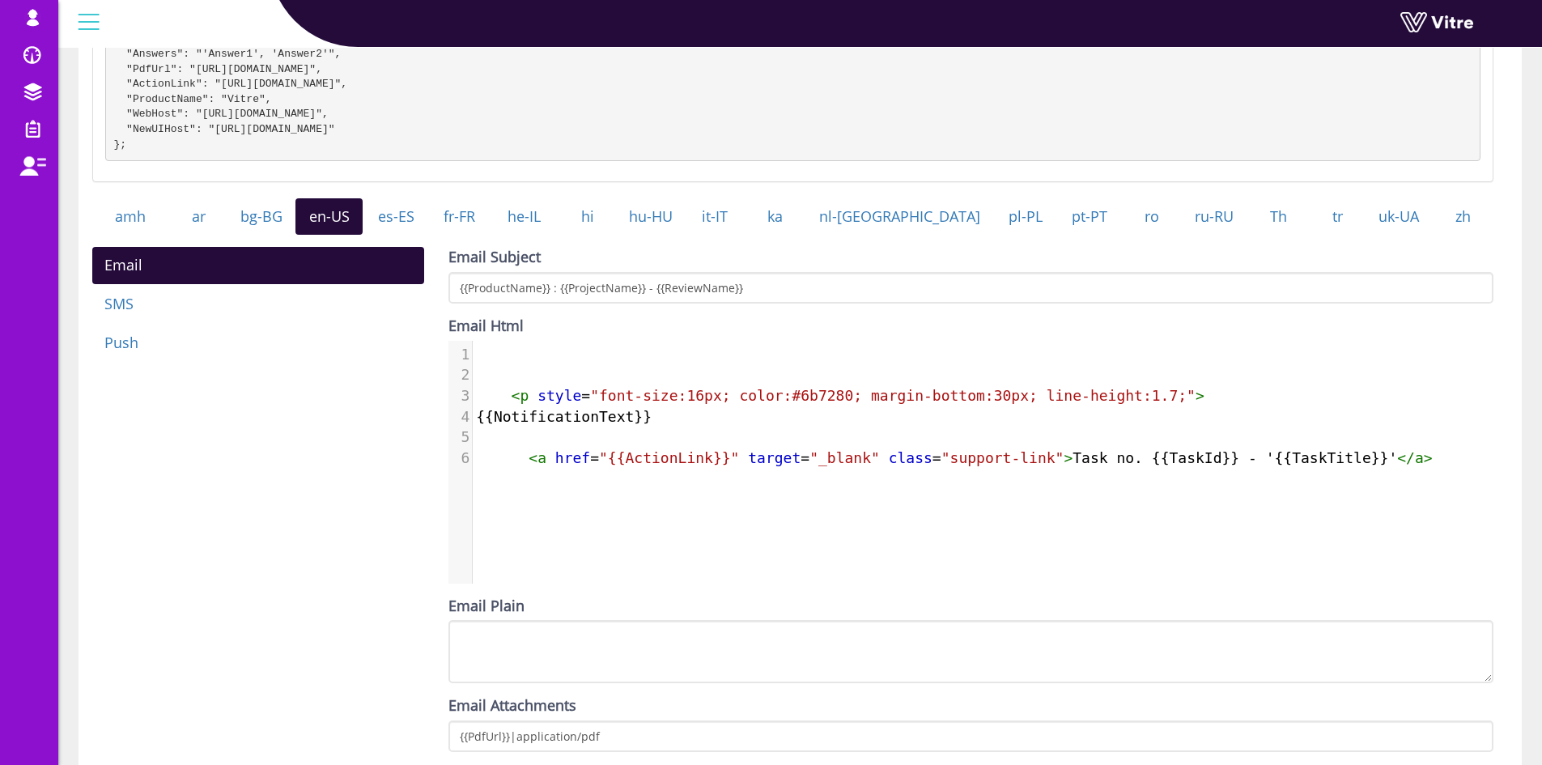
scroll to position [243, 0]
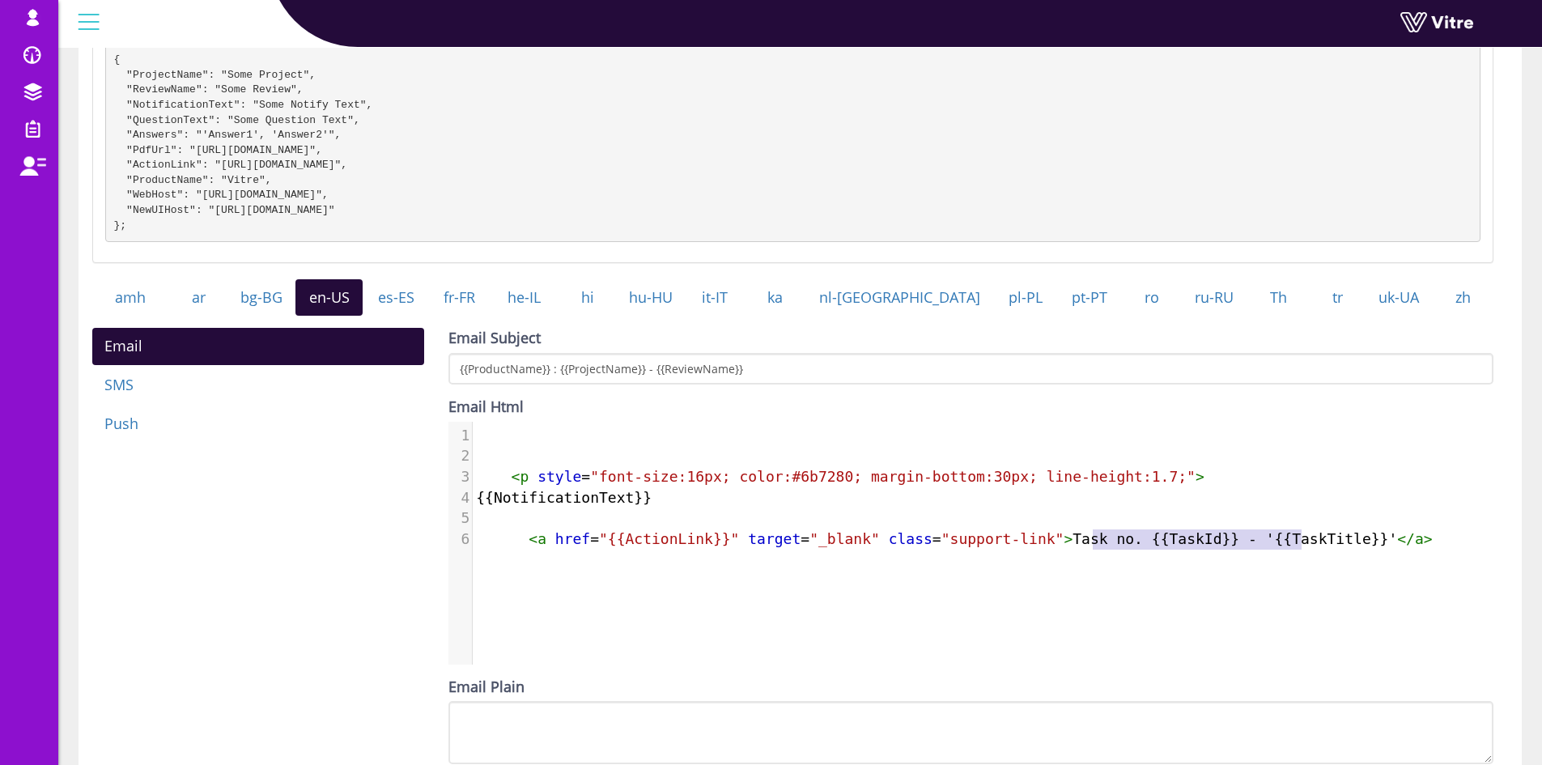
type textarea "{{TaskId}} - '{{TaskTitle}}"
drag, startPoint x: 1092, startPoint y: 556, endPoint x: 1309, endPoint y: 554, distance: 216.9
click at [1309, 547] on span "< a href = "{{ActionLink}}" target = "_blank" class = "support-link" > Task no.…" at bounding box center [954, 538] width 956 height 17
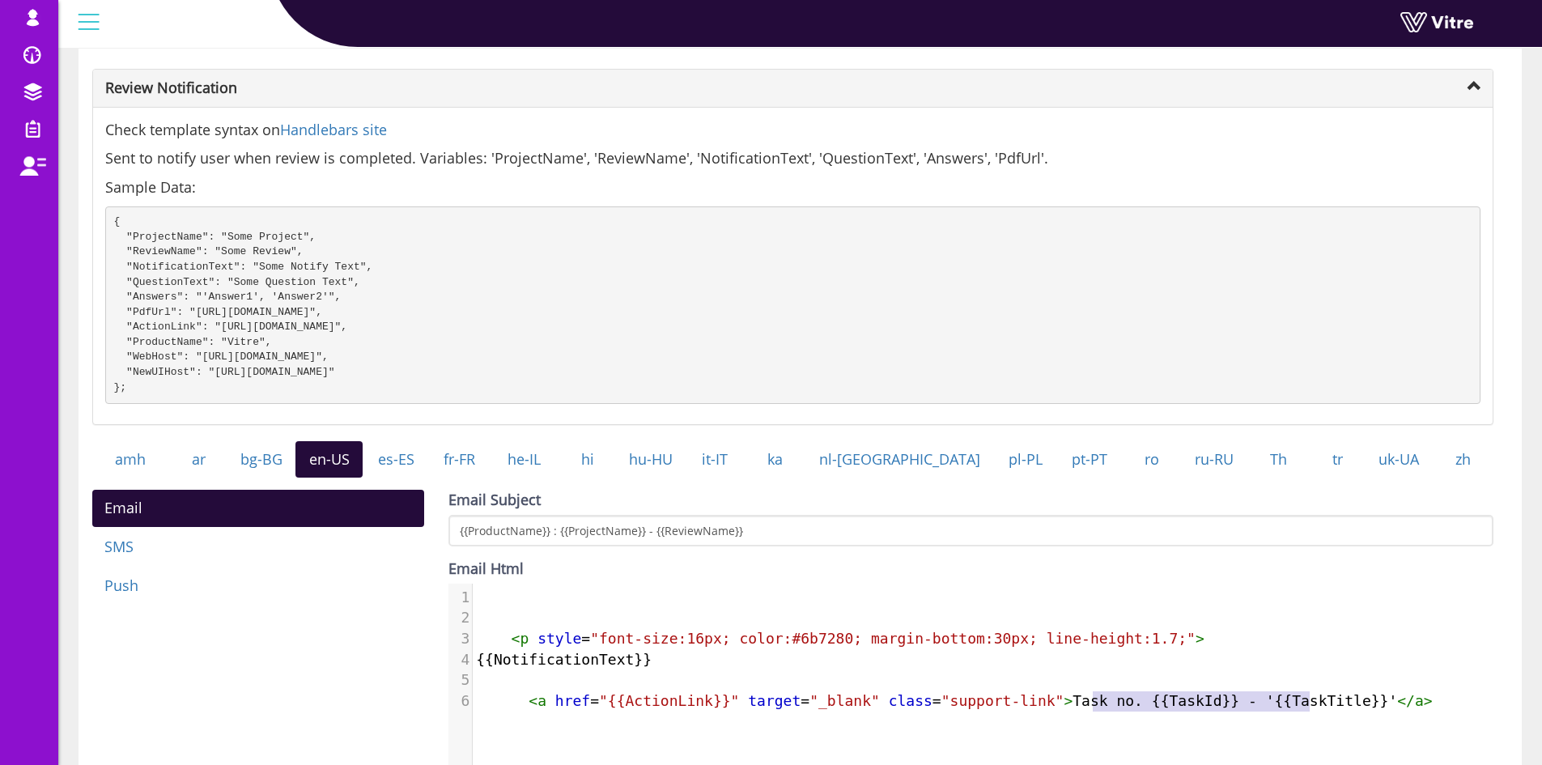
click at [164, 255] on pre "{ "ProjectName": "Some Project", "ReviewName": "Some Review", "NotificationText…" at bounding box center [792, 304] width 1375 height 197
copy pre "ReviewName"
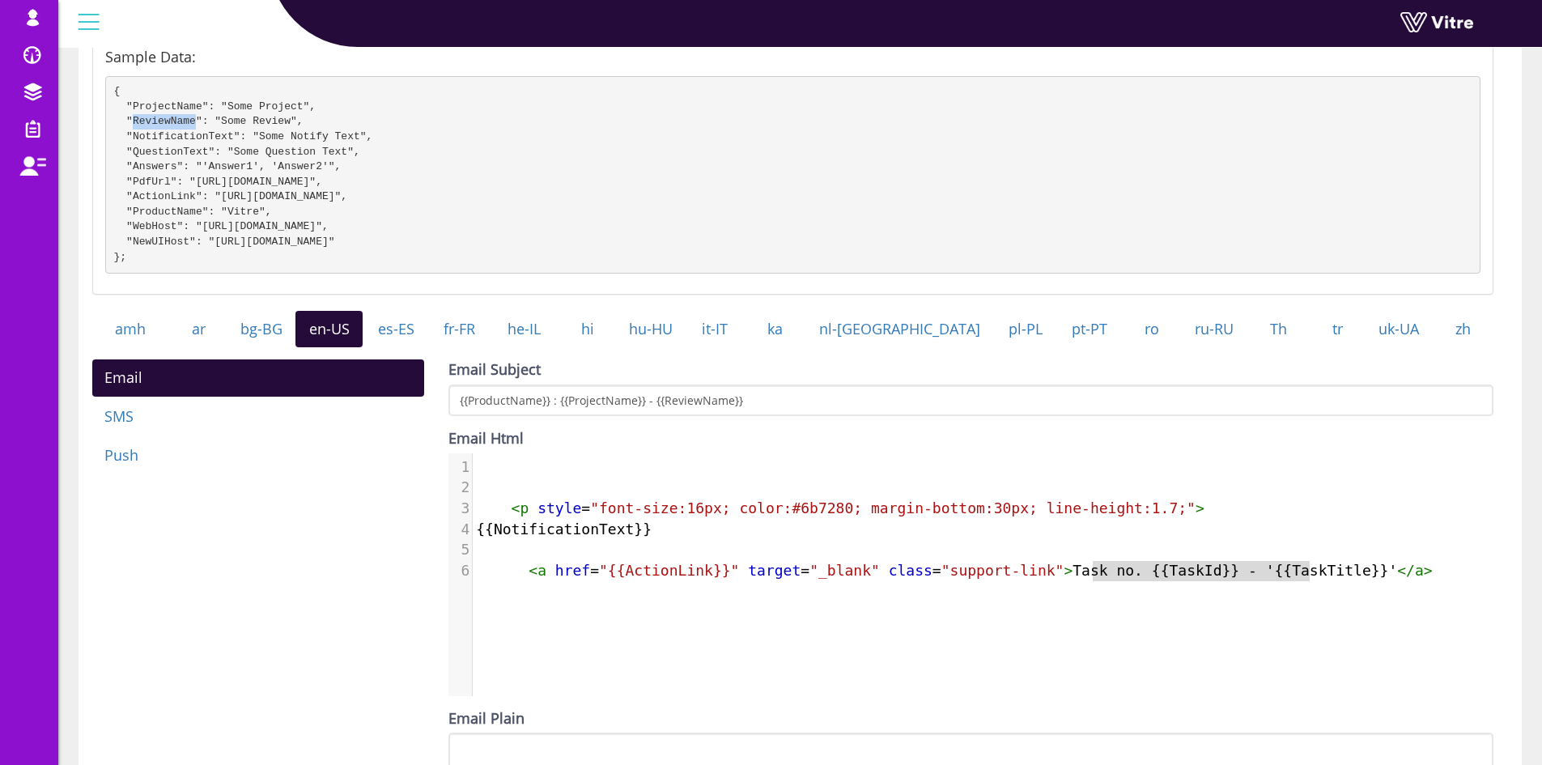
scroll to position [405, 0]
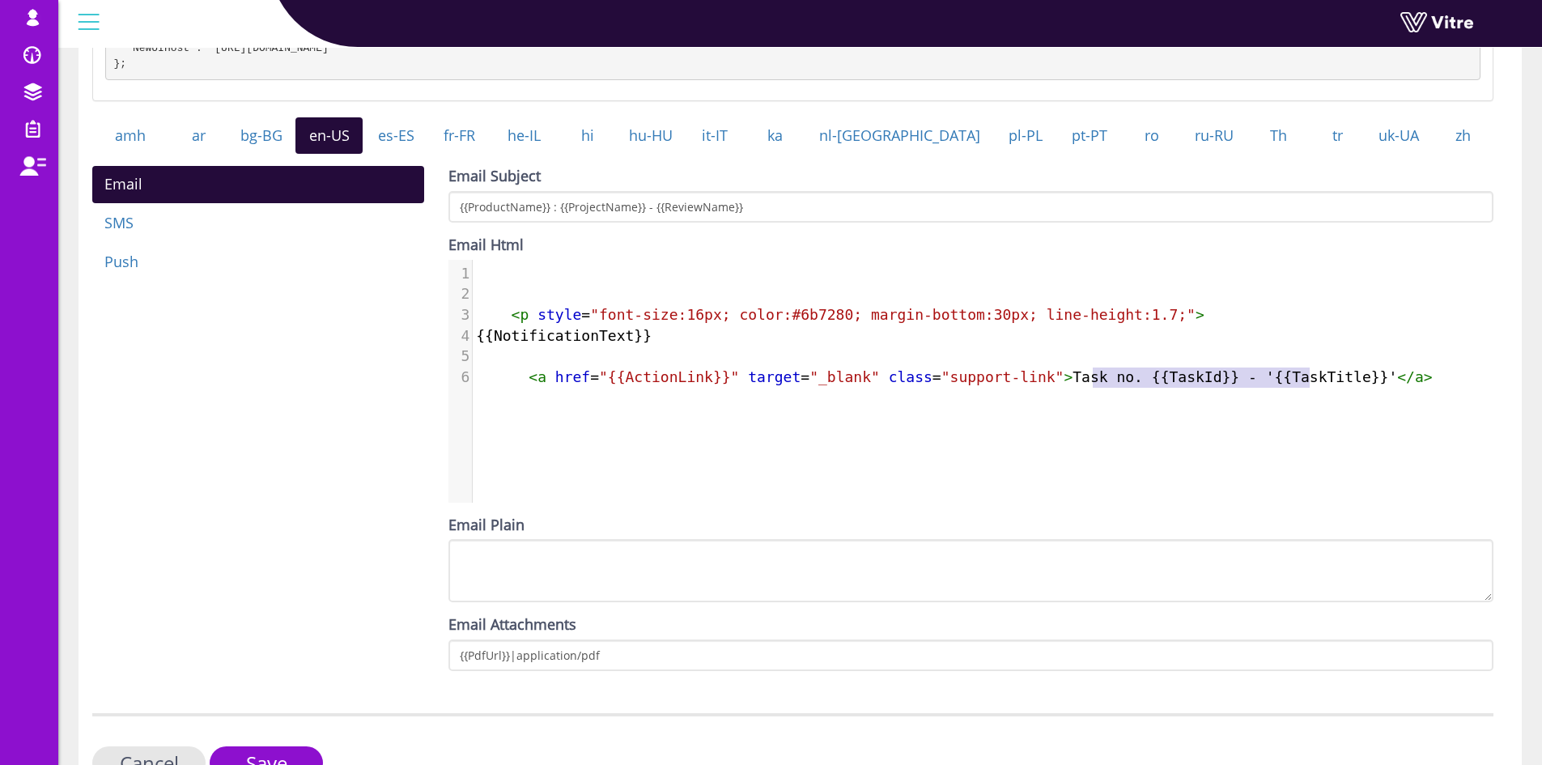
click at [1118, 385] on span "< a href = "{{ActionLink}}" target = "_blank" class = "support-link" > Task no.…" at bounding box center [954, 376] width 956 height 17
type textarea "Task no. {{TaskId}} -"
drag, startPoint x: 1020, startPoint y: 396, endPoint x: 1198, endPoint y: 401, distance: 177.3
click at [1198, 388] on pre "< a href = "{{ActionLink}}" target = "_blank" class = "support-link" > Task no.…" at bounding box center [989, 377] width 1033 height 21
click at [1080, 385] on span "< a href = "{{ActionLink}}" target = "_blank" class = "support-link" > '{{TaskT…" at bounding box center [857, 376] width 763 height 17
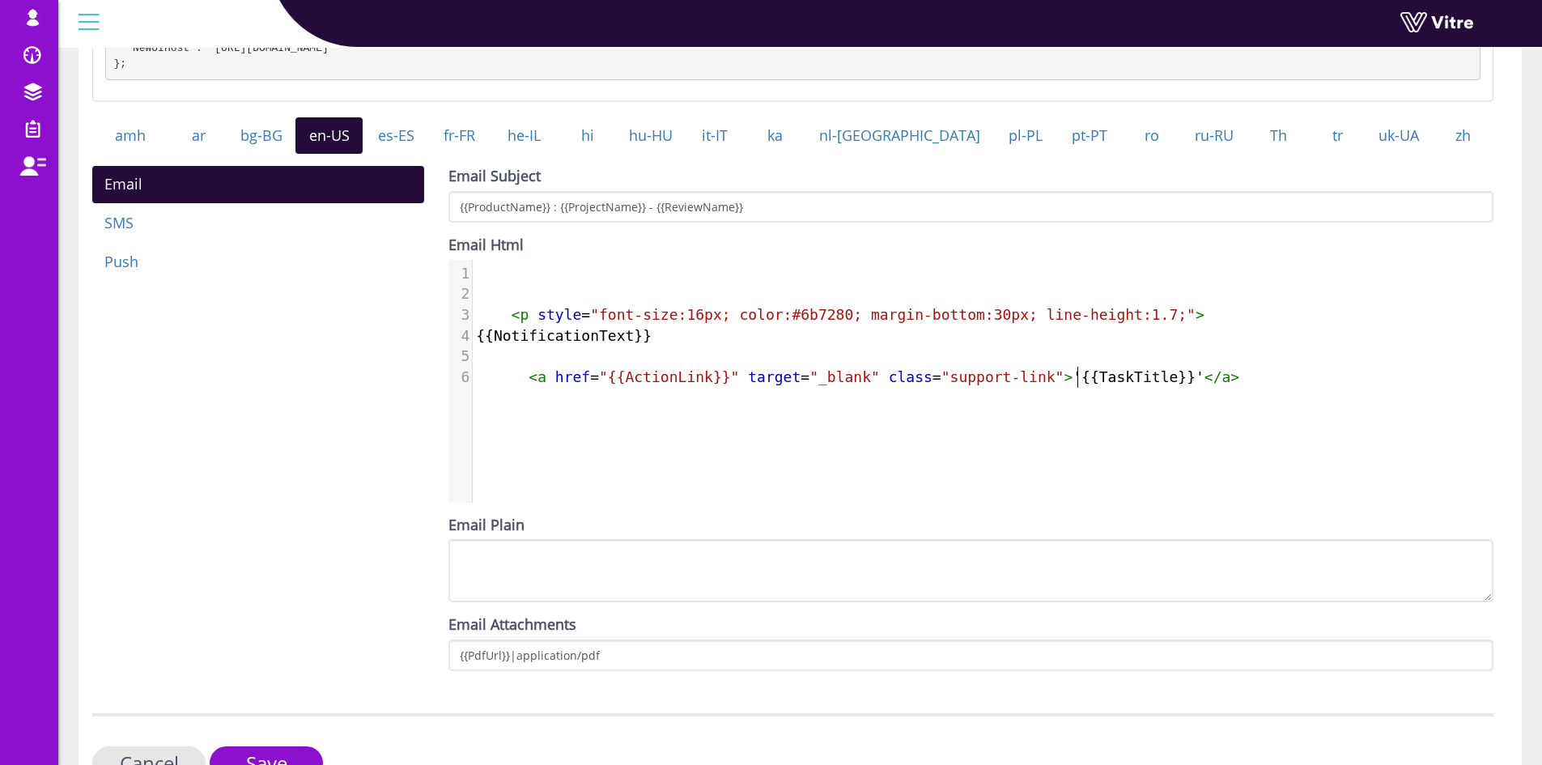
type textarea "TaskTitle"
click at [1080, 385] on span "< a href = "{{ActionLink}}" target = "_blank" class = "support-link" > '{{TaskT…" at bounding box center [857, 376] width 763 height 17
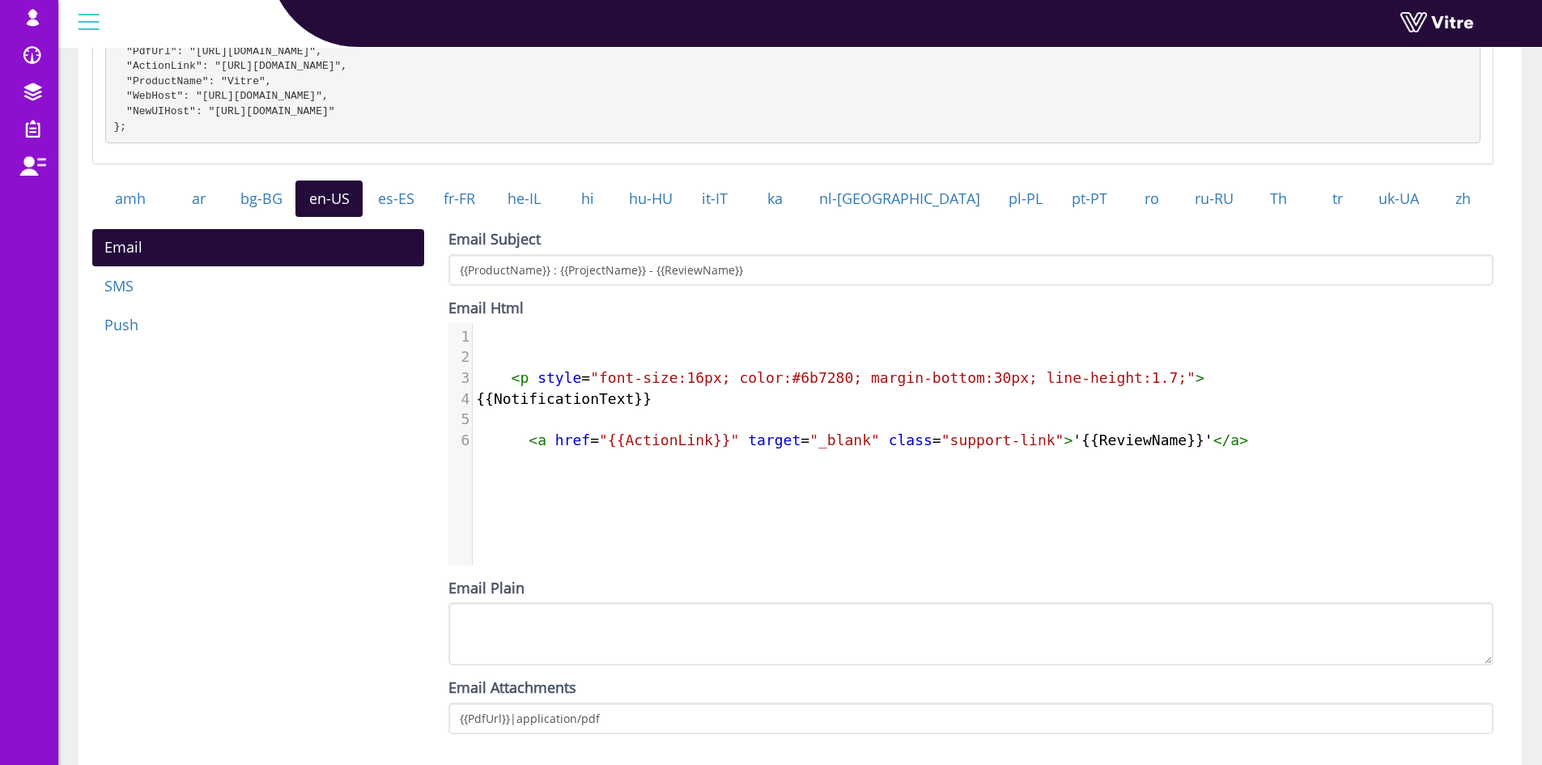
scroll to position [243, 0]
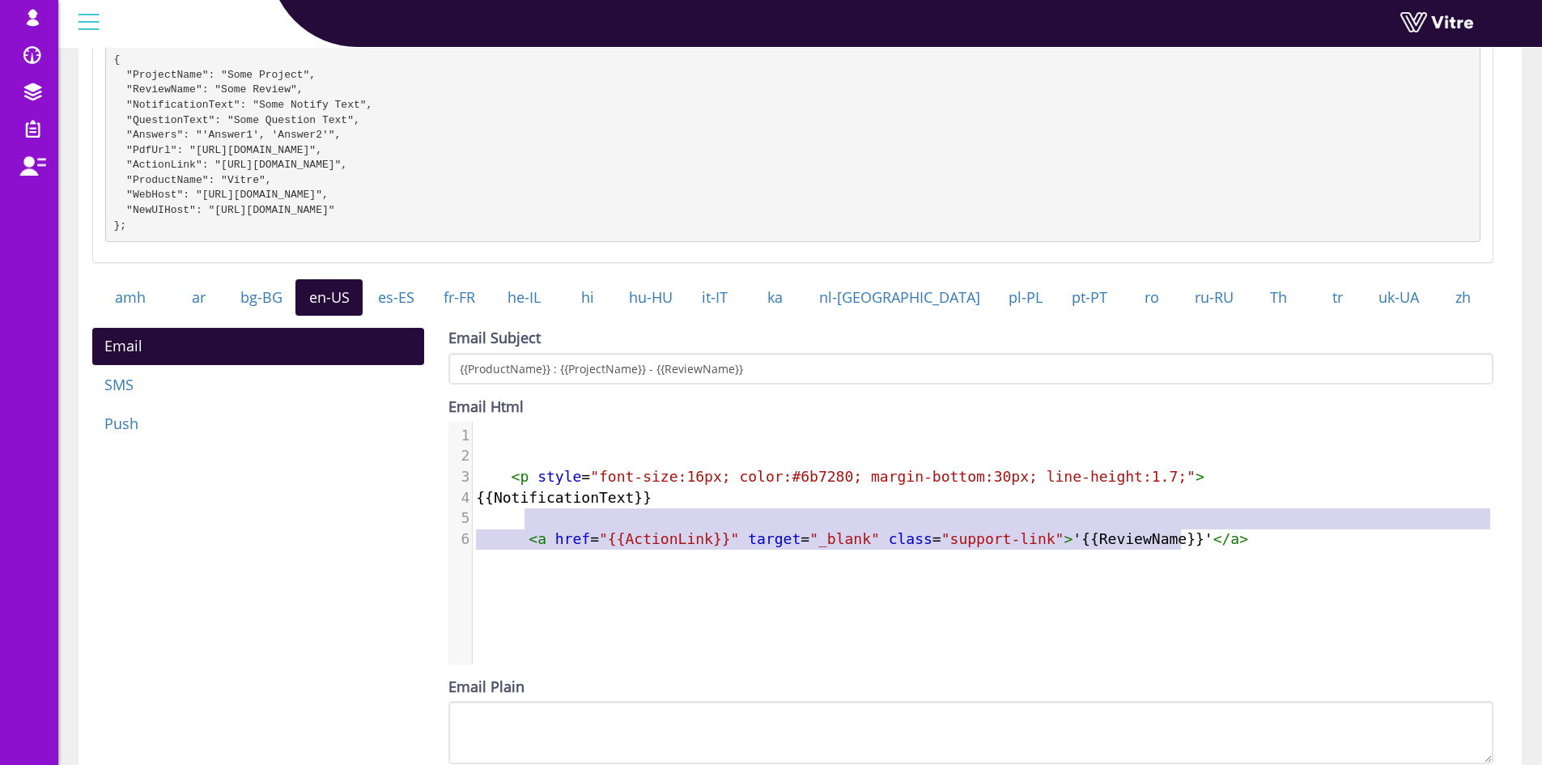
type textarea "<a href="{{ActionLink}}" target="_blank" class="support-link">'{{ReviewName}}'<…"
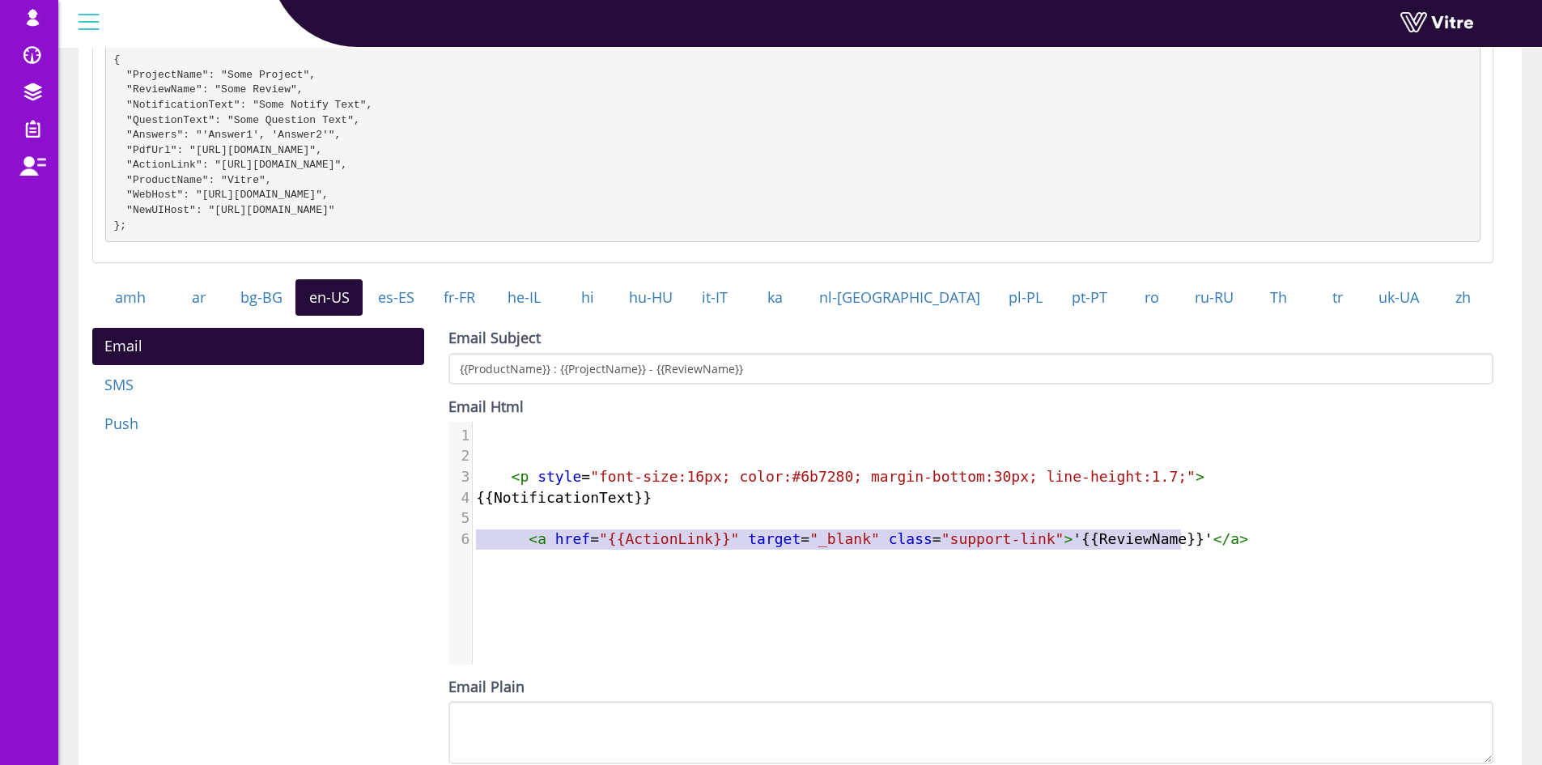
drag, startPoint x: 1197, startPoint y: 559, endPoint x: 431, endPoint y: 561, distance: 766.3
click at [431, 561] on div "Email SMS Push Email Subject {{ProductName}} : {{ProjectName}} - {{ReviewName}}…" at bounding box center [792, 586] width 1425 height 517
click at [565, 570] on div "x 1 ​ 2 ​ 3 < p style = "font-size:16px; color:#6b7280; margin-bottom:30px; lin…" at bounding box center [982, 555] width 1069 height 267
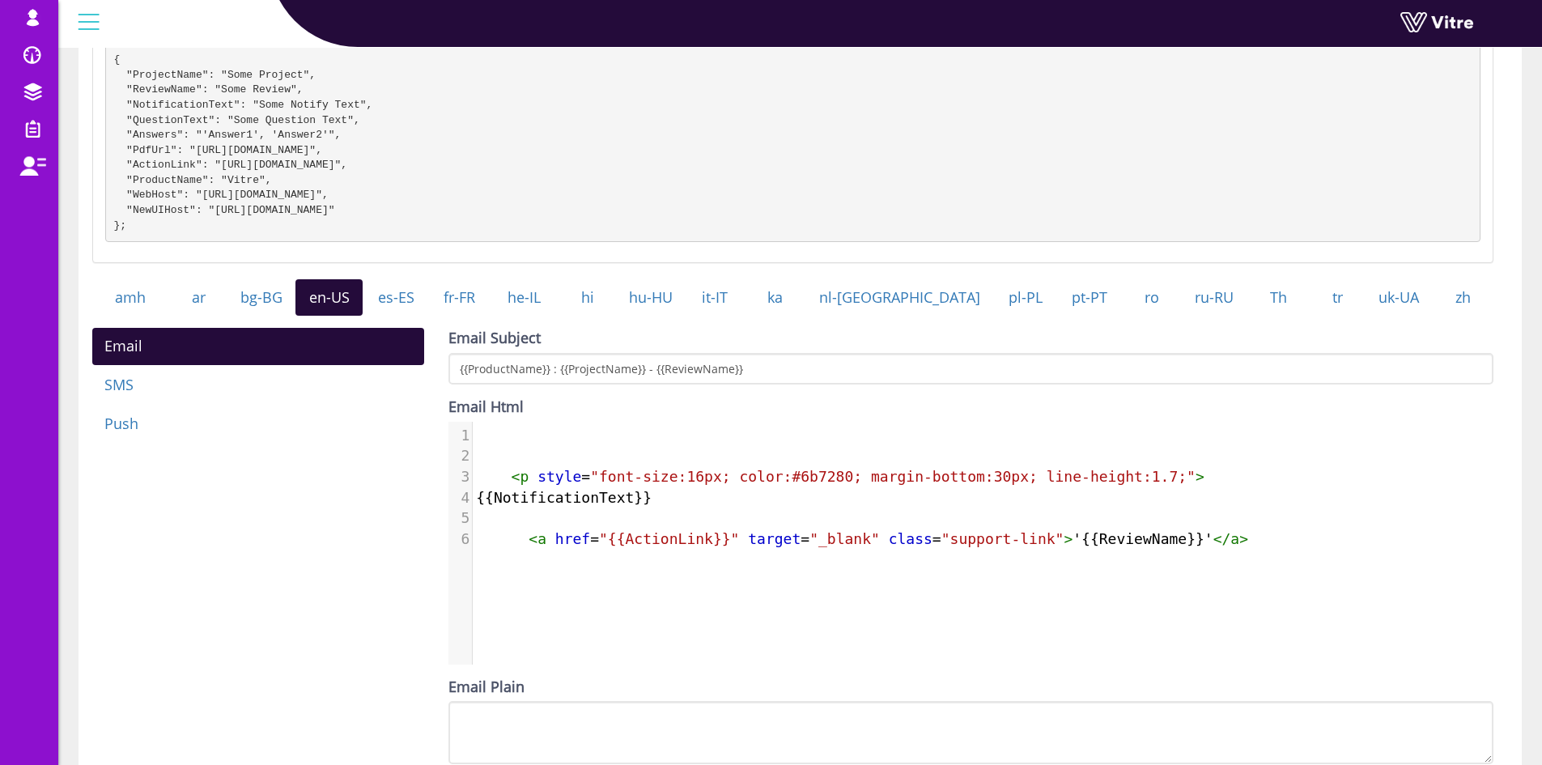
click at [523, 547] on span "< a href = "{{ActionLink}}" target = "_blank" class = "support-link" > '{{Revie…" at bounding box center [862, 538] width 772 height 17
type textarea "<a href="{{ActionLink}}" target="_blank" class="support-link">'{{ReviewName}}'<…"
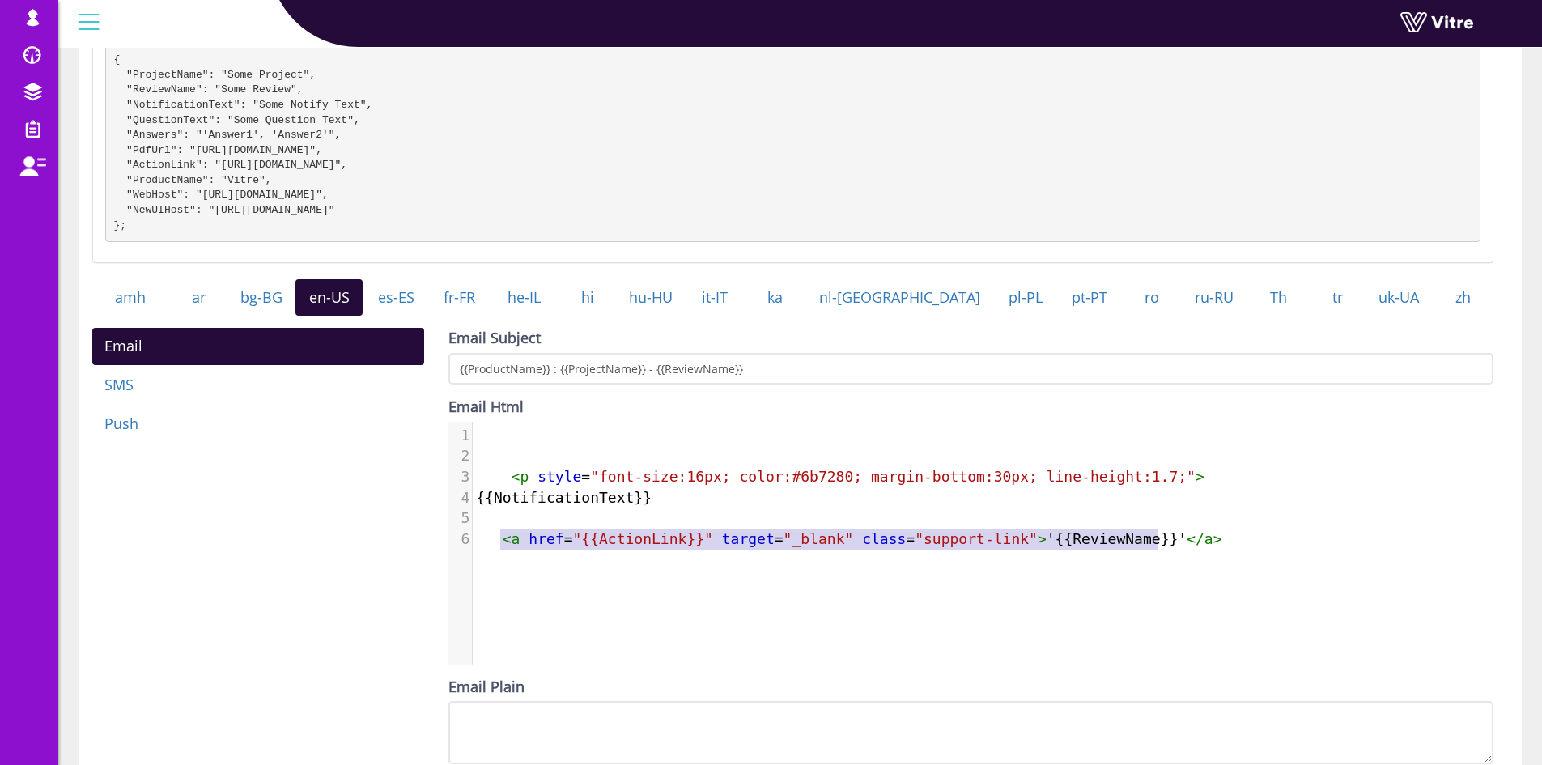
drag, startPoint x: 500, startPoint y: 557, endPoint x: 1185, endPoint y: 561, distance: 684.6
click at [1185, 549] on pre "< a href = "{{ActionLink}}" target = "_blank" class = "support-link" > '{{Revie…" at bounding box center [989, 538] width 1033 height 21
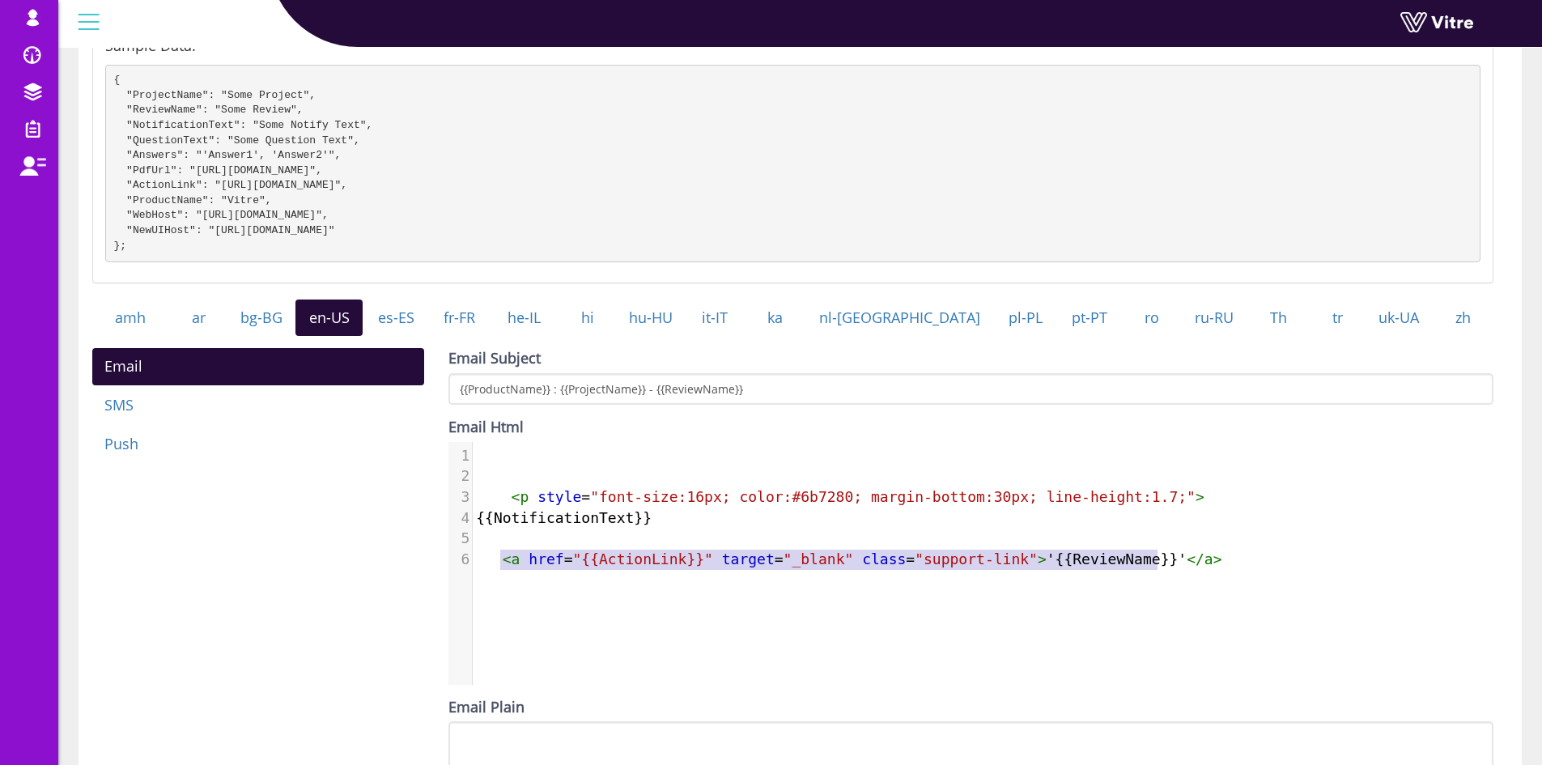
scroll to position [324, 0]
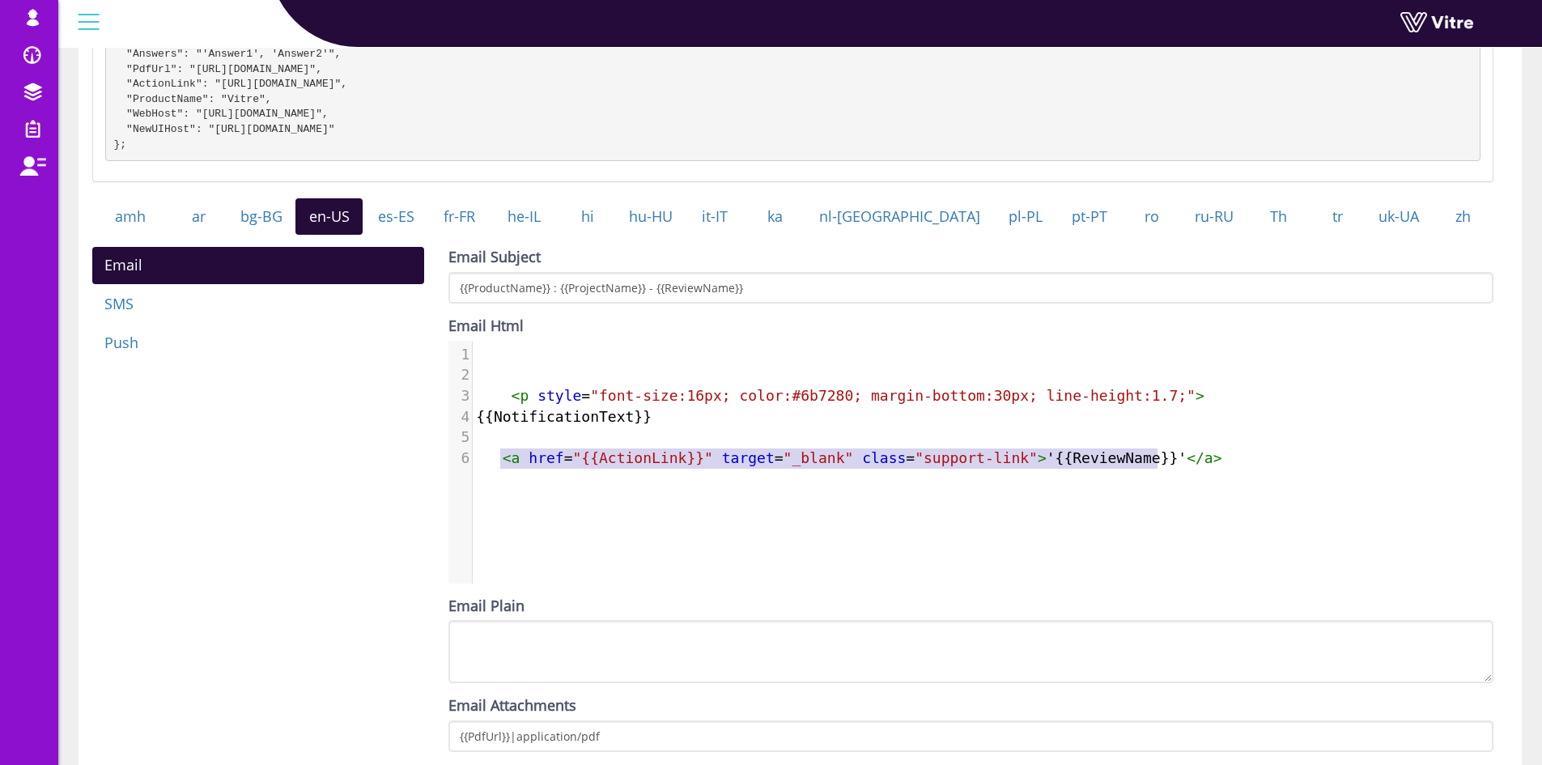
click at [1202, 469] on pre "< a href = "{{ActionLink}}" target = "_blank" class = "support-link" > '{{Revie…" at bounding box center [989, 457] width 1033 height 21
type textarea "<a href="{{ActionLink}}" target="_blank" class="support-link">'{{ReviewName}}'<…"
drag, startPoint x: 1194, startPoint y: 479, endPoint x: 489, endPoint y: 476, distance: 705.6
click at [489, 469] on pre "< a href = "{{ActionLink}}" target = "_blank" class = "support-link" > '{{Revie…" at bounding box center [989, 457] width 1033 height 21
click at [1049, 466] on span "< a href = "{{ActionLink}}" target = "_blank" class = "support-link" > '{{Revie…" at bounding box center [848, 457] width 745 height 17
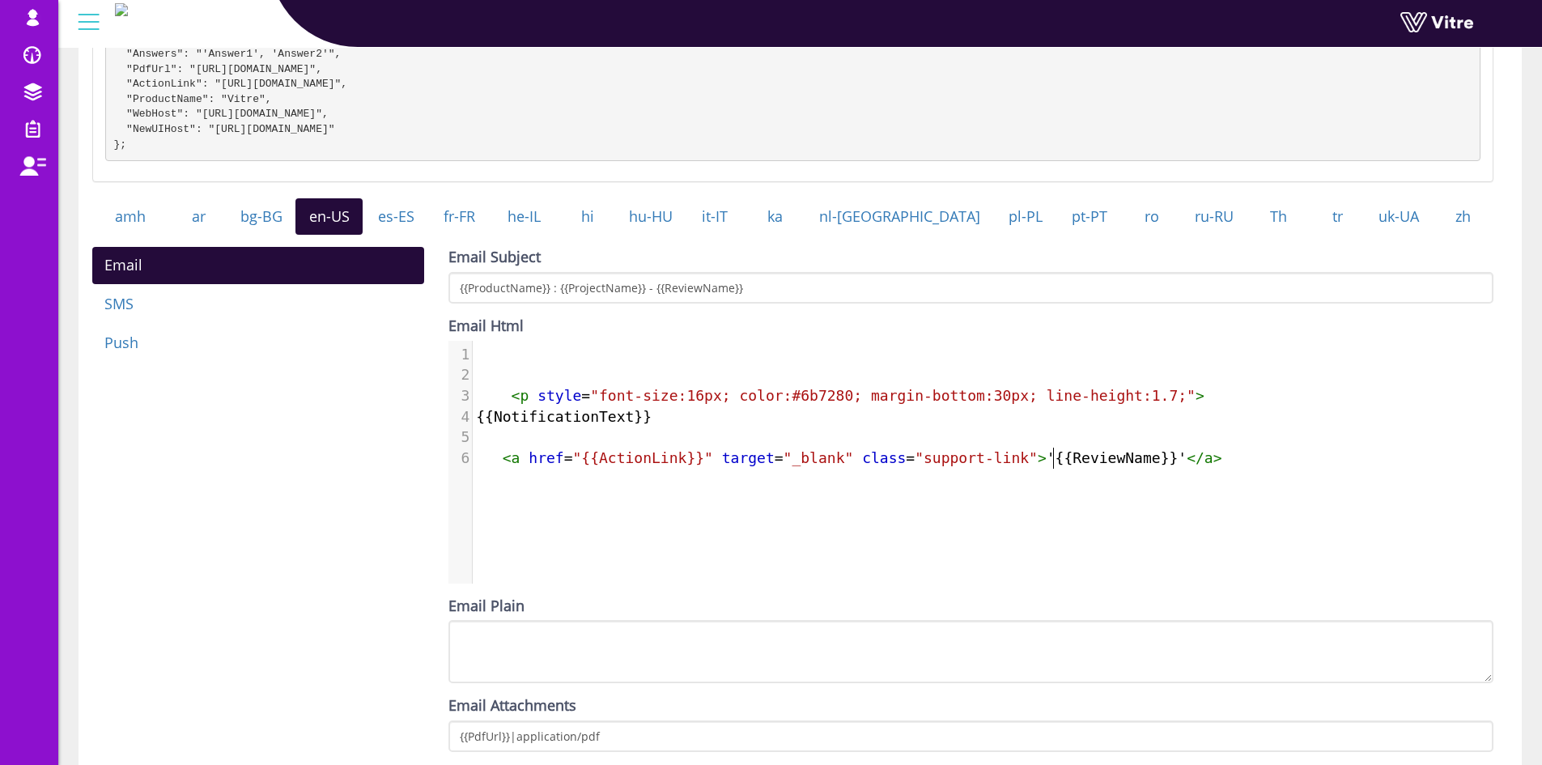
type textarea "ReviewName"
click at [1049, 466] on span "< a href = "{{ActionLink}}" target = "_blank" class = "support-link" > '{{Revie…" at bounding box center [848, 457] width 745 height 17
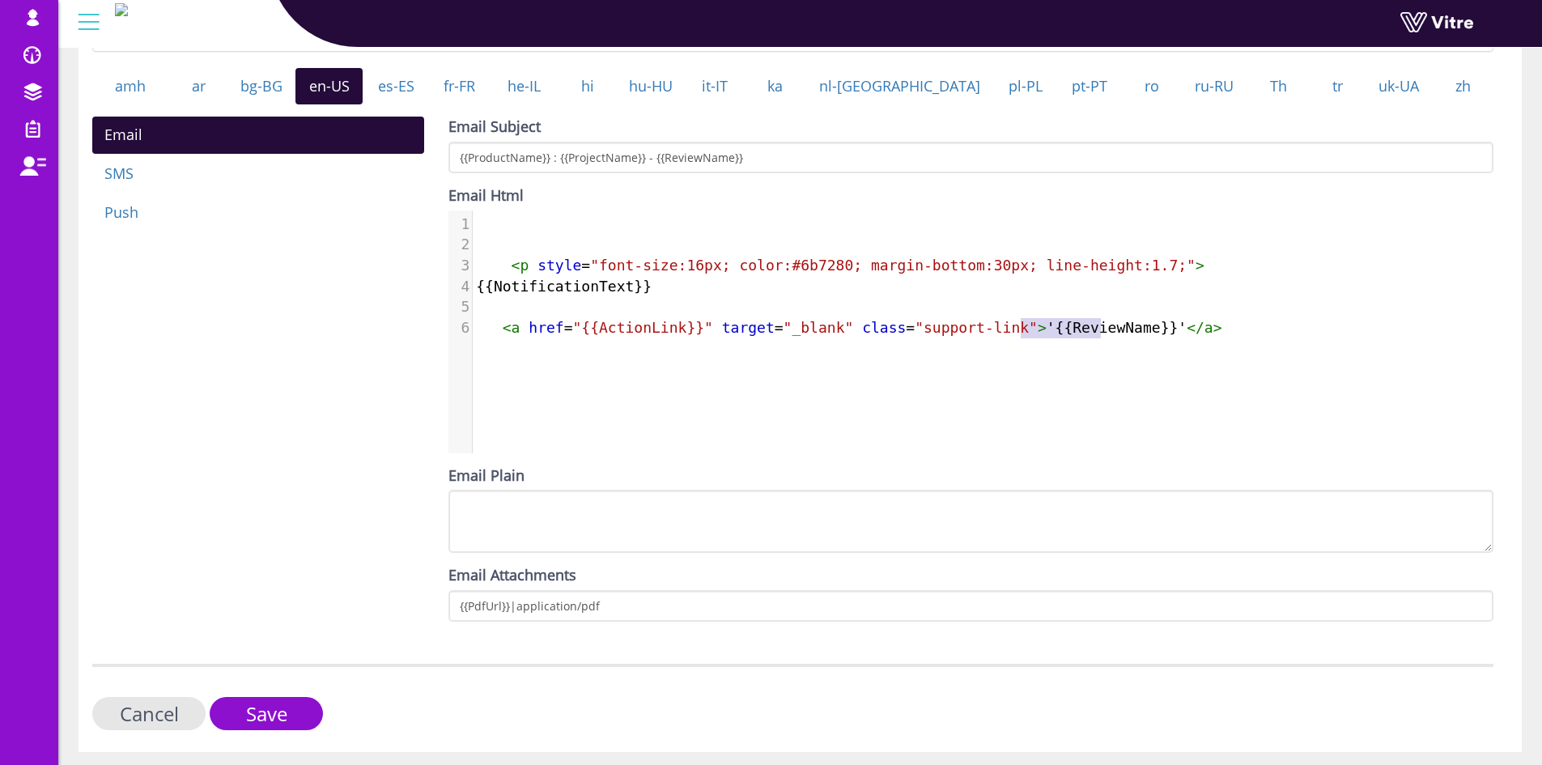
scroll to position [486, 0]
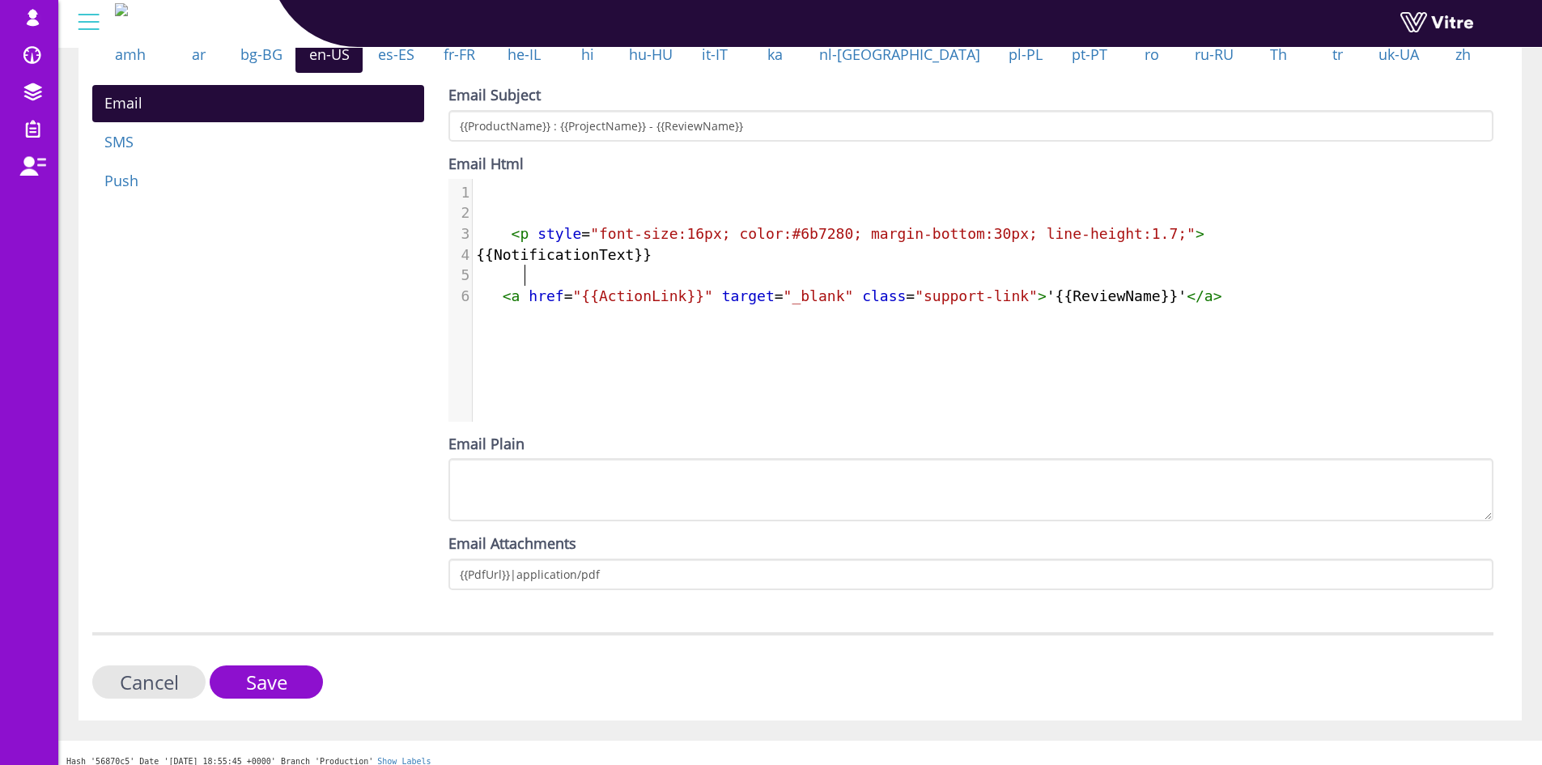
click at [613, 286] on pre at bounding box center [989, 275] width 1033 height 21
click at [613, 304] on span ""{{ActionLink}}"" at bounding box center [643, 295] width 140 height 17
type textarea "<a href="{{ActionLink}}" target="_blank" class="support-link">'{{ReviewName}}'<…"
click at [613, 304] on span ""{{ActionLink}}"" at bounding box center [643, 295] width 140 height 17
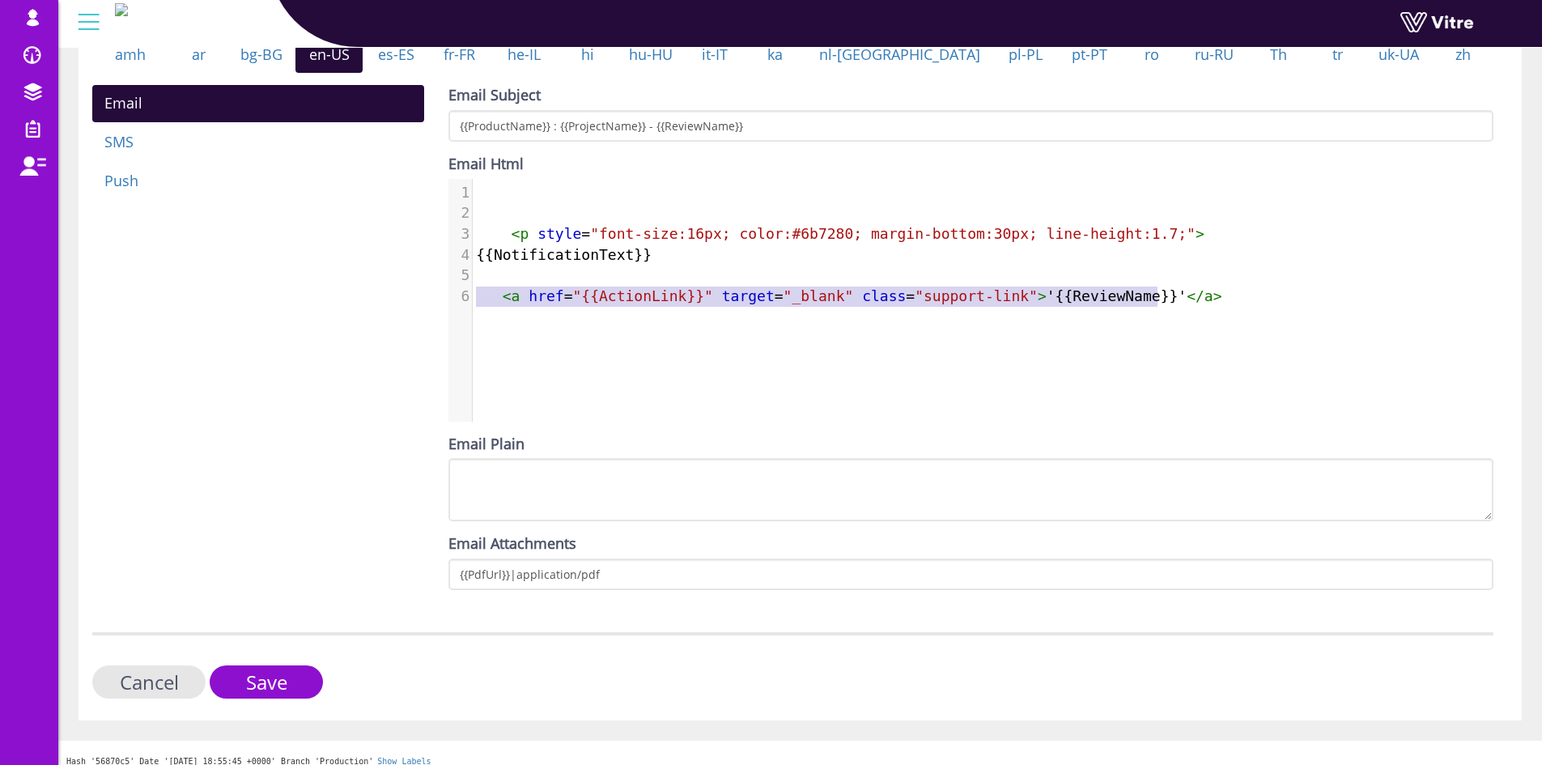
click at [617, 304] on span ""{{ActionLink}}"" at bounding box center [643, 295] width 140 height 17
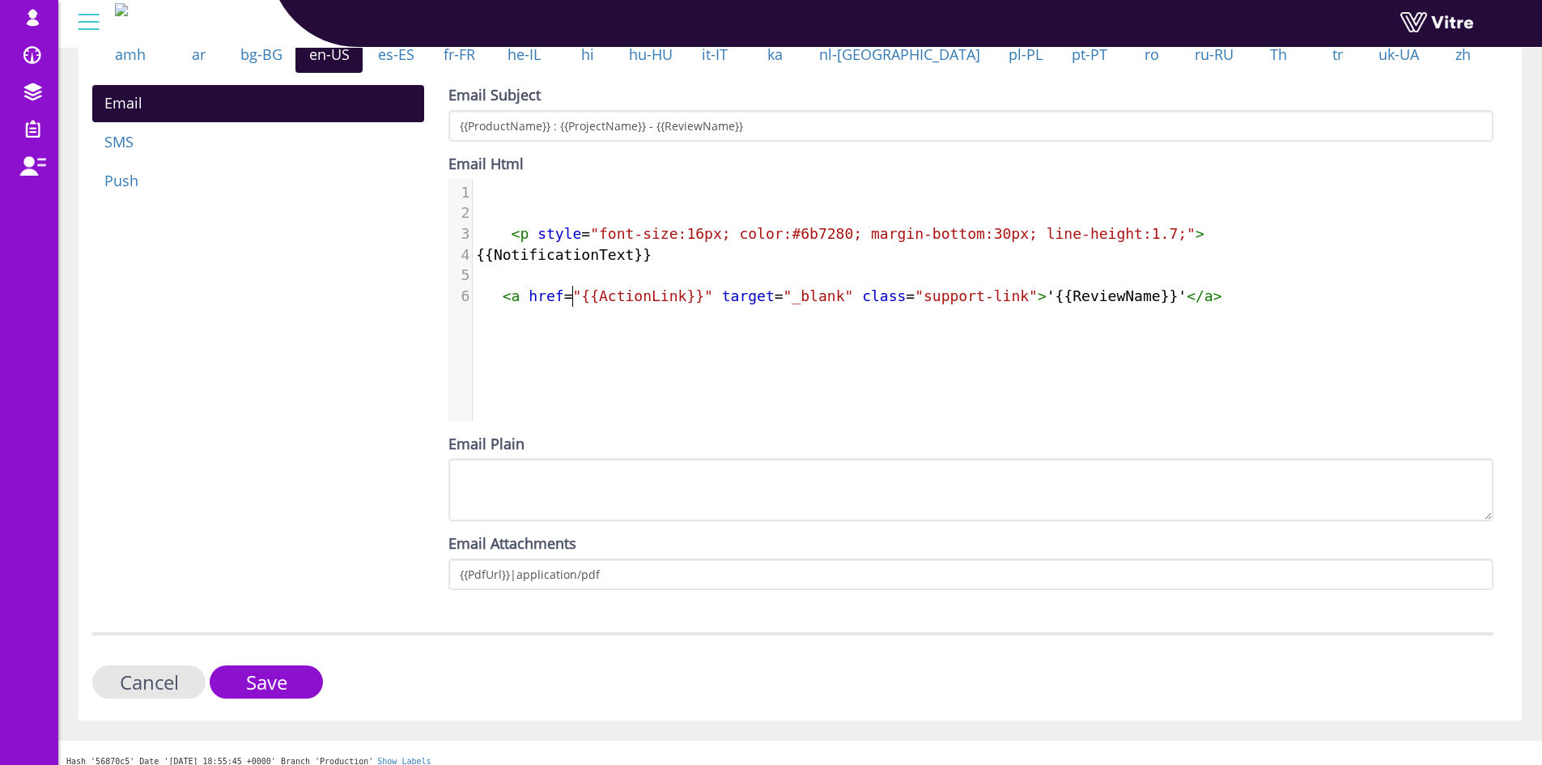
click at [576, 304] on span ""{{ActionLink}}"" at bounding box center [643, 295] width 140 height 17
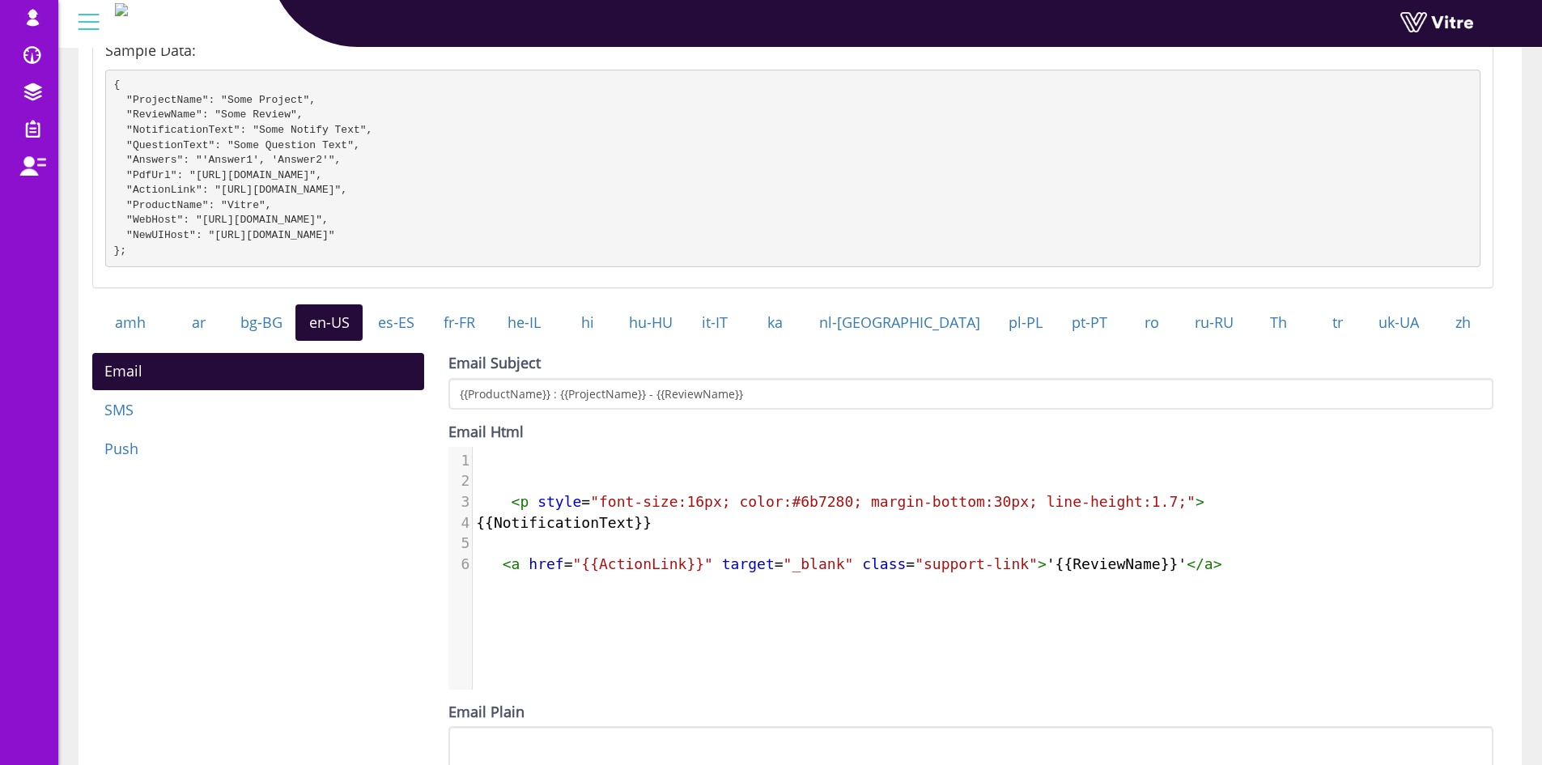
scroll to position [81, 0]
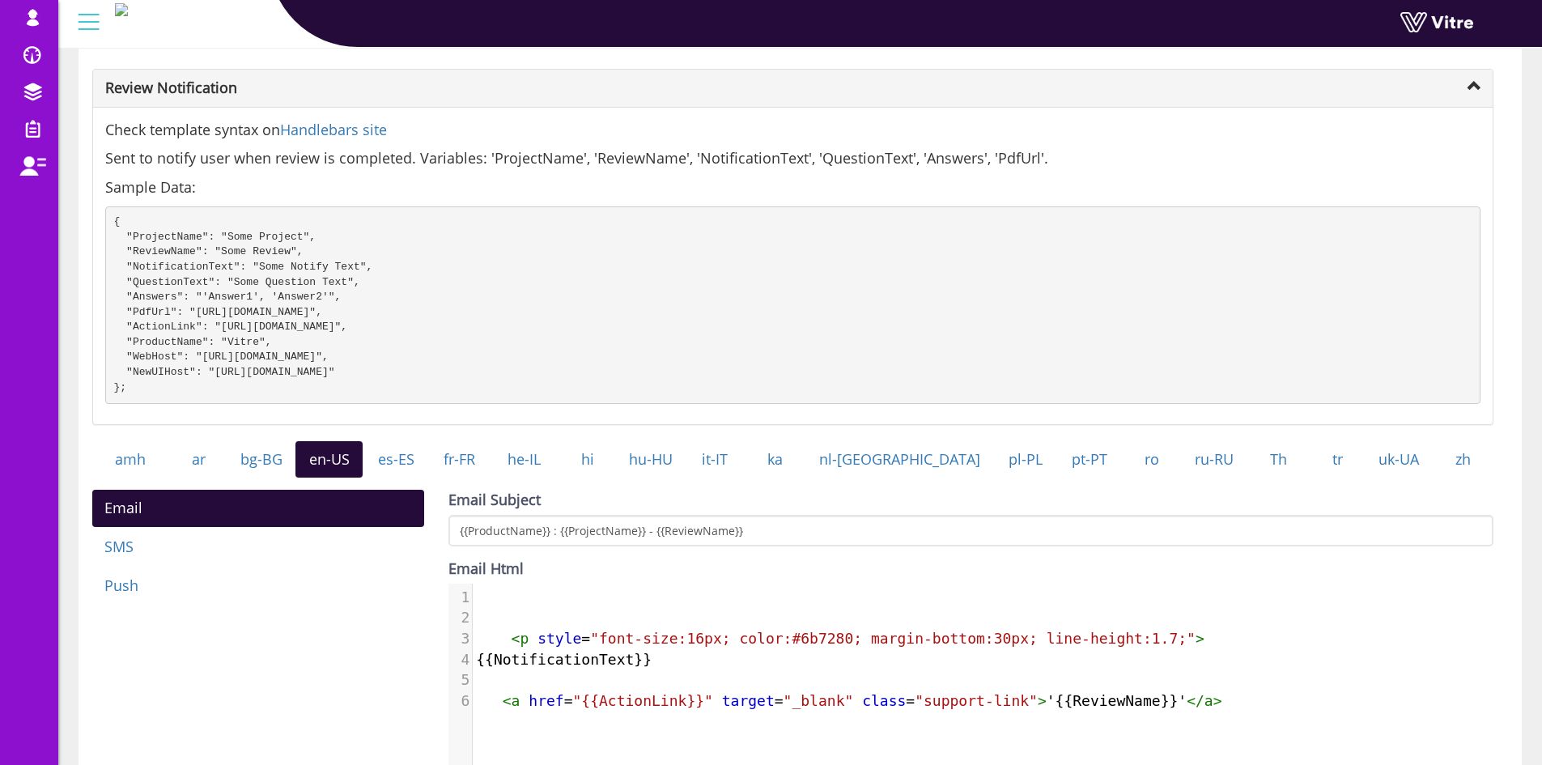
click at [140, 329] on pre "{ "ProjectName": "Some Project", "ReviewName": "Some Review", "NotificationText…" at bounding box center [792, 304] width 1375 height 197
click at [139, 329] on pre "{ "ProjectName": "Some Project", "ReviewName": "Some Review", "NotificationText…" at bounding box center [792, 304] width 1375 height 197
drag, startPoint x: 143, startPoint y: 387, endPoint x: 106, endPoint y: 223, distance: 168.4
click at [106, 223] on pre "{ "ProjectName": "Some Project", "ReviewName": "Some Review", "NotificationText…" at bounding box center [792, 304] width 1375 height 197
click at [143, 326] on pre "{ "ProjectName": "Some Project", "ReviewName": "Some Review", "NotificationText…" at bounding box center [792, 304] width 1375 height 197
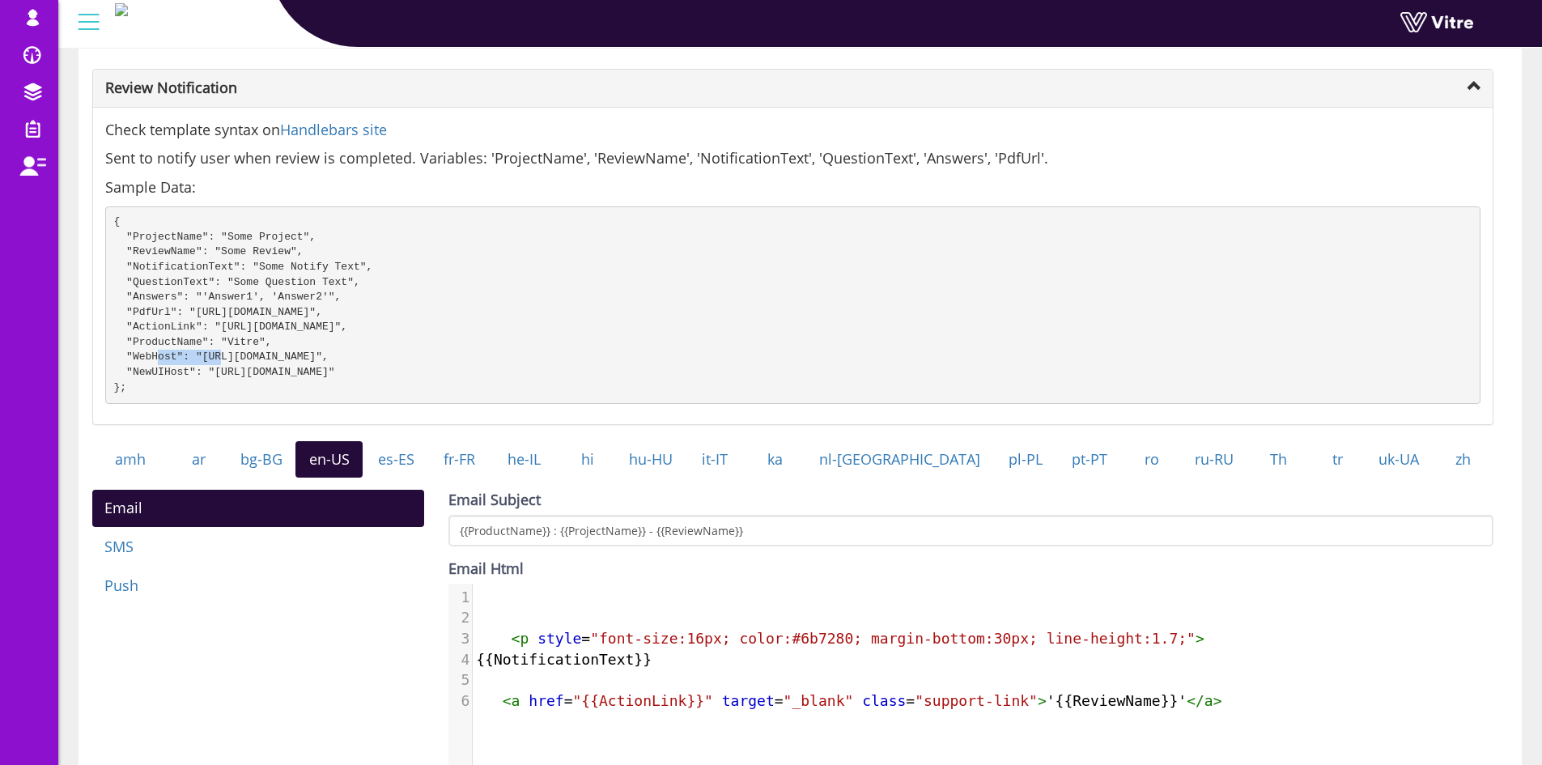
click at [143, 326] on pre "{ "ProjectName": "Some Project", "ReviewName": "Some Review", "NotificationText…" at bounding box center [792, 304] width 1375 height 197
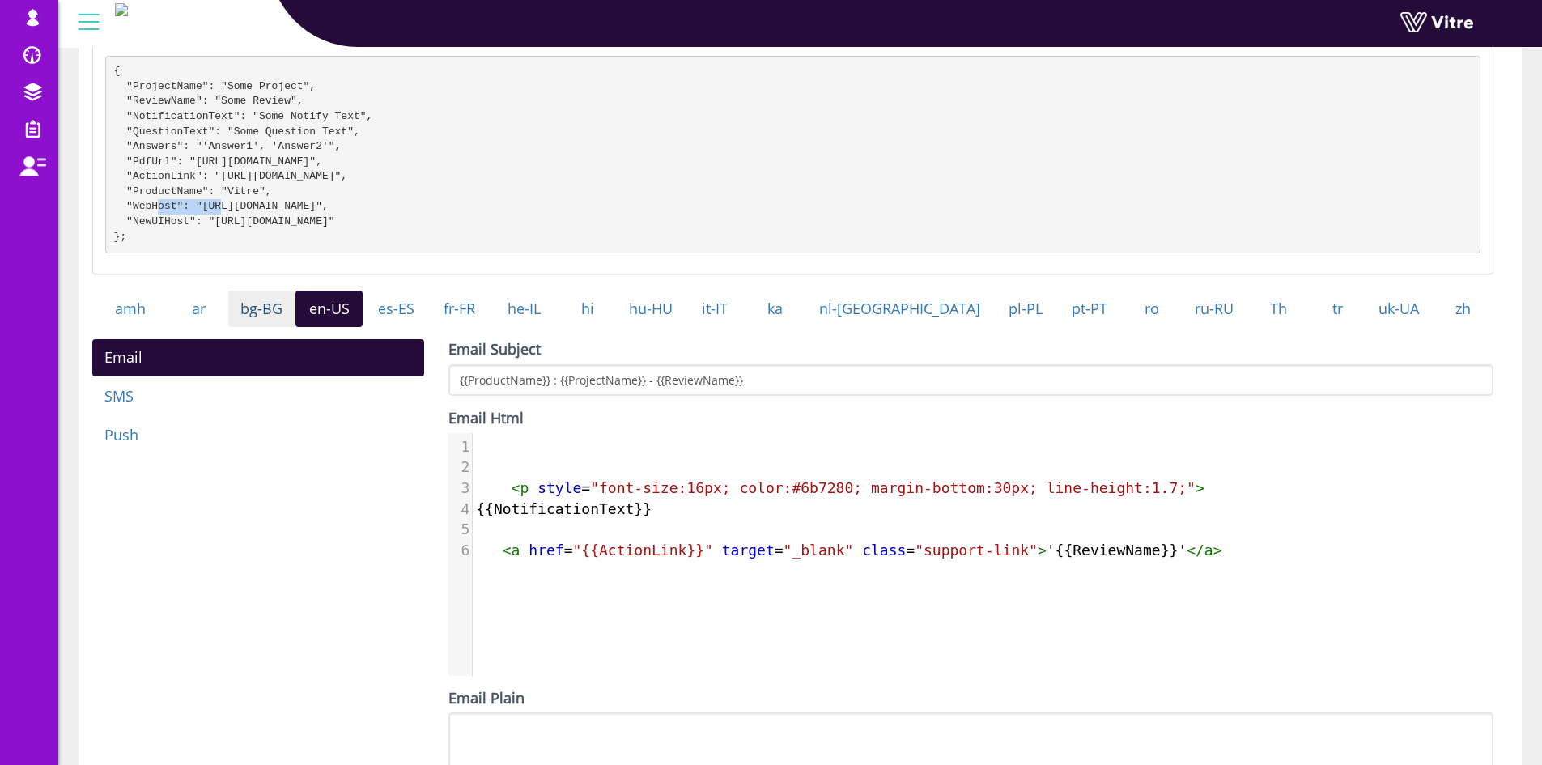
scroll to position [243, 0]
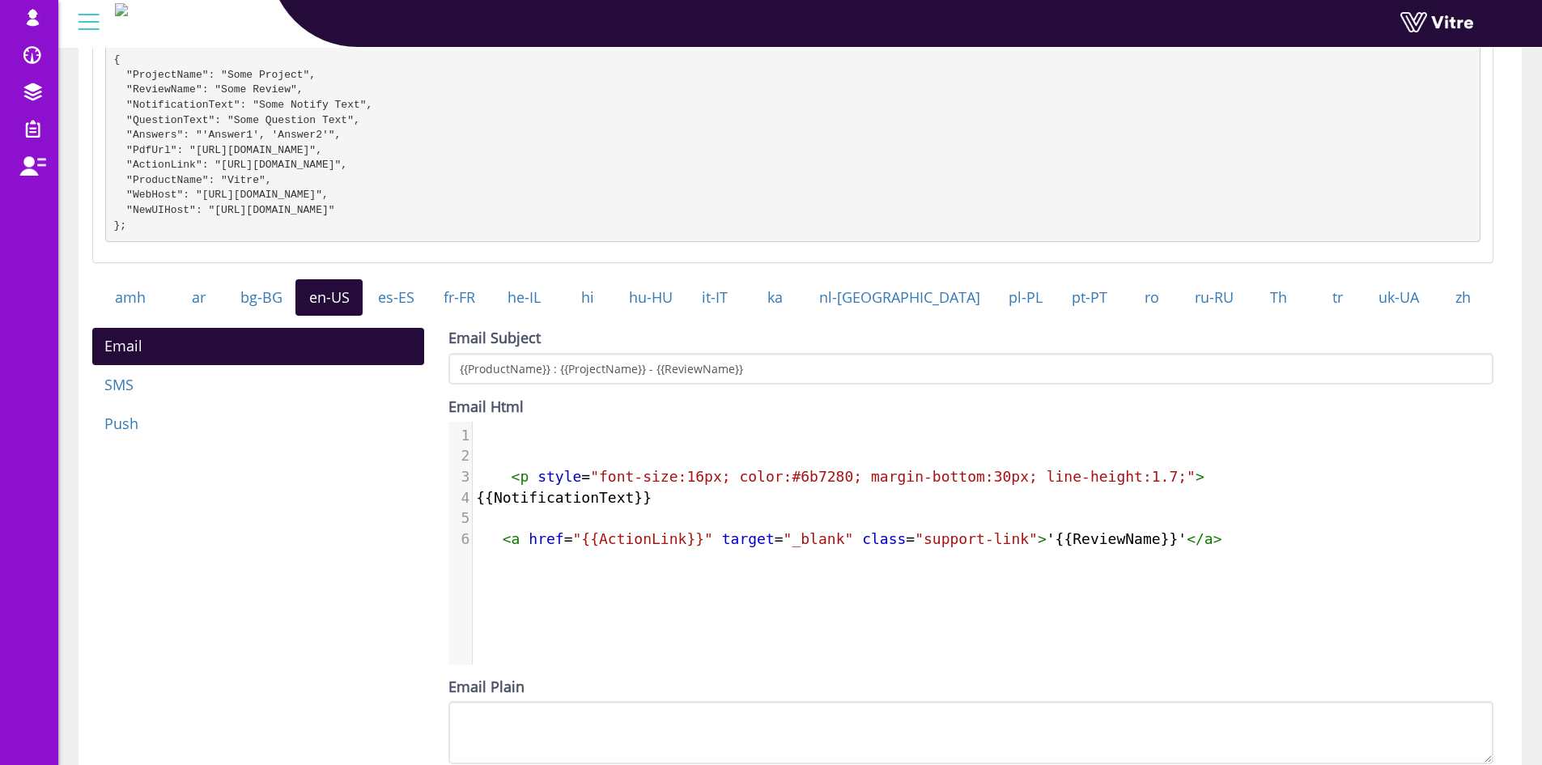
click at [141, 133] on pre "{ "ProjectName": "Some Project", "ReviewName": "Some Review", "NotificationText…" at bounding box center [792, 143] width 1375 height 197
click at [150, 128] on pre "{ "ProjectName": "Some Project", "ReviewName": "Some Review", "NotificationText…" at bounding box center [792, 143] width 1375 height 197
click at [149, 122] on pre "{ "ProjectName": "Some Project", "ReviewName": "Some Review", "NotificationText…" at bounding box center [792, 143] width 1375 height 197
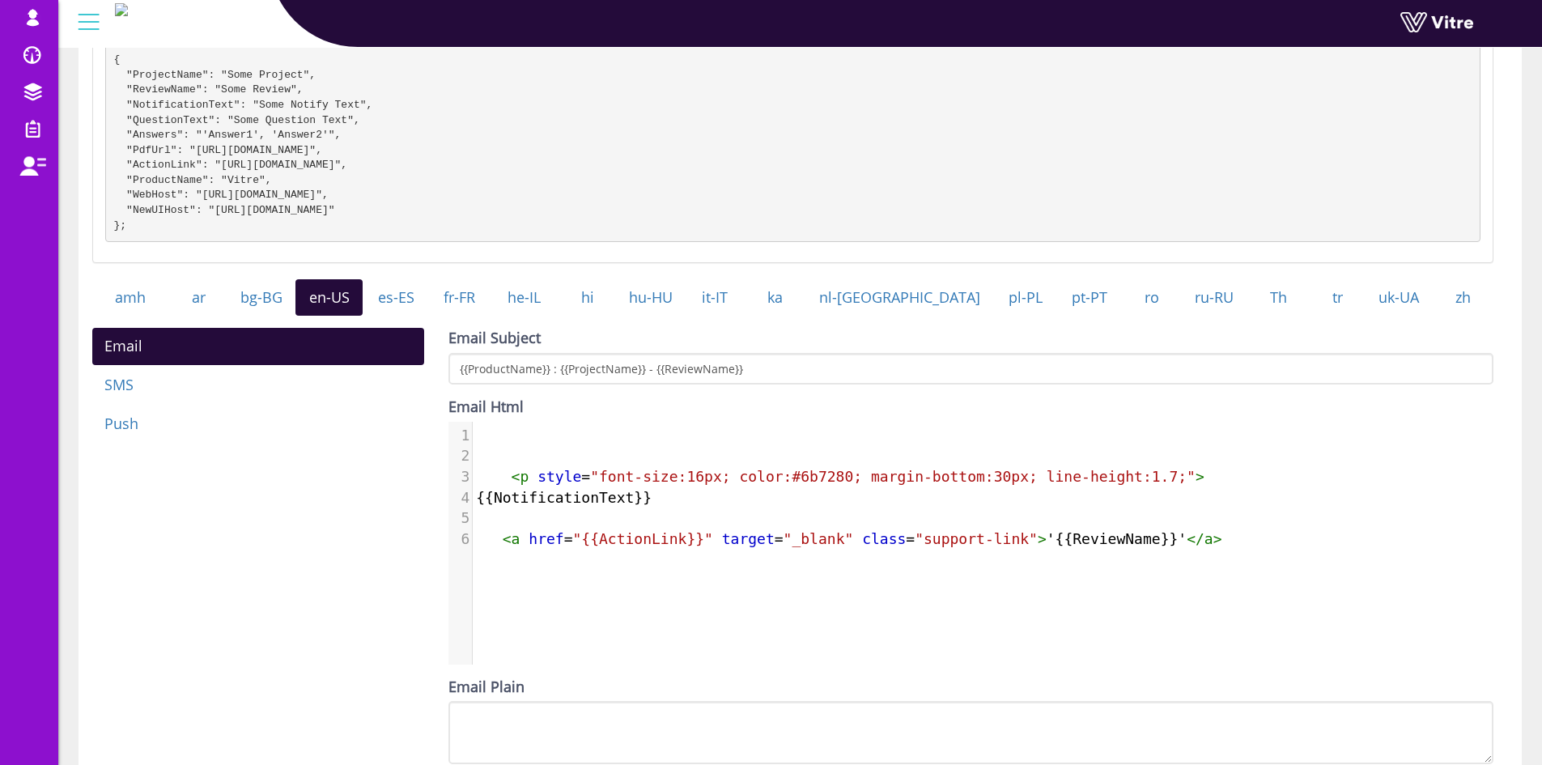
click at [173, 137] on pre "{ "ProjectName": "Some Project", "ReviewName": "Some Review", "NotificationText…" at bounding box center [792, 143] width 1375 height 197
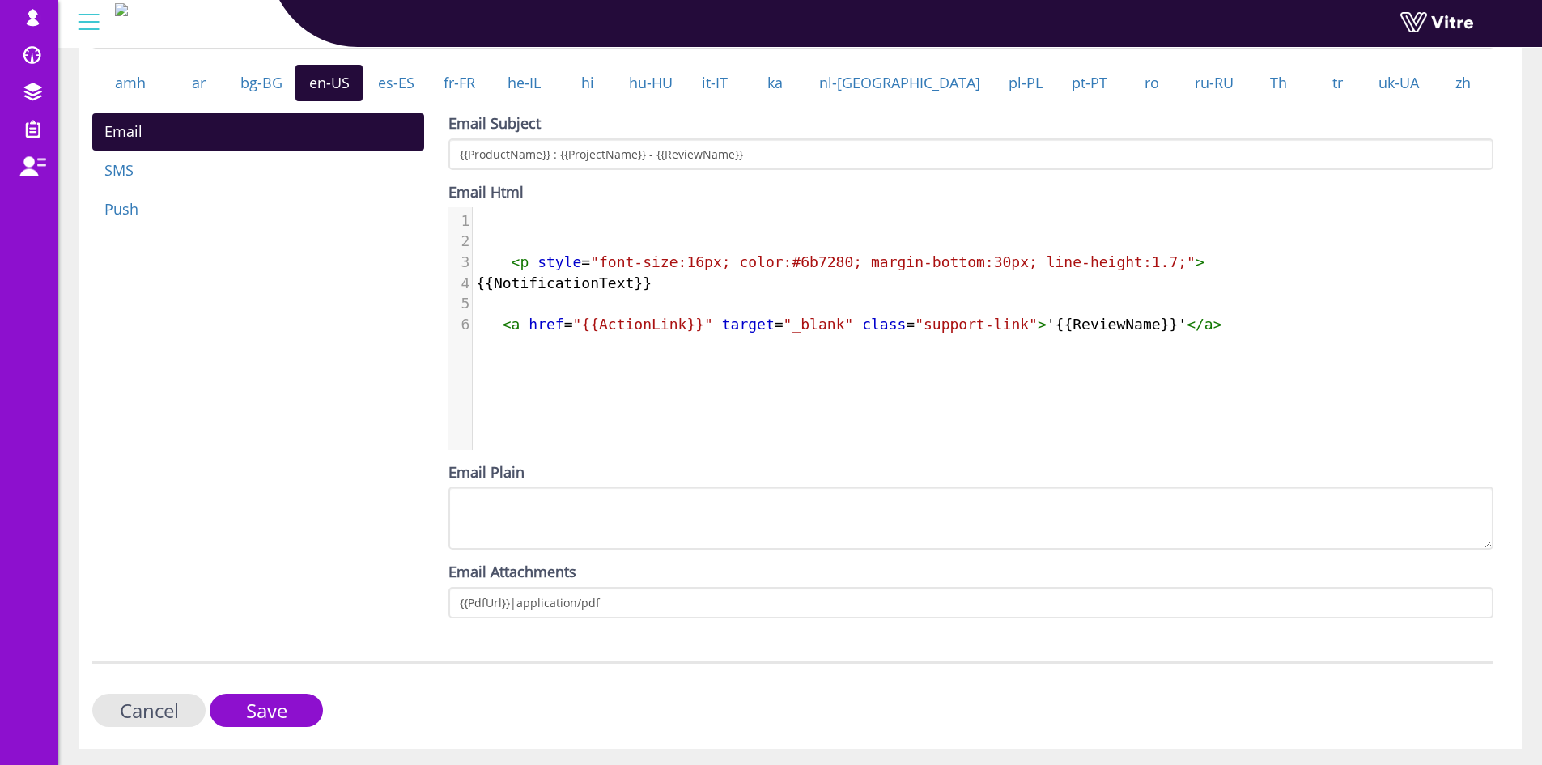
scroll to position [513, 0]
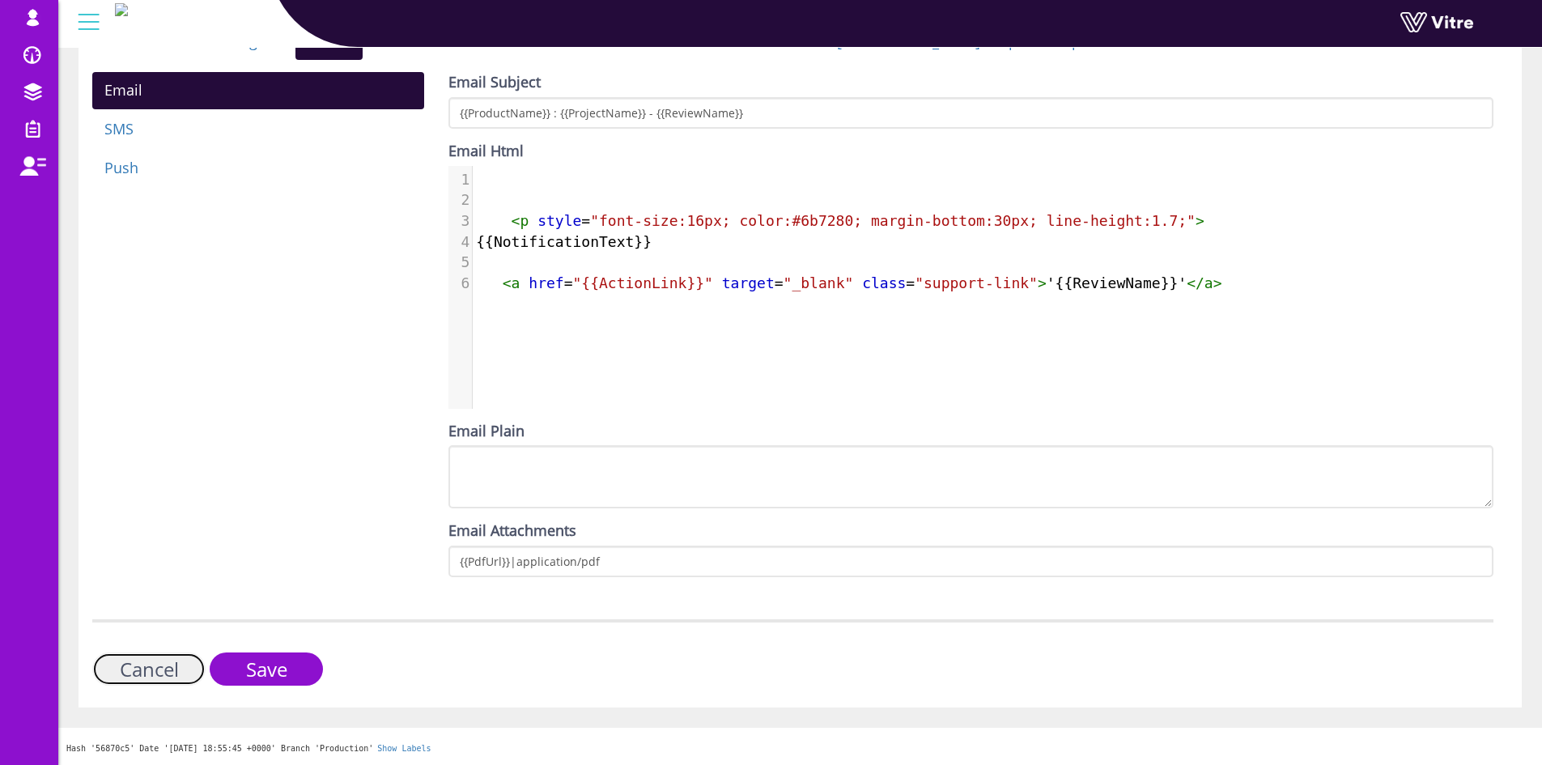
click at [146, 673] on link "Cancel" at bounding box center [148, 668] width 113 height 33
